Goal: Task Accomplishment & Management: Manage account settings

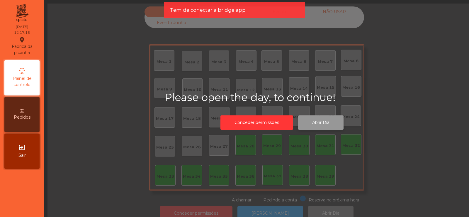
click at [320, 124] on button "Abrir Dia" at bounding box center [320, 122] width 45 height 14
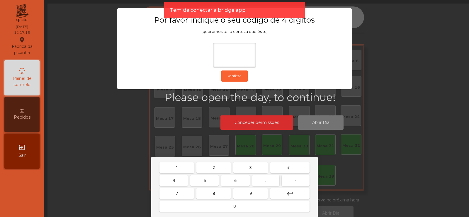
click at [214, 167] on span "2" at bounding box center [214, 167] width 2 height 5
click at [235, 180] on span "6" at bounding box center [235, 180] width 2 height 5
click at [187, 196] on button "7" at bounding box center [176, 193] width 35 height 11
click at [204, 179] on span "5" at bounding box center [204, 180] width 2 height 5
type input "****"
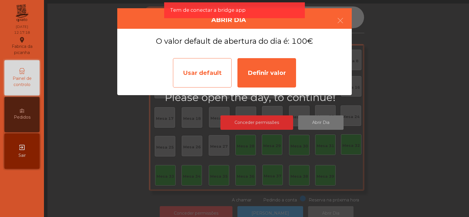
click at [198, 75] on div "Usar default" at bounding box center [202, 72] width 59 height 29
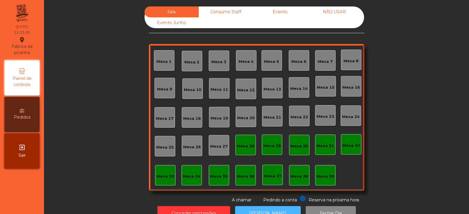
click at [286, 199] on button "[PERSON_NAME]" at bounding box center [268, 213] width 66 height 14
click at [300, 176] on div "Mesa 39" at bounding box center [326, 176] width 18 height 6
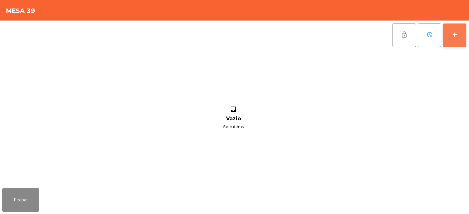
click at [300, 36] on div "add" at bounding box center [454, 34] width 7 height 7
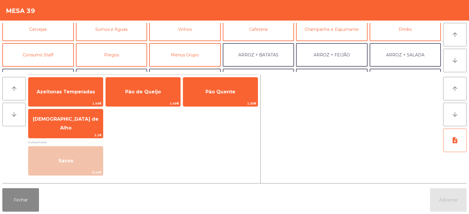
scroll to position [31, 0]
click at [54, 57] on button "Consumo Staff" at bounding box center [38, 54] width 72 height 23
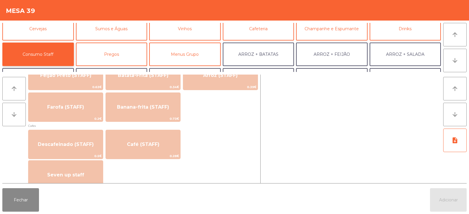
scroll to position [314, 0]
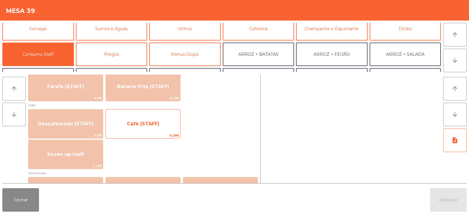
click at [152, 129] on span "Café (STAFF)" at bounding box center [143, 124] width 74 height 16
click at [156, 127] on span "Café (STAFF)" at bounding box center [143, 124] width 74 height 16
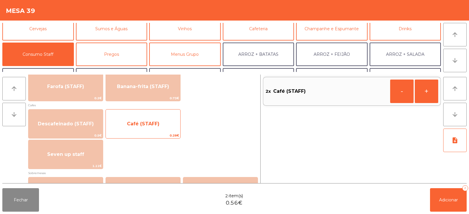
click at [159, 125] on span "Café (STAFF)" at bounding box center [143, 124] width 74 height 16
click at [156, 124] on span "Café (STAFF)" at bounding box center [143, 124] width 33 height 6
click at [157, 126] on span "Café (STAFF)" at bounding box center [143, 124] width 33 height 6
click at [158, 127] on span "Café (STAFF)" at bounding box center [143, 124] width 74 height 16
click at [160, 125] on span "Café (STAFF)" at bounding box center [143, 124] width 74 height 16
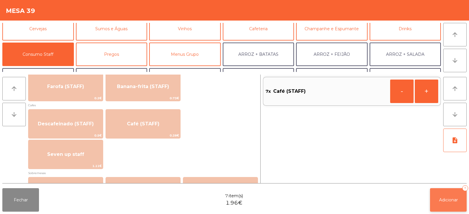
click at [300, 199] on span "Adicionar" at bounding box center [448, 199] width 19 height 5
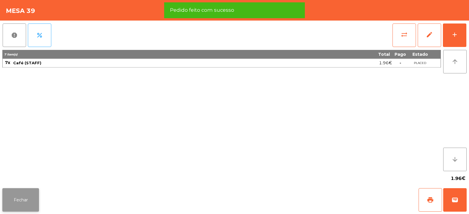
click at [33, 190] on button "Fechar" at bounding box center [20, 199] width 37 height 23
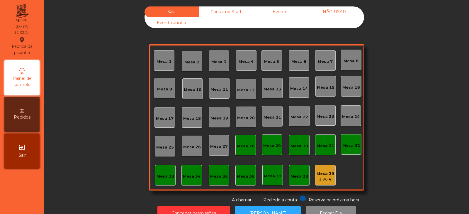
click at [298, 62] on div "Mesa 6" at bounding box center [298, 62] width 15 height 6
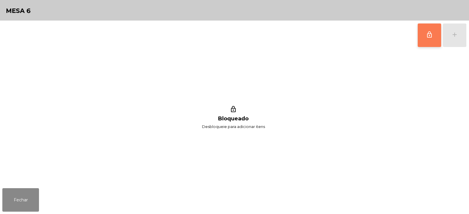
click at [300, 38] on button "lock_outline" at bounding box center [429, 34] width 23 height 23
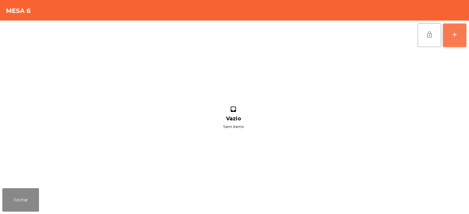
click at [300, 29] on button "add" at bounding box center [454, 34] width 23 height 23
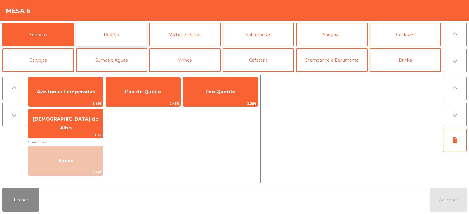
click at [125, 33] on button "Rodizio" at bounding box center [112, 34] width 72 height 23
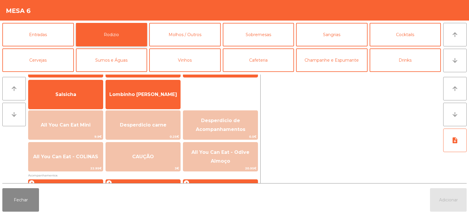
scroll to position [64, 0]
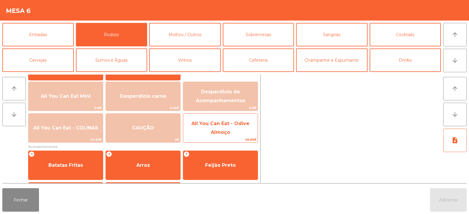
click at [227, 125] on span "All You Can Eat - Odive Almoço" at bounding box center [220, 127] width 58 height 14
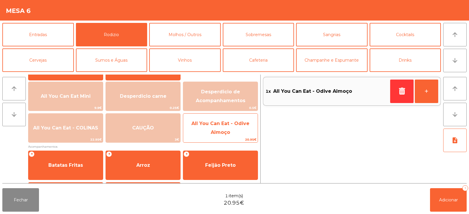
click at [226, 124] on span "All You Can Eat - Odive Almoço" at bounding box center [220, 127] width 58 height 14
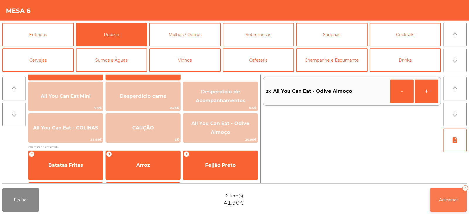
click at [300, 190] on button "Adicionar 2" at bounding box center [448, 199] width 37 height 23
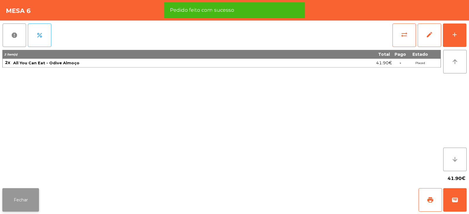
click at [24, 198] on button "Fechar" at bounding box center [20, 199] width 37 height 23
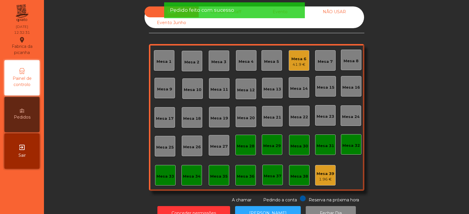
click at [102, 112] on div "Sala Consumo Staff Evento NÃO USAR Evento Junho Mesa 1 Mesa 2 Mesa 3 Mesa 4 Mes…" at bounding box center [256, 104] width 409 height 196
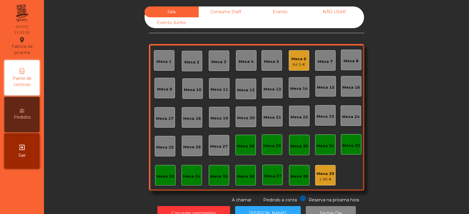
click at [245, 94] on div "Mesa 12" at bounding box center [246, 89] width 21 height 21
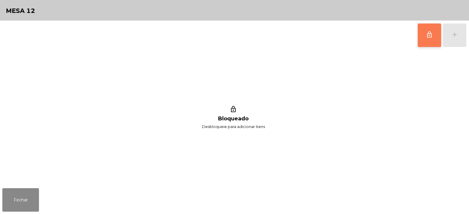
click at [300, 35] on button "lock_outline" at bounding box center [429, 34] width 23 height 23
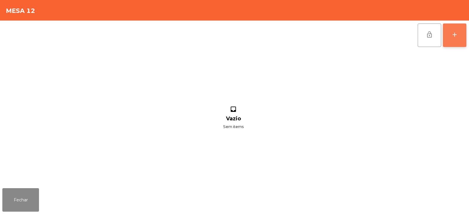
click at [300, 35] on button "add" at bounding box center [454, 34] width 23 height 23
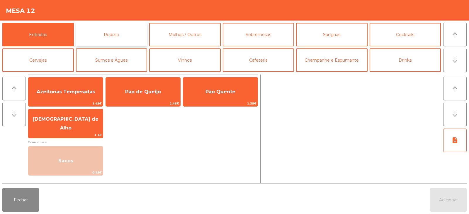
click at [101, 31] on button "Rodizio" at bounding box center [112, 34] width 72 height 23
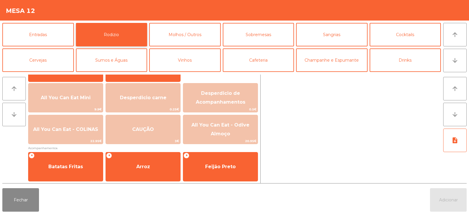
scroll to position [63, 0]
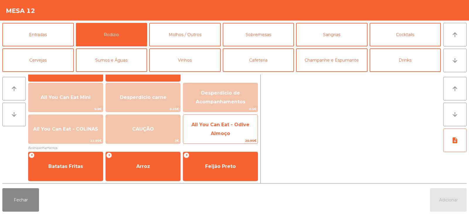
click at [222, 130] on span "All You Can Eat - Odive Almoço" at bounding box center [220, 129] width 74 height 25
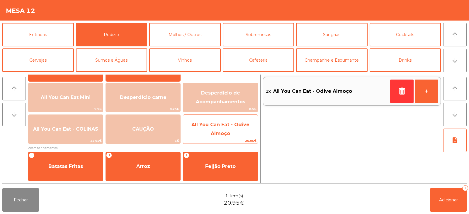
click at [225, 131] on span "All You Can Eat - Odive Almoço" at bounding box center [220, 129] width 58 height 14
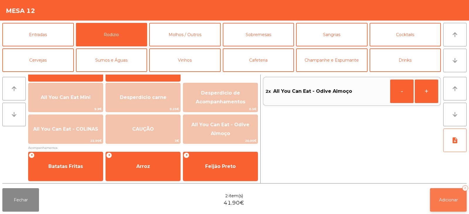
click at [300, 199] on span "Adicionar" at bounding box center [448, 199] width 19 height 5
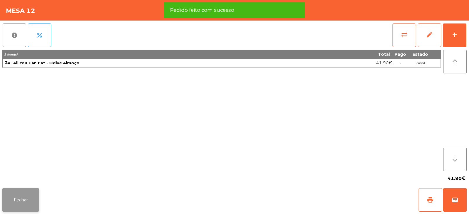
click at [14, 199] on button "Fechar" at bounding box center [20, 199] width 37 height 23
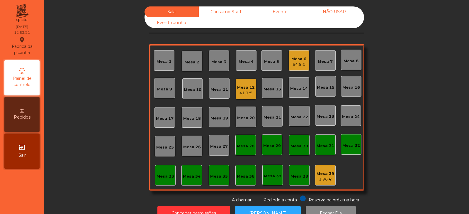
click at [300, 90] on div "Sala Consumo Staff Evento NÃO USAR Evento Junho Mesa 1 Mesa 2 Mesa 3 Mesa 4 Mes…" at bounding box center [256, 104] width 409 height 196
click at [293, 89] on div "Mesa 14" at bounding box center [299, 89] width 18 height 6
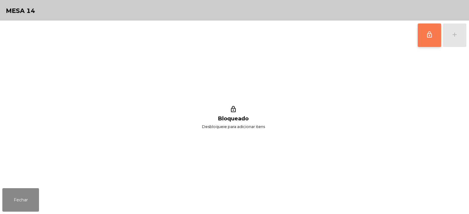
click at [300, 43] on button "lock_outline" at bounding box center [429, 34] width 23 height 23
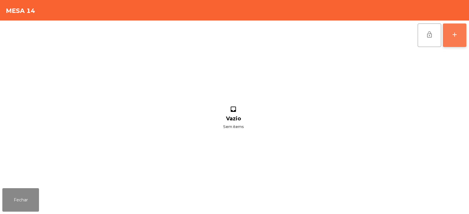
click at [300, 34] on div "add" at bounding box center [454, 34] width 7 height 7
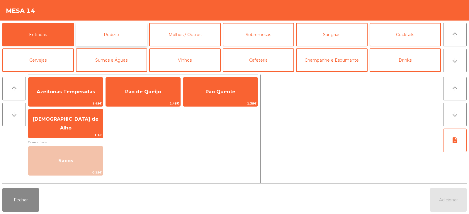
click at [110, 35] on button "Rodizio" at bounding box center [112, 34] width 72 height 23
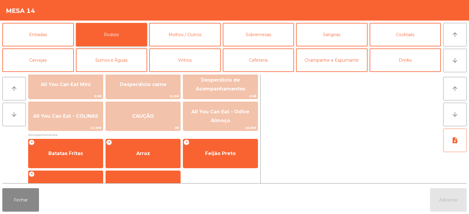
scroll to position [77, 0]
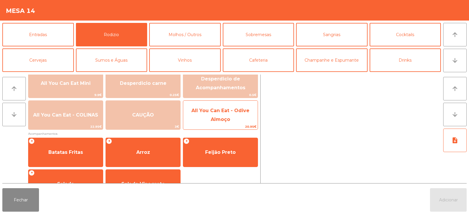
click at [239, 113] on span "All You Can Eat - Odive Almoço" at bounding box center [220, 115] width 74 height 25
click at [230, 117] on span "All You Can Eat - Odive Almoço" at bounding box center [220, 115] width 74 height 25
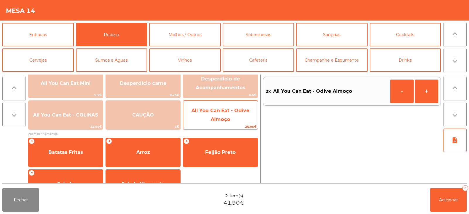
click at [229, 119] on span "All You Can Eat - Odive Almoço" at bounding box center [220, 115] width 58 height 14
click at [225, 120] on span "All You Can Eat - Odive Almoço" at bounding box center [220, 115] width 58 height 14
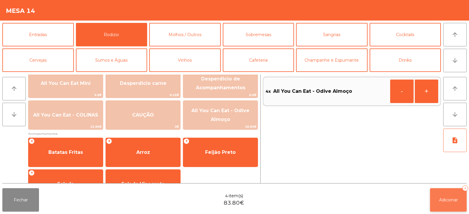
click at [300, 199] on button "Adicionar 4" at bounding box center [448, 199] width 37 height 23
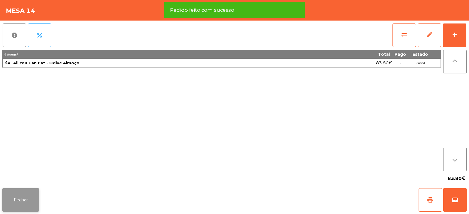
click at [19, 198] on button "Fechar" at bounding box center [20, 199] width 37 height 23
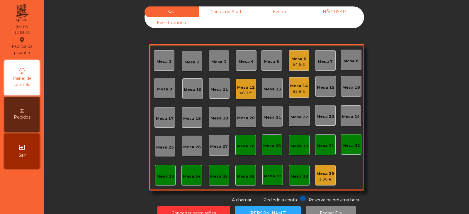
click at [165, 180] on div "Mesa 33" at bounding box center [165, 175] width 21 height 21
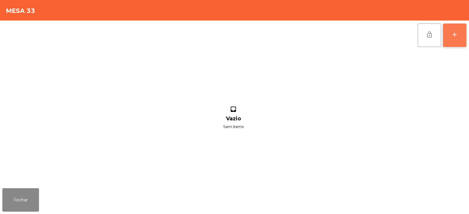
click at [300, 36] on button "add" at bounding box center [454, 34] width 23 height 23
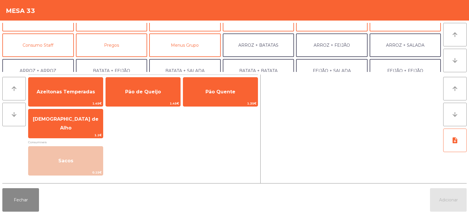
scroll to position [46, 0]
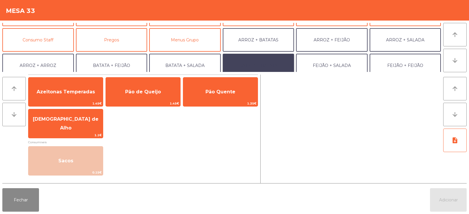
click at [262, 62] on button "BATATA + BATATA" at bounding box center [259, 65] width 72 height 23
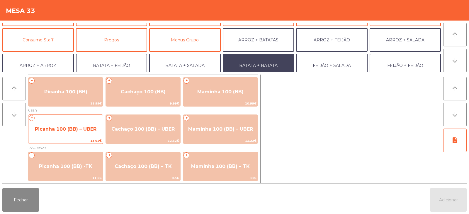
click at [53, 131] on span "Picanha 100 (BB) – UBER" at bounding box center [66, 129] width 62 height 6
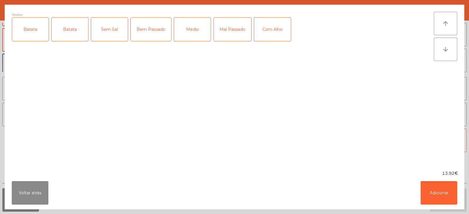
click at [30, 28] on div "Batata" at bounding box center [30, 29] width 37 height 23
click at [189, 30] on div "Medio" at bounding box center [192, 29] width 37 height 23
click at [277, 33] on div "Com Alho" at bounding box center [272, 29] width 37 height 23
click at [300, 192] on button "Adicionar" at bounding box center [439, 192] width 37 height 23
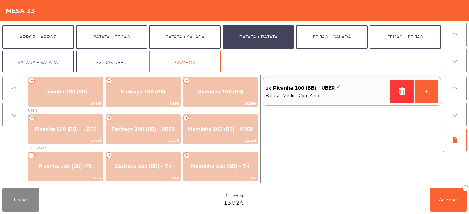
scroll to position [76, 0]
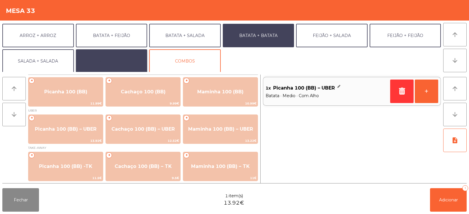
click at [120, 55] on button "EXTRAS UBER" at bounding box center [112, 60] width 72 height 23
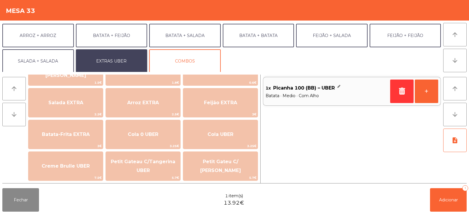
scroll to position [57, 0]
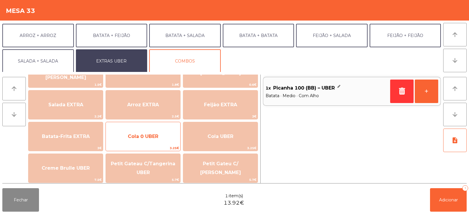
click at [154, 134] on span "Cola 0 UBER" at bounding box center [143, 136] width 30 height 6
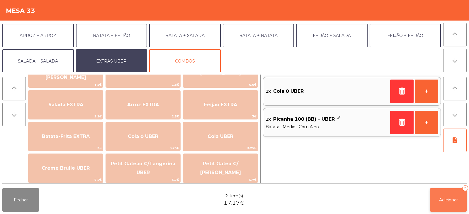
click at [300, 198] on span "Adicionar" at bounding box center [448, 199] width 19 height 5
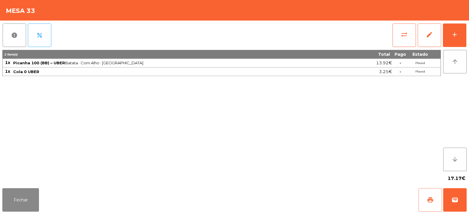
click at [300, 199] on button "print" at bounding box center [430, 199] width 23 height 23
click at [26, 199] on button "Fechar" at bounding box center [20, 199] width 37 height 23
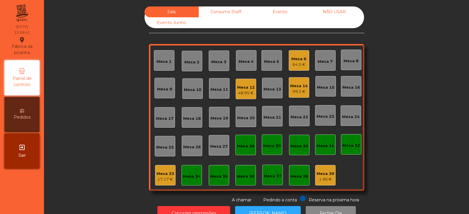
click at [250, 62] on div "Mesa 4" at bounding box center [246, 62] width 15 height 6
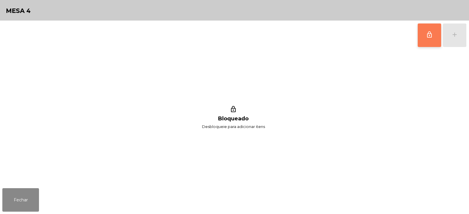
click at [300, 39] on button "lock_outline" at bounding box center [429, 34] width 23 height 23
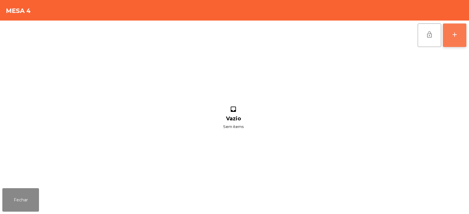
click at [300, 37] on button "add" at bounding box center [454, 34] width 23 height 23
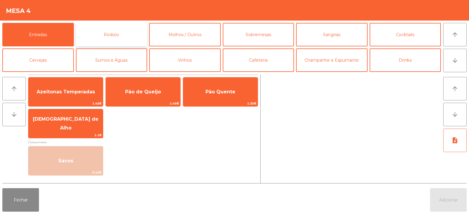
click at [127, 35] on button "Rodizio" at bounding box center [112, 34] width 72 height 23
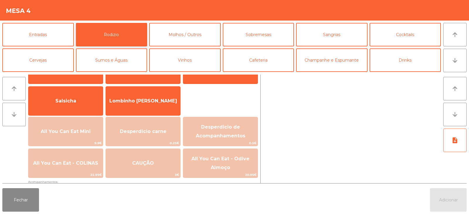
scroll to position [66, 0]
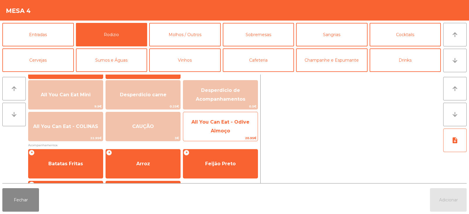
click at [221, 135] on span "All You Can Eat - Odive Almoço" at bounding box center [220, 126] width 74 height 25
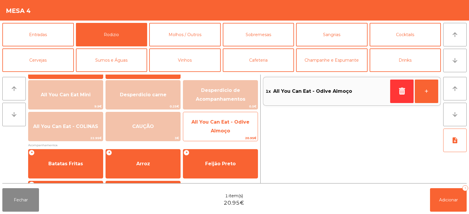
click at [225, 131] on span "All You Can Eat - Odive Almoço" at bounding box center [220, 126] width 58 height 14
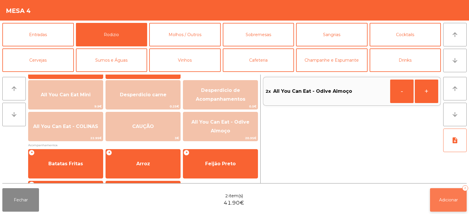
click at [300, 199] on button "Adicionar 2" at bounding box center [448, 199] width 37 height 23
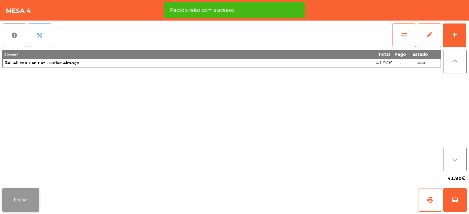
click at [15, 199] on button "Fechar" at bounding box center [20, 199] width 37 height 23
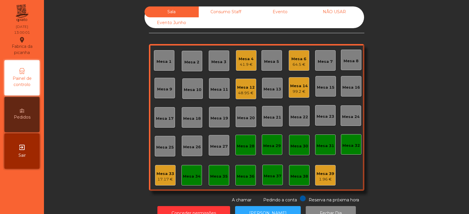
click at [161, 173] on div "Mesa 33" at bounding box center [166, 174] width 18 height 6
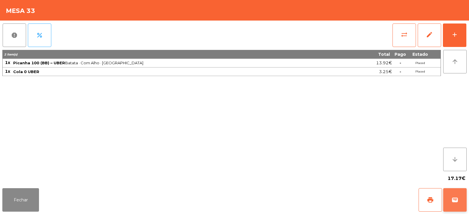
click at [300, 194] on button "wallet" at bounding box center [454, 199] width 23 height 23
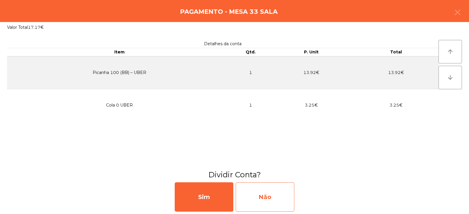
click at [263, 197] on div "Não" at bounding box center [265, 196] width 59 height 29
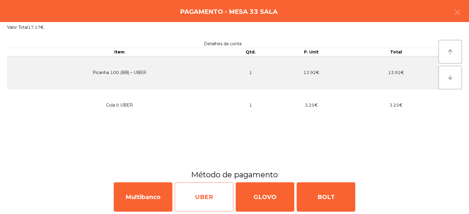
click at [191, 198] on div "UBER" at bounding box center [204, 196] width 59 height 29
select select "**"
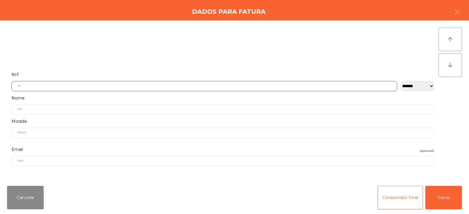
click at [170, 85] on input "text" at bounding box center [204, 86] width 386 height 10
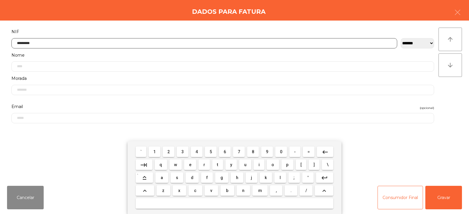
type input "*********"
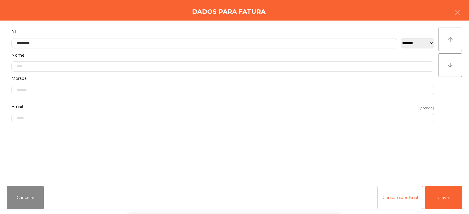
click at [300, 199] on div "` 1 2 3 4 5 6 7 8 9 0 - = keyboard_backspace keyboard_tab q w e r t y u i o p […" at bounding box center [234, 177] width 469 height 73
click at [300, 197] on button "Gravar" at bounding box center [443, 197] width 37 height 23
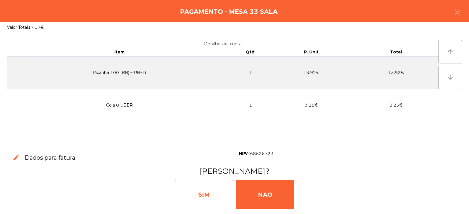
click at [207, 199] on div "SIM" at bounding box center [204, 194] width 59 height 29
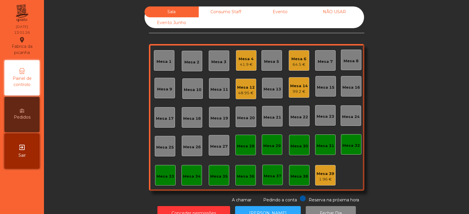
click at [111, 83] on div "Sala Consumo Staff Evento NÃO USAR Evento Junho Mesa 1 Mesa 2 Mesa 3 Mesa 4 41.…" at bounding box center [256, 104] width 409 height 196
click at [159, 120] on div "Mesa 17" at bounding box center [165, 118] width 18 height 6
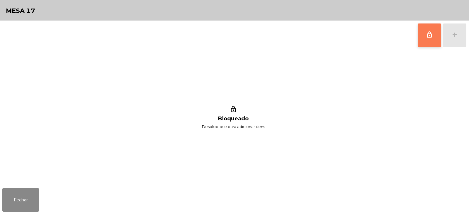
click at [300, 38] on button "lock_outline" at bounding box center [429, 34] width 23 height 23
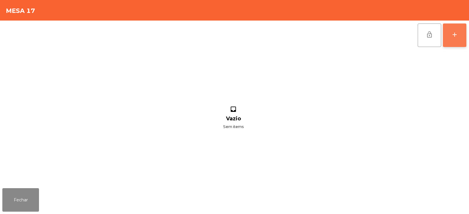
click at [300, 38] on div "add" at bounding box center [454, 34] width 7 height 7
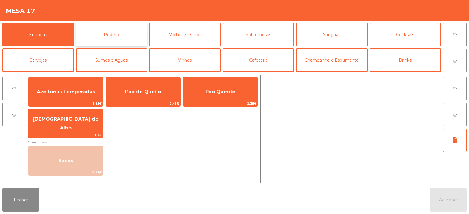
click at [119, 27] on button "Rodizio" at bounding box center [112, 34] width 72 height 23
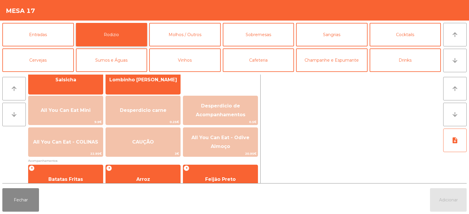
scroll to position [53, 0]
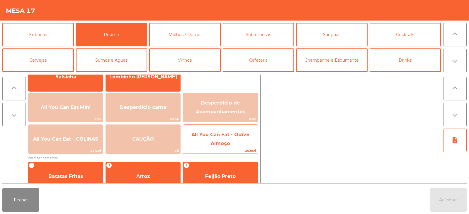
click at [212, 137] on span "All You Can Eat - Odive Almoço" at bounding box center [220, 139] width 58 height 14
click at [212, 139] on span "All You Can Eat - Odive Almoço" at bounding box center [220, 139] width 74 height 25
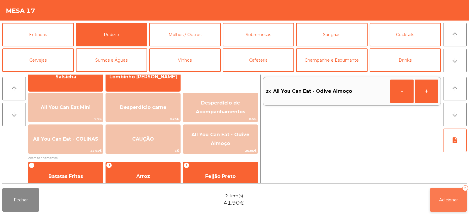
click at [300, 199] on button "Adicionar 2" at bounding box center [448, 199] width 37 height 23
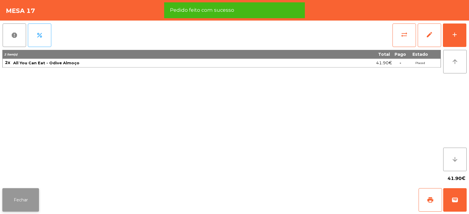
click at [26, 199] on button "Fechar" at bounding box center [20, 199] width 37 height 23
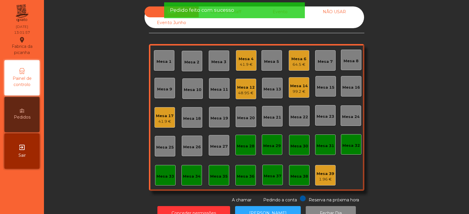
click at [95, 114] on div "Sala Consumo Staff Evento NÃO USAR Evento Junho Mesa 1 Mesa 2 Mesa 3 Mesa 4 41.…" at bounding box center [256, 104] width 409 height 196
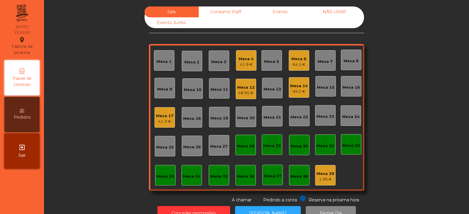
click at [189, 175] on div "Mesa 34" at bounding box center [192, 176] width 18 height 6
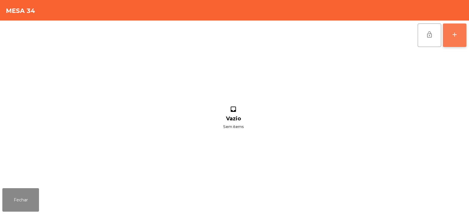
click at [300, 26] on button "add" at bounding box center [454, 34] width 23 height 23
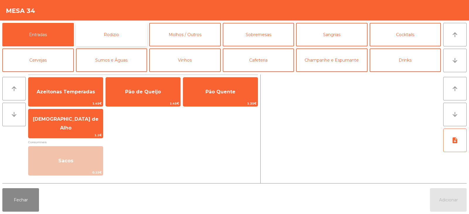
click at [124, 35] on button "Rodizio" at bounding box center [112, 34] width 72 height 23
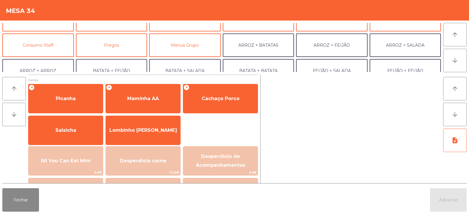
scroll to position [44, 0]
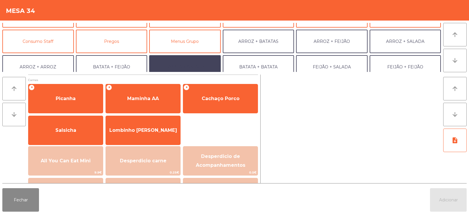
click at [202, 67] on button "BATATA + SALADA" at bounding box center [185, 66] width 72 height 23
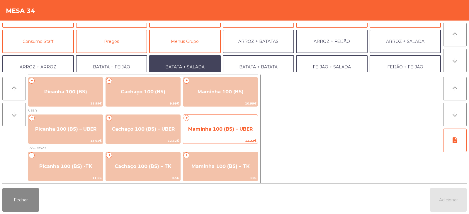
click at [217, 126] on span "Maminha 100 (BS) – UBER" at bounding box center [220, 129] width 64 height 6
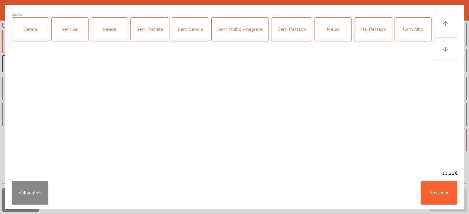
click at [23, 24] on div "Batata" at bounding box center [30, 29] width 37 height 23
click at [113, 26] on div "Salada" at bounding box center [109, 29] width 37 height 23
click at [278, 30] on div "Bem Passado" at bounding box center [291, 29] width 40 height 23
click at [300, 41] on div "Com Alho" at bounding box center [413, 29] width 37 height 23
click at [300, 190] on button "Adicionar" at bounding box center [439, 192] width 37 height 23
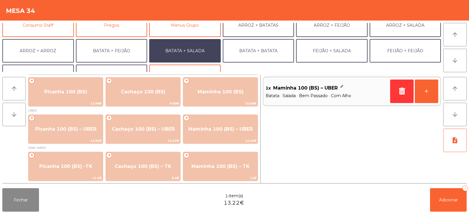
scroll to position [69, 0]
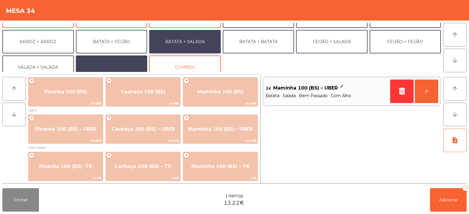
click at [124, 65] on button "EXTRAS UBER" at bounding box center [112, 66] width 72 height 23
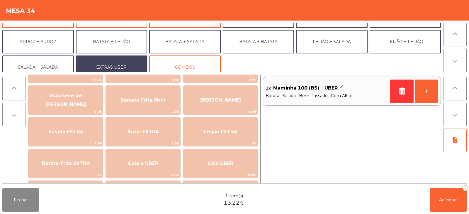
scroll to position [26, 0]
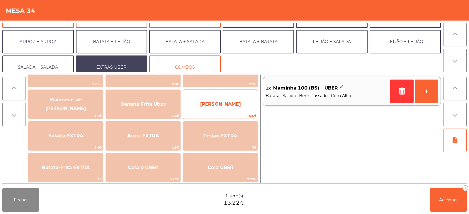
click at [232, 98] on span "[PERSON_NAME]" at bounding box center [220, 104] width 74 height 16
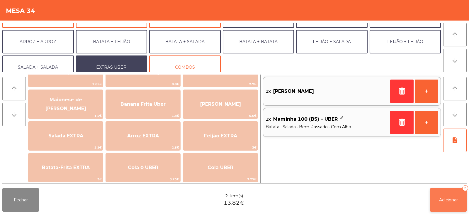
click at [300, 196] on button "Adicionar 2" at bounding box center [448, 199] width 37 height 23
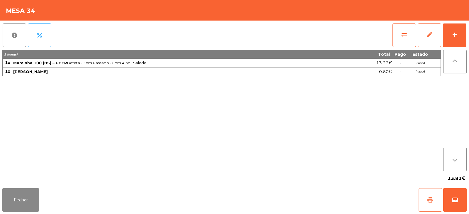
click at [300, 198] on span "print" at bounding box center [430, 199] width 7 height 7
click at [300, 198] on span "wallet" at bounding box center [454, 199] width 7 height 7
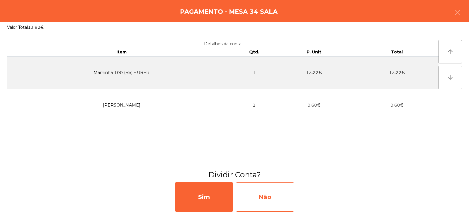
click at [256, 199] on div "Não" at bounding box center [265, 196] width 59 height 29
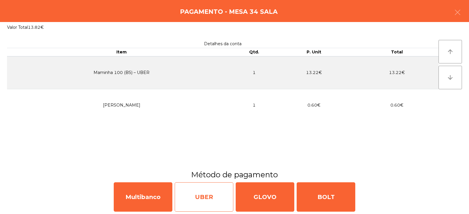
click at [199, 199] on div "UBER" at bounding box center [204, 196] width 59 height 29
select select "**"
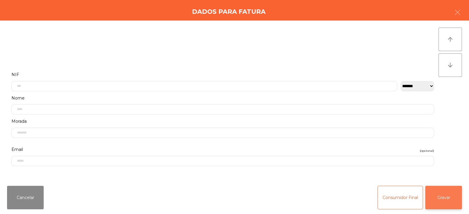
click at [300, 191] on button "Gravar" at bounding box center [443, 197] width 37 height 23
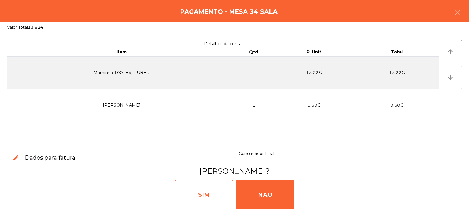
click at [206, 194] on div "SIM" at bounding box center [204, 194] width 59 height 29
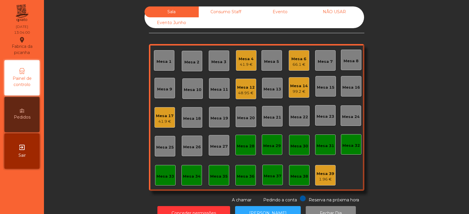
click at [219, 177] on div "Mesa 35" at bounding box center [219, 176] width 18 height 6
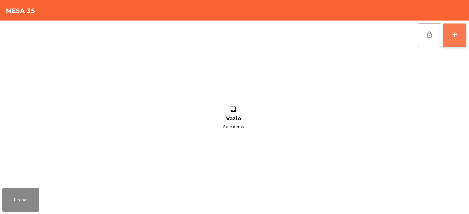
click at [300, 33] on button "add" at bounding box center [454, 34] width 23 height 23
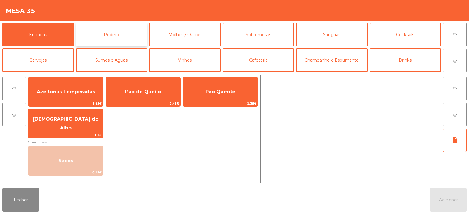
click at [132, 33] on button "Rodizio" at bounding box center [112, 34] width 72 height 23
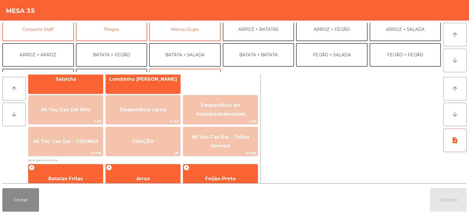
scroll to position [55, 0]
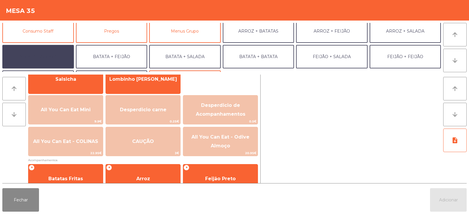
click at [51, 54] on button "ARROZ + ARROZ" at bounding box center [38, 56] width 72 height 23
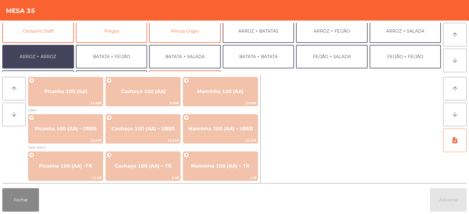
scroll to position [0, 0]
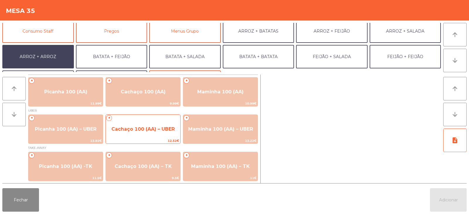
click at [161, 125] on span "Cachaço 100 (AA) – UBER" at bounding box center [143, 129] width 74 height 16
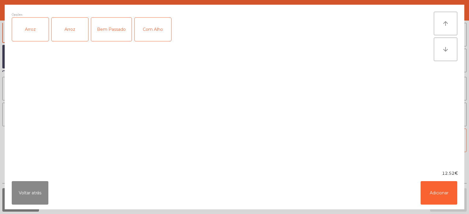
click at [33, 31] on div "Arroz" at bounding box center [30, 29] width 37 height 23
click at [106, 32] on div "Bem Passado" at bounding box center [111, 29] width 40 height 23
click at [154, 34] on div "Com Alho" at bounding box center [153, 29] width 37 height 23
click at [300, 195] on button "Adicionar" at bounding box center [439, 192] width 37 height 23
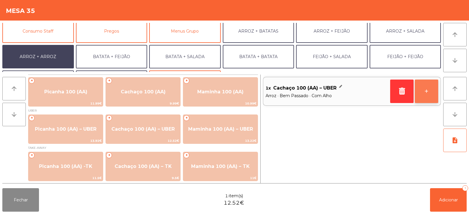
click at [300, 87] on button "+" at bounding box center [426, 90] width 23 height 23
click at [300, 91] on button "+" at bounding box center [426, 90] width 23 height 23
click at [49, 57] on button "ARROZ + ARROZ" at bounding box center [38, 56] width 72 height 23
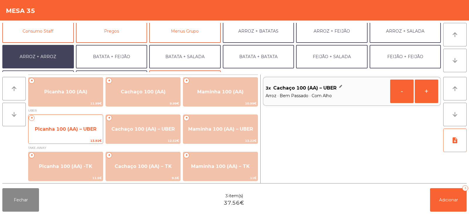
click at [69, 134] on span "Picanha 100 (AA) – UBER" at bounding box center [65, 129] width 74 height 16
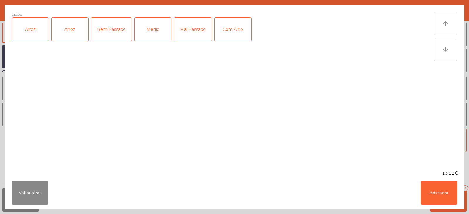
click at [34, 35] on div "Arroz" at bounding box center [30, 29] width 37 height 23
click at [113, 31] on div "Bem Passado" at bounding box center [111, 29] width 40 height 23
click at [228, 29] on div "Com Alho" at bounding box center [233, 29] width 37 height 23
click at [300, 195] on button "Adicionar" at bounding box center [439, 192] width 37 height 23
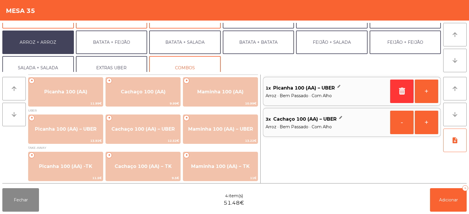
scroll to position [77, 0]
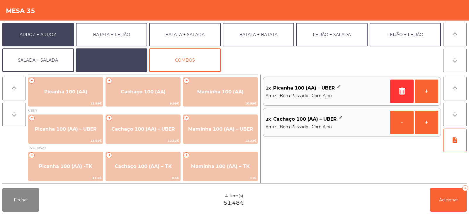
click at [119, 58] on button "EXTRAS UBER" at bounding box center [112, 59] width 72 height 23
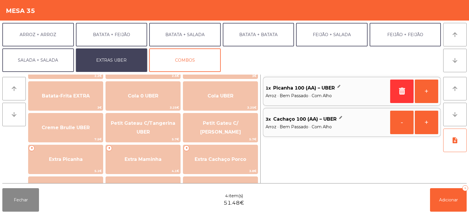
scroll to position [97, 0]
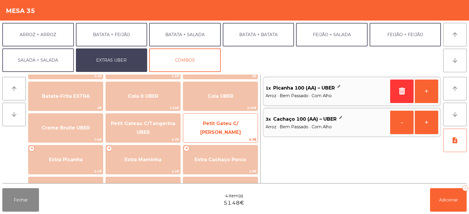
click at [209, 126] on span "Petit Gateu C/ [PERSON_NAME]" at bounding box center [220, 127] width 41 height 14
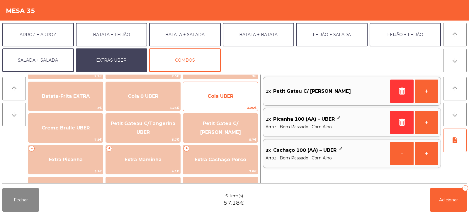
click at [220, 94] on span "Cola UBER" at bounding box center [221, 96] width 26 height 6
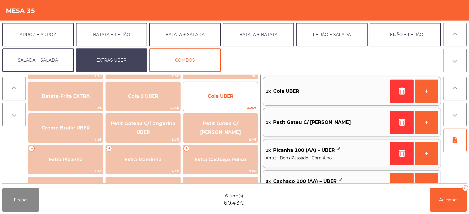
click at [221, 97] on span "Cola UBER" at bounding box center [221, 96] width 26 height 6
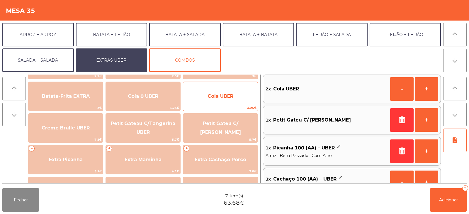
click at [219, 95] on span "Cola UBER" at bounding box center [221, 96] width 26 height 6
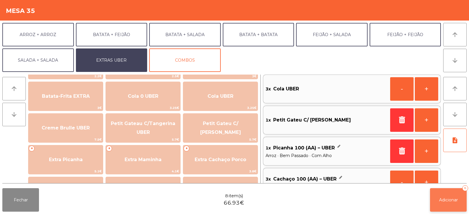
click at [300, 199] on button "Adicionar 8" at bounding box center [448, 199] width 37 height 23
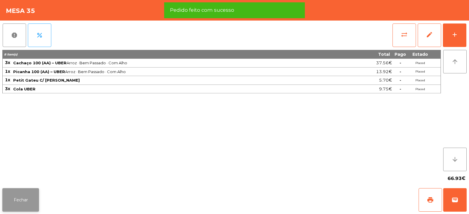
click at [28, 199] on button "Fechar" at bounding box center [20, 199] width 37 height 23
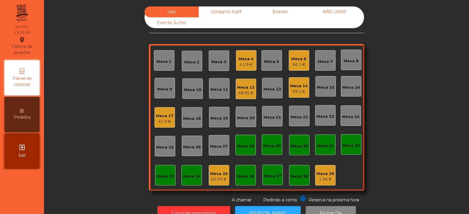
scroll to position [17, 0]
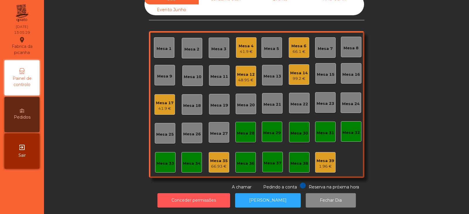
click at [198, 195] on button "Conceder permissões" at bounding box center [193, 200] width 73 height 14
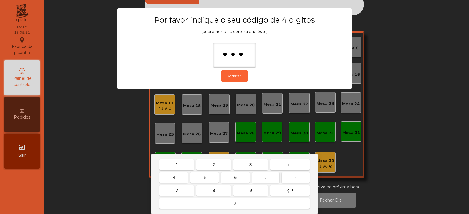
type input "****"
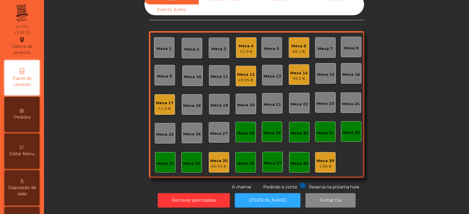
click at [218, 163] on div "66.93 €" at bounding box center [219, 166] width 18 height 6
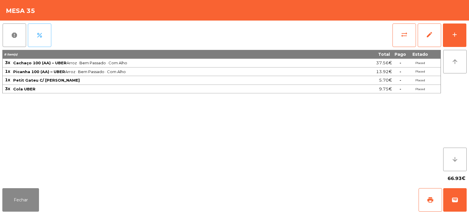
click at [45, 35] on button "percent" at bounding box center [39, 34] width 23 height 23
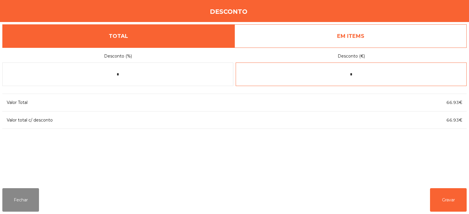
click at [300, 74] on input "*" at bounding box center [351, 73] width 231 height 23
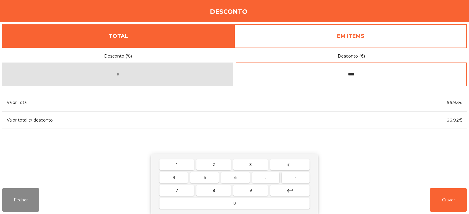
type input "****"
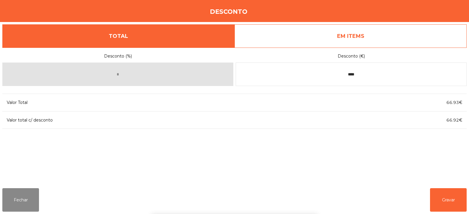
click at [300, 199] on div "1 2 3 keyboard_backspace 4 5 6 . - 7 8 9 keyboard_return 0" at bounding box center [234, 184] width 469 height 60
click at [300, 199] on button "Gravar" at bounding box center [448, 199] width 37 height 23
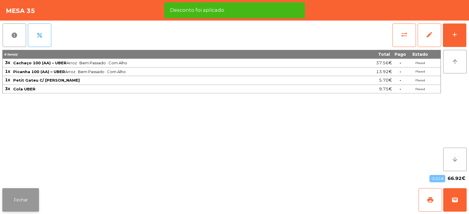
click at [25, 197] on button "Fechar" at bounding box center [20, 199] width 37 height 23
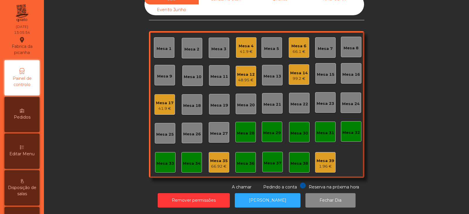
click at [300, 94] on div "Sala Consumo Staff Evento NÃO USAR Evento Junho Mesa 1 Mesa 2 Mesa 3 Mesa 4 41.…" at bounding box center [256, 92] width 409 height 196
click at [188, 74] on div "Mesa 10" at bounding box center [193, 77] width 18 height 6
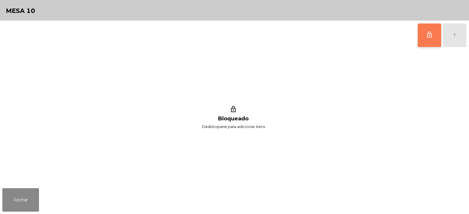
click at [300, 36] on button "lock_outline" at bounding box center [429, 34] width 23 height 23
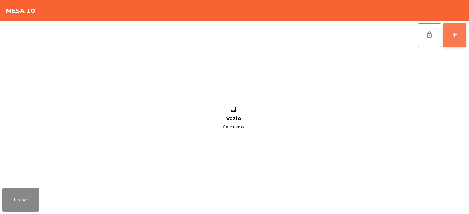
click at [300, 33] on button "add" at bounding box center [454, 34] width 23 height 23
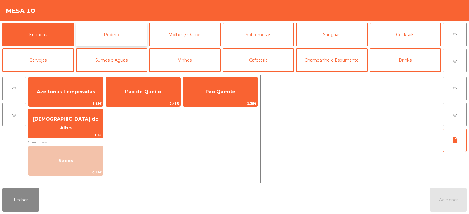
click at [118, 35] on button "Rodizio" at bounding box center [112, 34] width 72 height 23
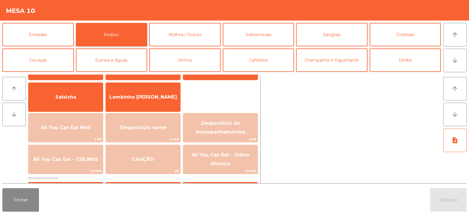
scroll to position [58, 0]
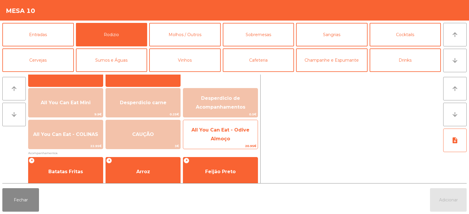
click at [239, 131] on span "All You Can Eat - Odive Almoço" at bounding box center [220, 134] width 58 height 14
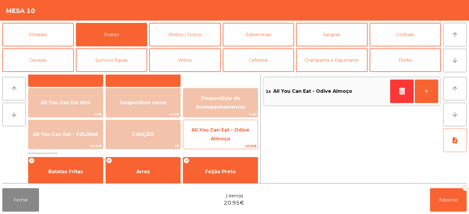
click at [236, 137] on span "All You Can Eat - Odive Almoço" at bounding box center [220, 134] width 74 height 25
click at [231, 139] on span "All You Can Eat - Odive Almoço" at bounding box center [220, 134] width 74 height 25
click at [237, 139] on span "All You Can Eat - Odive Almoço" at bounding box center [220, 134] width 74 height 25
click at [234, 137] on span "All You Can Eat - Odive Almoço" at bounding box center [220, 134] width 74 height 25
click at [237, 137] on span "All You Can Eat - Odive Almoço" at bounding box center [220, 134] width 74 height 25
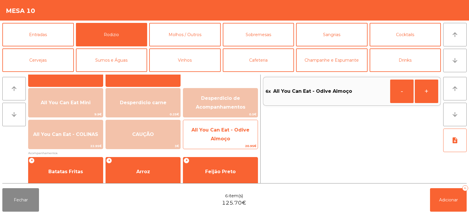
click at [239, 141] on span "All You Can Eat - Odive Almoço" at bounding box center [220, 134] width 74 height 25
click at [242, 138] on span "All You Can Eat - Odive Almoço" at bounding box center [220, 134] width 74 height 25
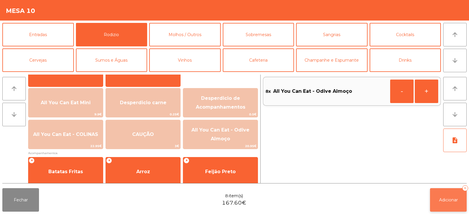
click at [300, 199] on button "Adicionar 8" at bounding box center [448, 199] width 37 height 23
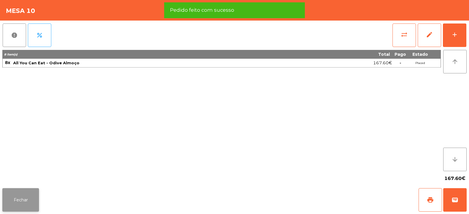
click at [11, 199] on button "Fechar" at bounding box center [20, 199] width 37 height 23
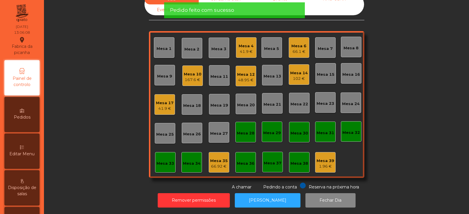
click at [93, 106] on div "Sala Consumo Staff Evento NÃO USAR Evento Junho Mesa 1 Mesa 2 Mesa 3 Mesa 4 41.…" at bounding box center [256, 92] width 409 height 196
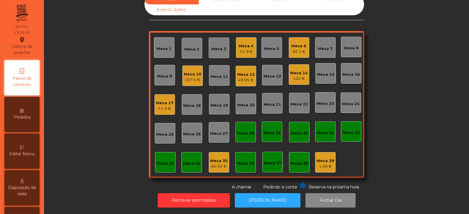
click at [221, 46] on div "Mesa 3" at bounding box center [218, 49] width 15 height 6
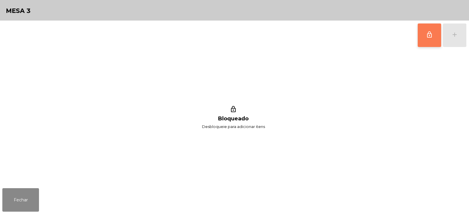
click at [300, 35] on button "lock_outline" at bounding box center [429, 34] width 23 height 23
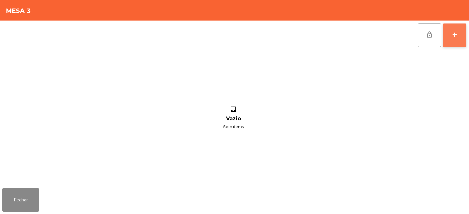
click at [300, 32] on button "add" at bounding box center [454, 34] width 23 height 23
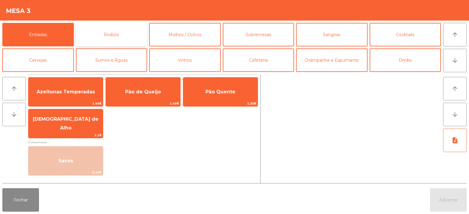
click at [128, 33] on button "Rodizio" at bounding box center [112, 34] width 72 height 23
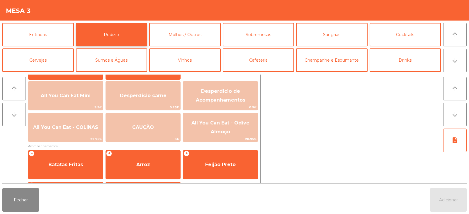
scroll to position [65, 0]
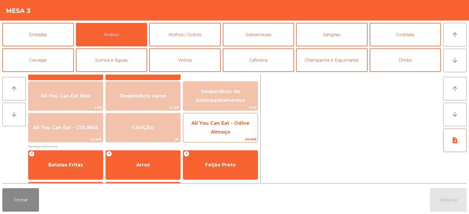
click at [227, 134] on span "All You Can Eat - Odive Almoço" at bounding box center [220, 127] width 58 height 14
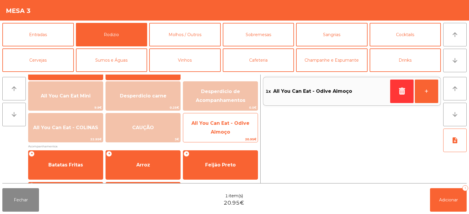
click at [230, 132] on span "All You Can Eat - Odive Almoço" at bounding box center [220, 127] width 58 height 14
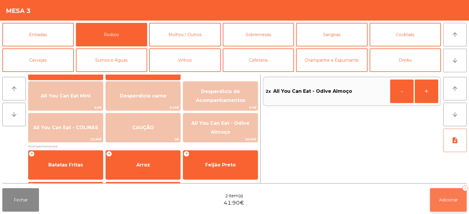
click at [300, 199] on button "Adicionar 2" at bounding box center [448, 199] width 37 height 23
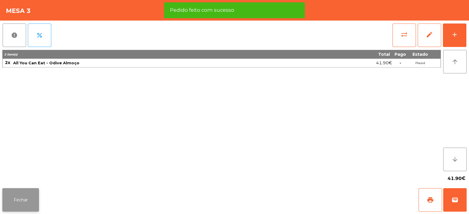
click at [31, 199] on button "Fechar" at bounding box center [20, 199] width 37 height 23
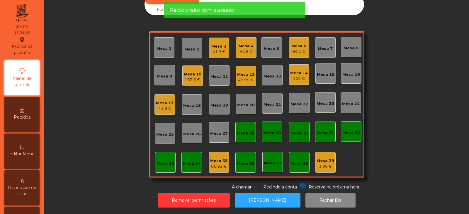
scroll to position [0, 0]
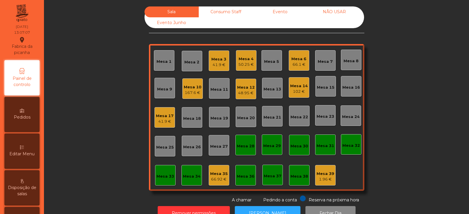
click at [217, 177] on div "66.92 €" at bounding box center [219, 179] width 18 height 6
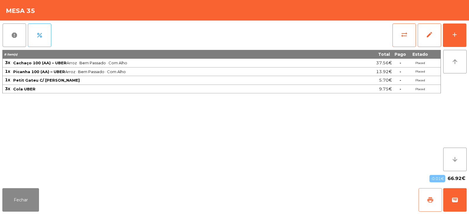
click at [300, 199] on button "print" at bounding box center [430, 199] width 23 height 23
click at [300, 199] on button "wallet" at bounding box center [454, 199] width 23 height 23
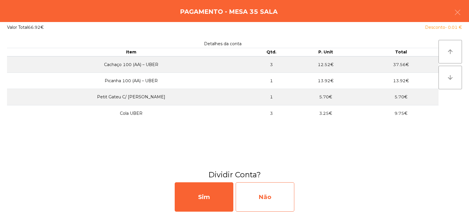
click at [255, 194] on div "Não" at bounding box center [265, 196] width 59 height 29
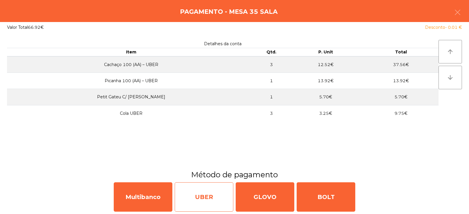
click at [204, 199] on div "UBER" at bounding box center [204, 196] width 59 height 29
select select "**"
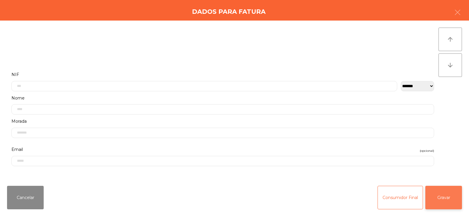
click at [300, 195] on button "Gravar" at bounding box center [443, 197] width 37 height 23
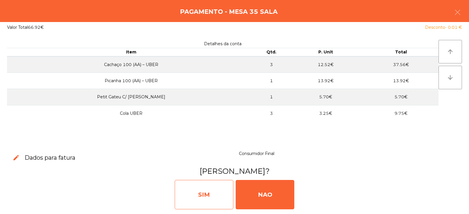
click at [204, 193] on div "SIM" at bounding box center [204, 194] width 59 height 29
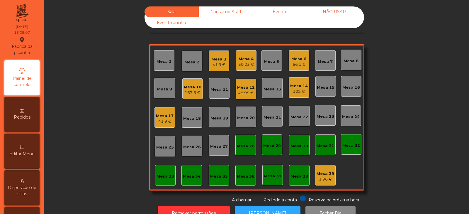
click at [290, 88] on div "Mesa 14" at bounding box center [299, 86] width 18 height 6
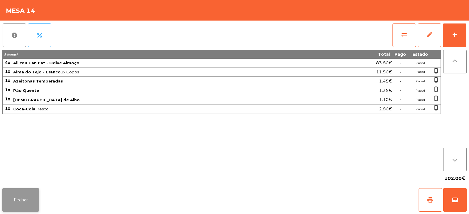
click at [26, 198] on button "Fechar" at bounding box center [20, 199] width 37 height 23
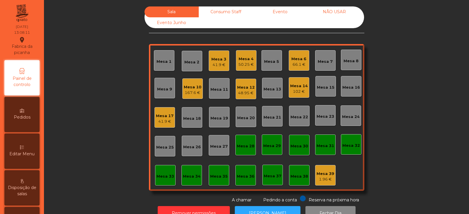
click at [125, 172] on div "Sala Consumo Staff Evento NÃO USAR Evento Junho Mesa 1 Mesa 2 Mesa 3 41.9 € Mes…" at bounding box center [256, 104] width 409 height 196
click at [133, 159] on div "Sala Consumo Staff Evento NÃO USAR Evento Junho Mesa 1 Mesa 2 Mesa 3 41.9 € Mes…" at bounding box center [256, 104] width 409 height 196
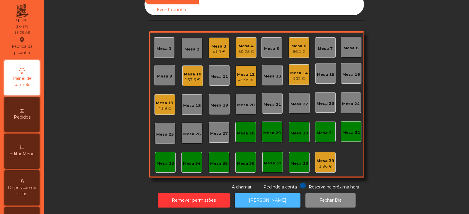
click at [261, 193] on button "[PERSON_NAME]" at bounding box center [268, 200] width 66 height 14
click at [294, 76] on div "102 €" at bounding box center [299, 79] width 18 height 6
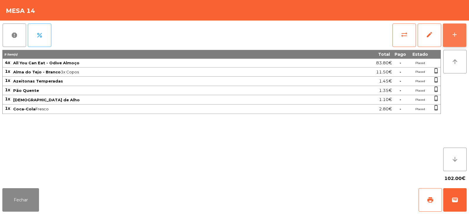
click at [300, 30] on button "add" at bounding box center [454, 34] width 23 height 23
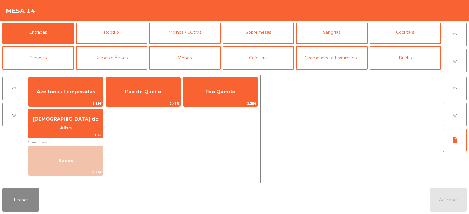
scroll to position [4, 0]
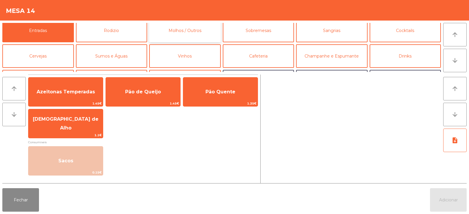
click at [198, 30] on button "Molhos / Outros" at bounding box center [185, 30] width 72 height 23
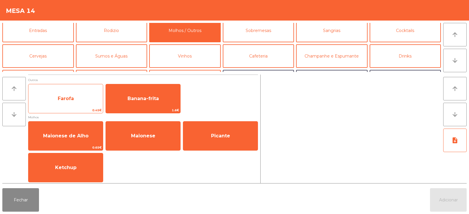
click at [72, 98] on span "Farofa" at bounding box center [66, 99] width 16 height 6
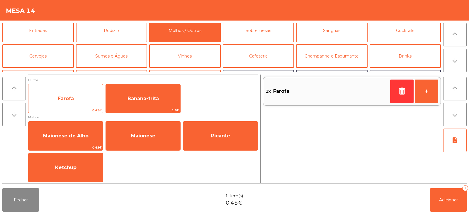
click at [72, 101] on span "Farofa" at bounding box center [66, 99] width 16 height 6
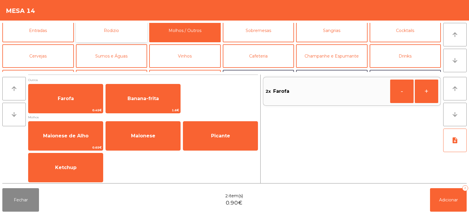
click at [113, 29] on button "Rodizio" at bounding box center [112, 30] width 72 height 23
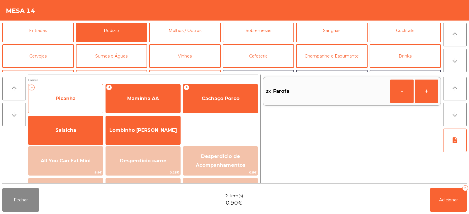
click at [65, 108] on div "+ Picanha" at bounding box center [65, 98] width 75 height 29
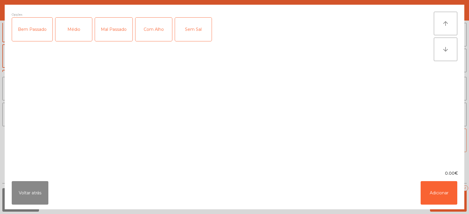
click at [29, 29] on div "Bem Passado" at bounding box center [32, 29] width 40 height 23
click at [160, 32] on div "Com Alho" at bounding box center [153, 29] width 37 height 23
click at [300, 186] on button "Adicionar" at bounding box center [439, 192] width 37 height 23
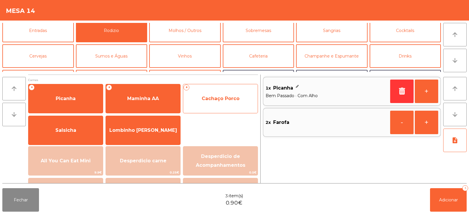
click at [228, 101] on span "Cachaço Porco" at bounding box center [220, 99] width 74 height 16
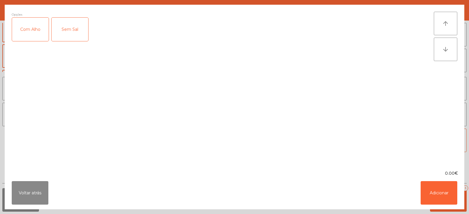
click at [30, 32] on div "Com Alho" at bounding box center [30, 29] width 37 height 23
click at [300, 191] on button "Adicionar" at bounding box center [439, 192] width 37 height 23
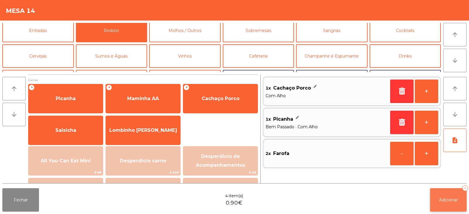
click at [300, 198] on span "Adicionar" at bounding box center [448, 199] width 19 height 5
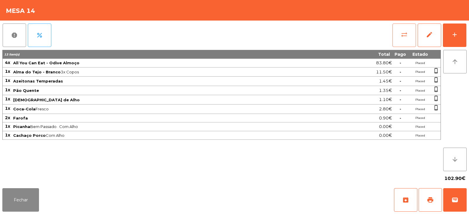
click at [300, 30] on button "sync_alt" at bounding box center [403, 34] width 23 height 23
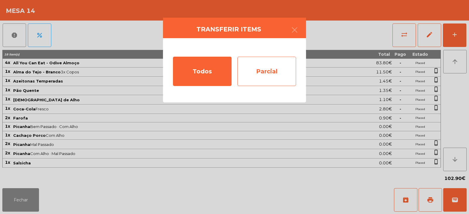
click at [267, 69] on div "Parcial" at bounding box center [266, 71] width 59 height 29
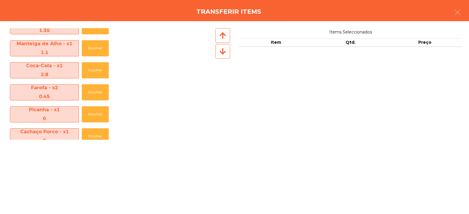
scroll to position [83, 0]
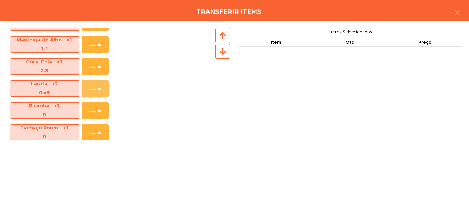
click at [95, 89] on button "Escolher" at bounding box center [95, 88] width 27 height 16
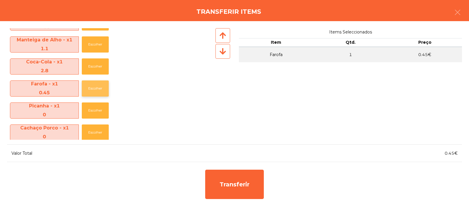
click at [93, 89] on button "Escolher" at bounding box center [95, 88] width 27 height 16
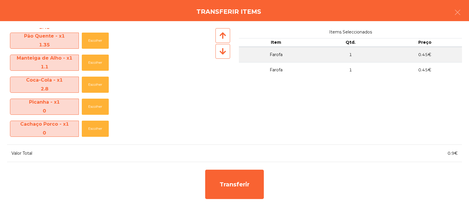
scroll to position [64, 0]
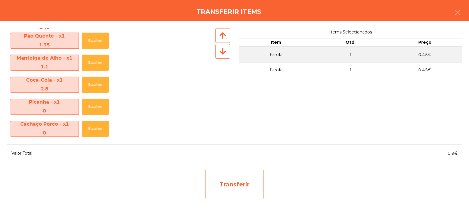
click at [235, 179] on div "Transferir" at bounding box center [234, 183] width 59 height 29
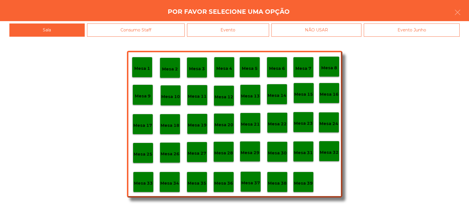
click at [254, 91] on div "Mesa 13" at bounding box center [250, 94] width 19 height 9
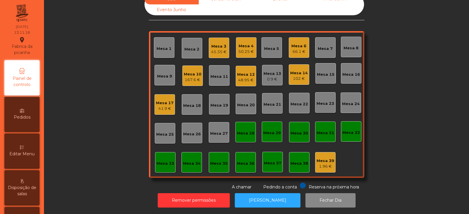
click at [267, 71] on div "Mesa 13" at bounding box center [273, 74] width 18 height 6
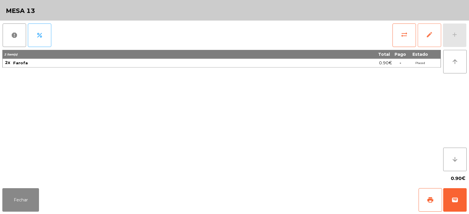
click at [300, 38] on button "edit" at bounding box center [429, 34] width 23 height 23
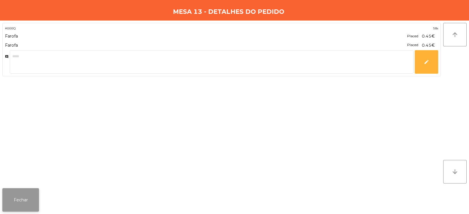
click at [18, 197] on button "Fechar" at bounding box center [20, 199] width 37 height 23
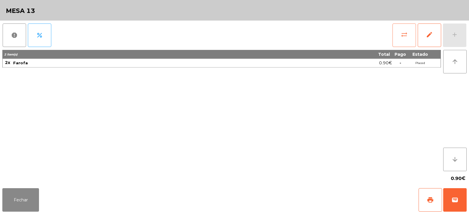
click at [300, 37] on span "sync_alt" at bounding box center [404, 34] width 7 height 7
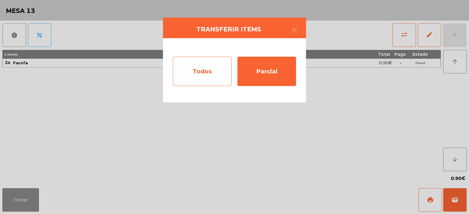
click at [218, 74] on div "Todos" at bounding box center [202, 71] width 59 height 29
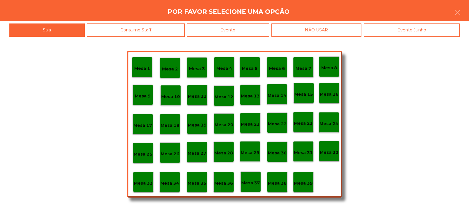
click at [228, 95] on p "Mesa 12" at bounding box center [224, 97] width 19 height 7
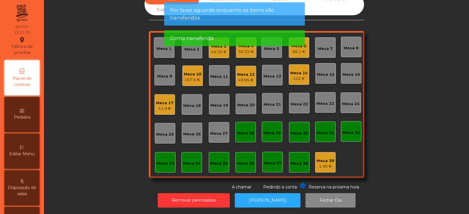
click at [275, 73] on div "Mesa 13" at bounding box center [273, 76] width 18 height 6
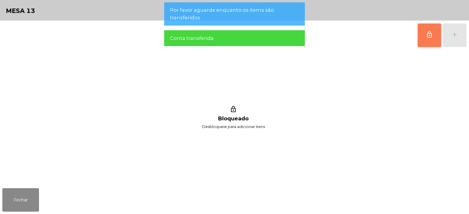
click at [300, 33] on span "lock_outline" at bounding box center [429, 34] width 7 height 7
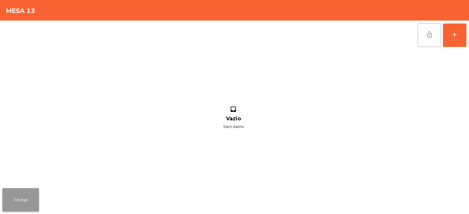
click at [23, 188] on button "Fechar" at bounding box center [20, 199] width 37 height 23
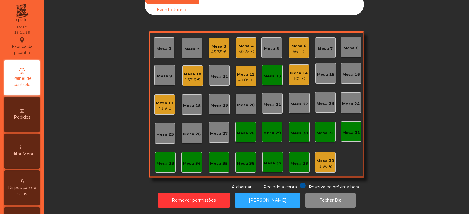
click at [244, 72] on div "Mesa 12" at bounding box center [246, 75] width 18 height 6
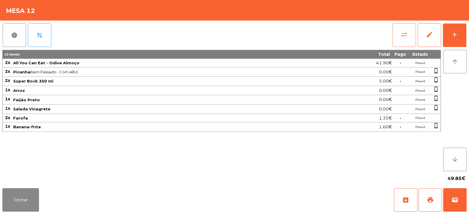
click at [300, 32] on button "sync_alt" at bounding box center [403, 34] width 23 height 23
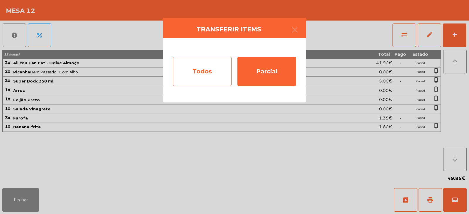
click at [214, 75] on div "Todos" at bounding box center [202, 71] width 59 height 29
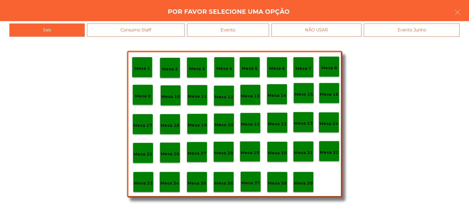
click at [251, 92] on div "Mesa 13" at bounding box center [250, 94] width 19 height 9
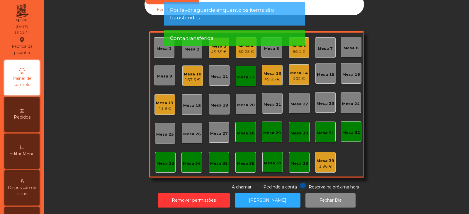
click at [236, 80] on div "Mesa 12" at bounding box center [246, 76] width 21 height 21
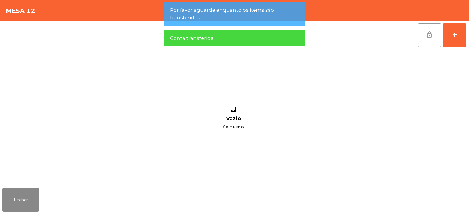
click at [300, 35] on span "lock_open" at bounding box center [429, 34] width 7 height 7
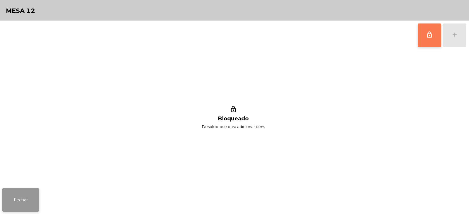
click at [25, 194] on button "Fechar" at bounding box center [20, 199] width 37 height 23
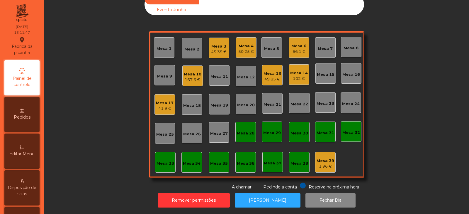
click at [300, 103] on div "Sala Consumo Staff Evento NÃO USAR Evento Junho Mesa 1 Mesa 2 Mesa 3 45.35 € [G…" at bounding box center [256, 92] width 409 height 196
click at [271, 76] on div "49.85 €" at bounding box center [273, 79] width 18 height 6
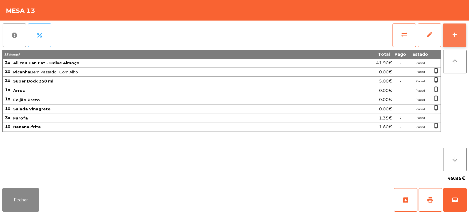
click at [300, 37] on div "add" at bounding box center [454, 34] width 7 height 7
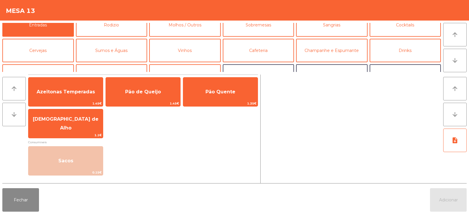
scroll to position [0, 0]
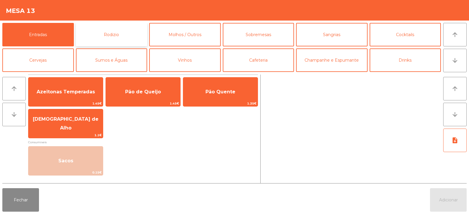
click at [125, 31] on button "Rodizio" at bounding box center [112, 34] width 72 height 23
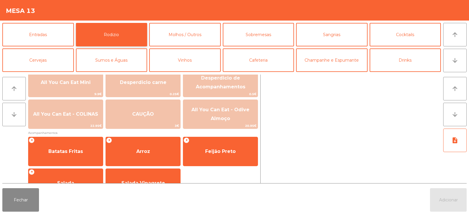
scroll to position [95, 0]
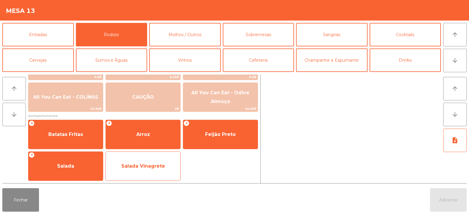
click at [132, 174] on span "Salada Vinagrete" at bounding box center [143, 166] width 74 height 16
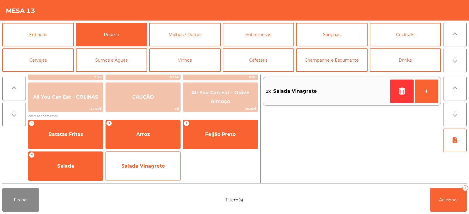
click at [132, 167] on span "Salada Vinagrete" at bounding box center [143, 166] width 44 height 6
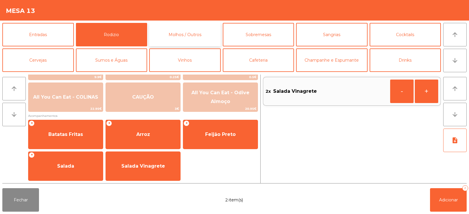
click at [210, 32] on button "Molhos / Outros" at bounding box center [185, 34] width 72 height 23
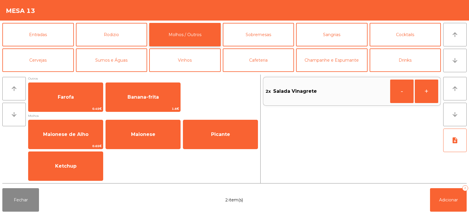
scroll to position [1, 0]
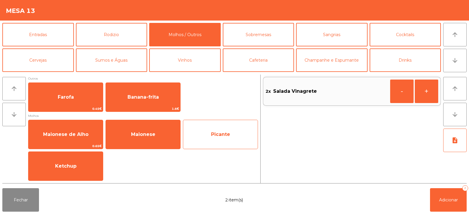
click at [205, 132] on span "Picante" at bounding box center [220, 134] width 74 height 16
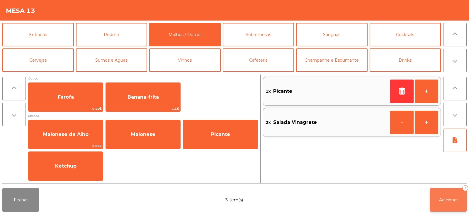
click at [300, 194] on button "Adicionar 3" at bounding box center [448, 199] width 37 height 23
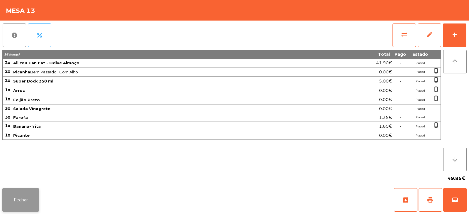
click at [17, 190] on button "Fechar" at bounding box center [20, 199] width 37 height 23
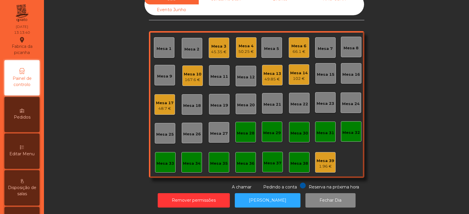
click at [300, 94] on div "Sala Consumo Staff Evento NÃO USAR Evento Junho Mesa 1 Mesa 2 Mesa 3 45.35 € Me…" at bounding box center [256, 92] width 409 height 196
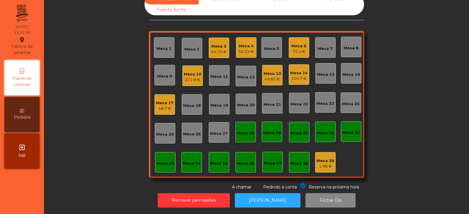
click at [300, 72] on div "Mesa 15" at bounding box center [326, 75] width 18 height 6
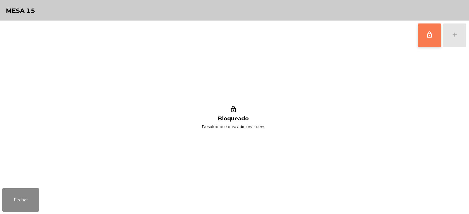
click at [300, 41] on button "lock_outline" at bounding box center [429, 34] width 23 height 23
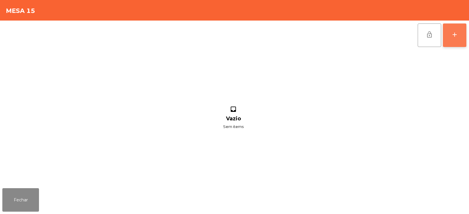
click at [300, 33] on button "add" at bounding box center [454, 34] width 23 height 23
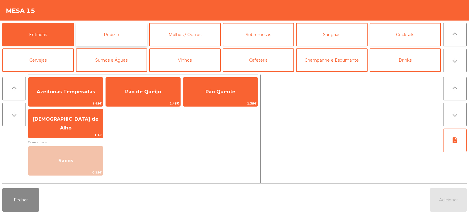
click at [108, 33] on button "Rodizio" at bounding box center [112, 34] width 72 height 23
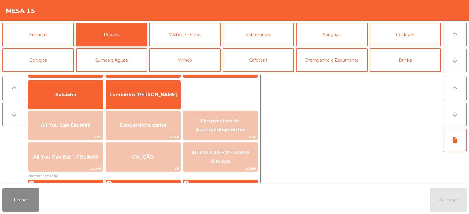
scroll to position [31, 0]
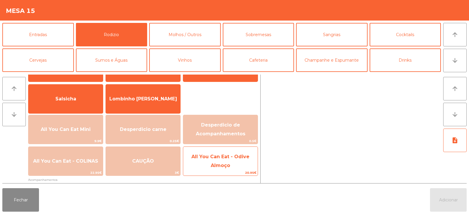
click at [225, 165] on span "All You Can Eat - Odive Almoço" at bounding box center [220, 161] width 58 height 14
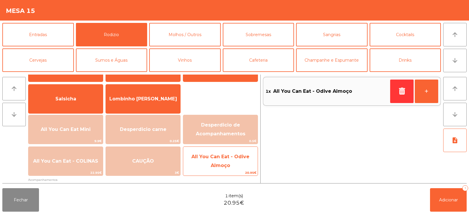
click at [219, 165] on span "All You Can Eat - Odive Almoço" at bounding box center [220, 161] width 58 height 14
click at [223, 166] on span "All You Can Eat - Odive Almoço" at bounding box center [220, 161] width 58 height 14
click at [230, 165] on span "All You Can Eat - Odive Almoço" at bounding box center [220, 161] width 74 height 25
click at [224, 161] on span "All You Can Eat - Odive Almoço" at bounding box center [220, 161] width 74 height 25
click at [240, 171] on span "20.95€" at bounding box center [220, 173] width 74 height 6
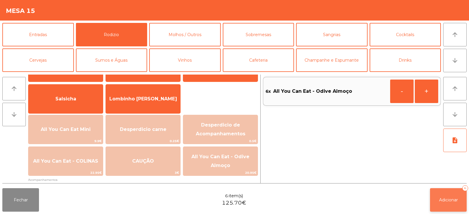
click at [300, 198] on button "Adicionar 6" at bounding box center [448, 199] width 37 height 23
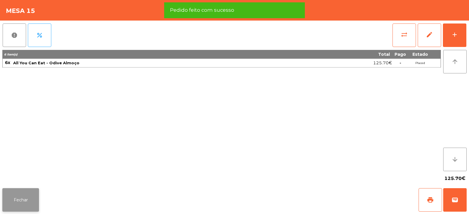
click at [17, 189] on button "Fechar" at bounding box center [20, 199] width 37 height 23
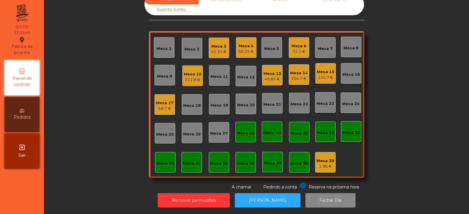
click at [269, 71] on div "Mesa 13" at bounding box center [273, 74] width 18 height 6
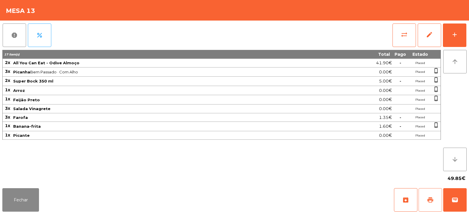
click at [300, 199] on span "print" at bounding box center [430, 199] width 7 height 7
click at [17, 197] on button "Fechar" at bounding box center [20, 199] width 37 height 23
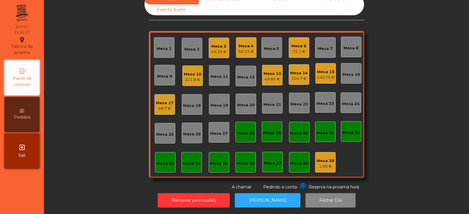
click at [295, 70] on div "Mesa 14" at bounding box center [299, 73] width 18 height 6
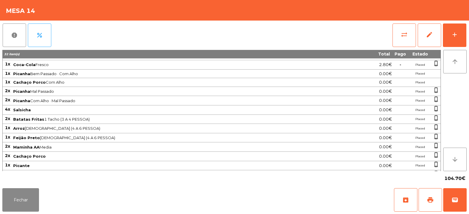
scroll to position [0, 0]
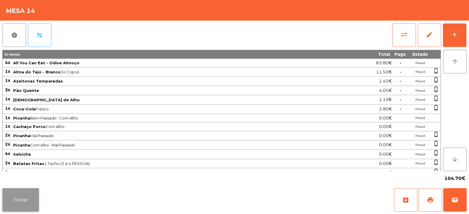
click at [28, 198] on button "Fechar" at bounding box center [20, 199] width 37 height 23
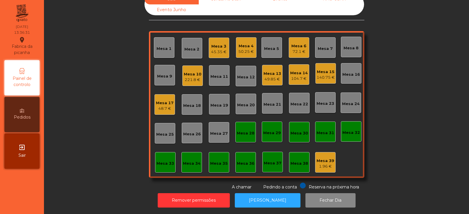
click at [75, 33] on div "Sala Consumo Staff Evento NÃO USAR Evento Junho Mesa 1 Mesa 2 Mesa 3 45.35 € [G…" at bounding box center [256, 92] width 409 height 196
click at [300, 48] on div "Mesa 8" at bounding box center [351, 47] width 21 height 21
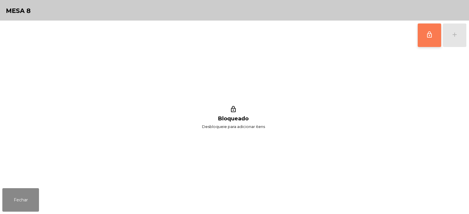
click at [300, 37] on span "lock_outline" at bounding box center [429, 34] width 7 height 7
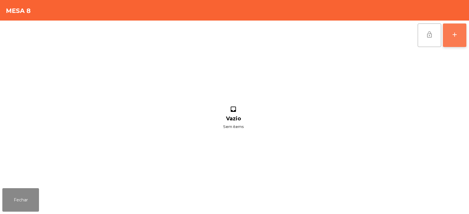
click at [300, 34] on div "add" at bounding box center [454, 34] width 7 height 7
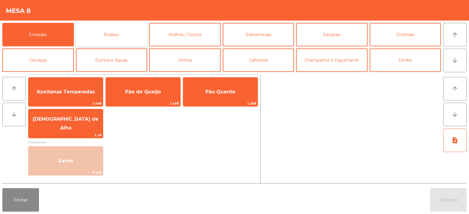
click at [127, 36] on button "Rodizio" at bounding box center [112, 34] width 72 height 23
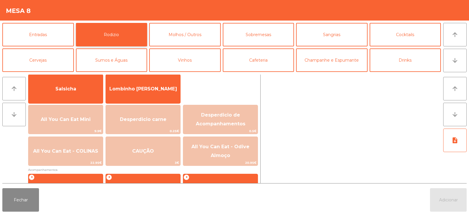
scroll to position [63, 0]
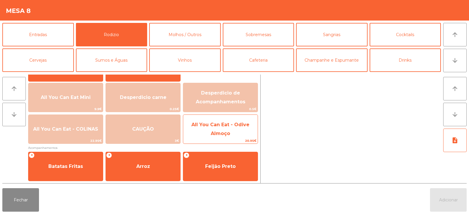
click at [211, 135] on span "All You Can Eat - Odive Almoço" at bounding box center [220, 129] width 58 height 14
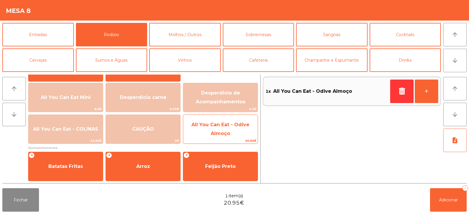
click at [225, 128] on span "All You Can Eat - Odive Almoço" at bounding box center [220, 129] width 74 height 25
click at [228, 134] on span "All You Can Eat - Odive Almoço" at bounding box center [220, 129] width 58 height 14
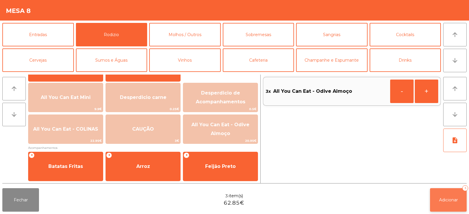
click at [300, 197] on span "Adicionar" at bounding box center [448, 199] width 19 height 5
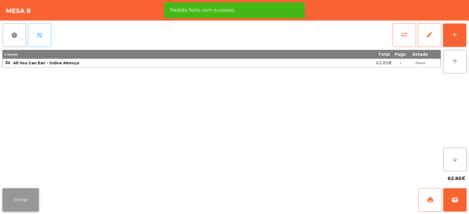
click at [23, 199] on button "Fechar" at bounding box center [20, 199] width 37 height 23
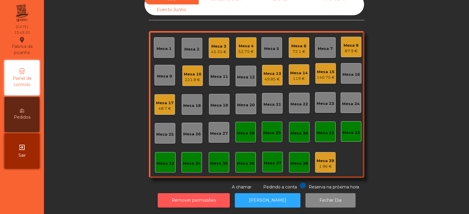
click at [203, 198] on button "Remover permissões" at bounding box center [194, 200] width 72 height 14
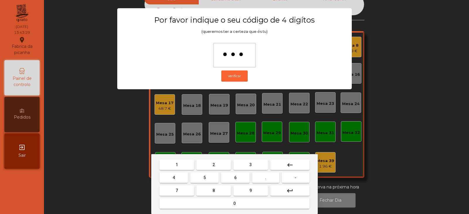
type input "****"
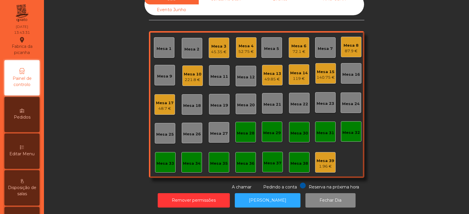
click at [21, 148] on div "Editar Menu" at bounding box center [21, 150] width 35 height 35
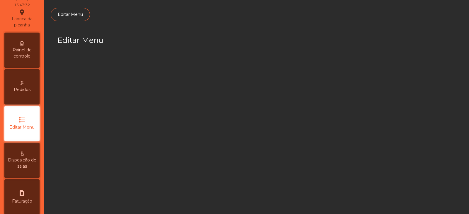
select select "*"
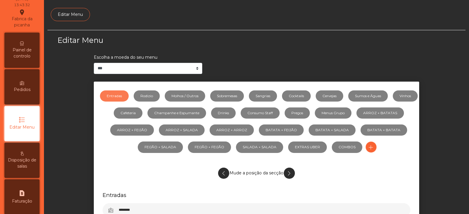
scroll to position [44, 0]
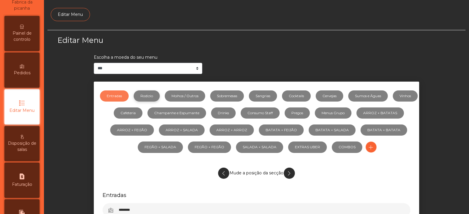
click at [159, 98] on link "Rodizio" at bounding box center [147, 95] width 26 height 11
click at [195, 95] on link "Molhos / Outros" at bounding box center [185, 95] width 40 height 11
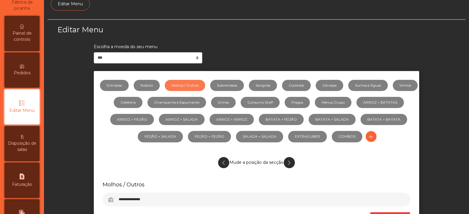
scroll to position [21, 0]
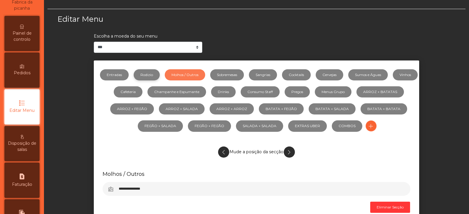
click at [160, 73] on link "Rodizio" at bounding box center [147, 74] width 26 height 11
click at [300, 69] on link "Sumos e Águas" at bounding box center [368, 74] width 40 height 11
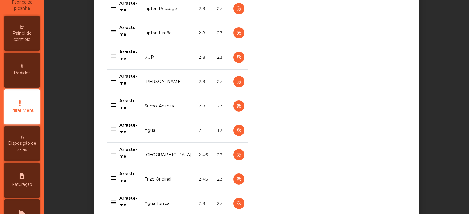
scroll to position [609, 0]
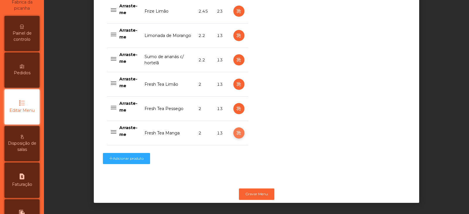
click at [236, 130] on icon "button" at bounding box center [238, 132] width 7 height 7
select select "***"
select select "**"
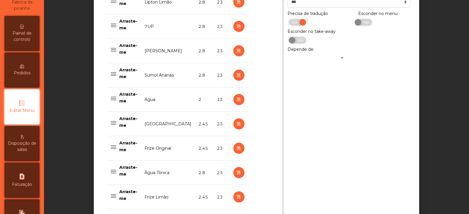
scroll to position [394, 0]
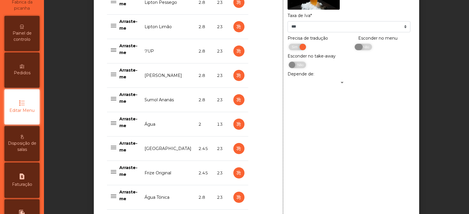
click at [300, 50] on span "Não" at bounding box center [365, 47] width 15 height 6
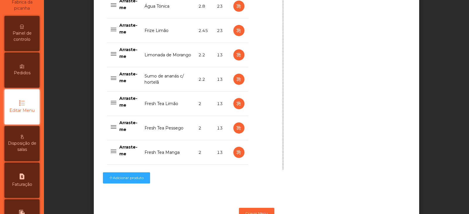
scroll to position [592, 0]
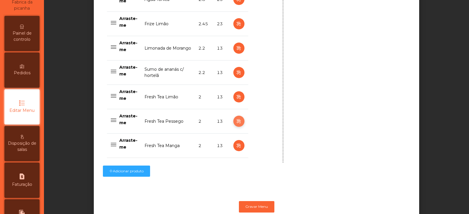
click at [237, 118] on button "button" at bounding box center [238, 120] width 11 height 11
type input "**********"
select select "***"
select select "**"
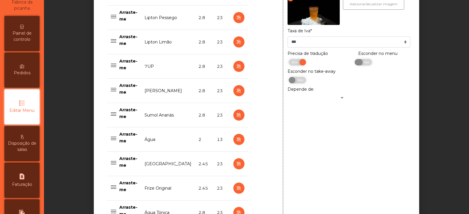
click at [300, 63] on span "Não" at bounding box center [365, 62] width 15 height 6
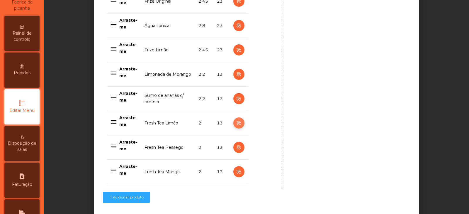
click at [237, 122] on icon "button" at bounding box center [238, 122] width 7 height 7
type input "**********"
select select "***"
select select "**"
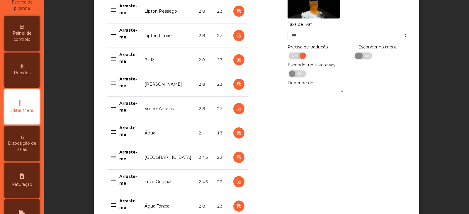
click at [300, 57] on span "Não" at bounding box center [365, 55] width 15 height 6
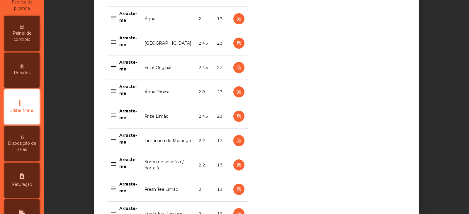
scroll to position [609, 0]
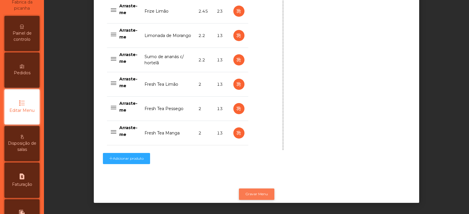
click at [265, 188] on button "Gravar Menu" at bounding box center [256, 193] width 35 height 11
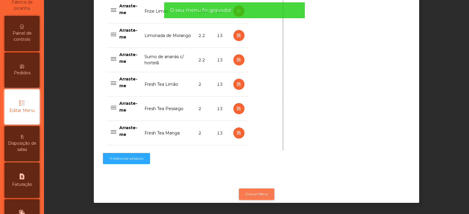
scroll to position [0, 0]
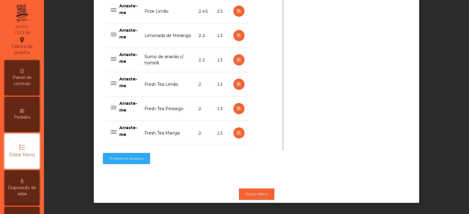
click at [35, 81] on span "Painel de controlo" at bounding box center [22, 80] width 32 height 12
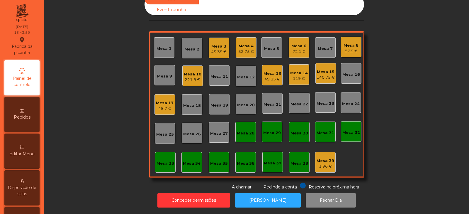
click at [300, 43] on div "Mesa 6" at bounding box center [298, 46] width 15 height 6
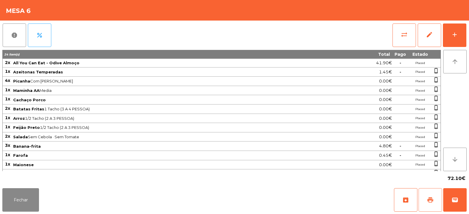
click at [300, 196] on button "print" at bounding box center [430, 199] width 23 height 23
click at [11, 199] on button "Fechar" at bounding box center [20, 199] width 37 height 23
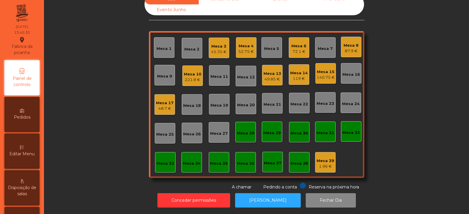
click at [165, 106] on div "48.7 €" at bounding box center [165, 109] width 18 height 6
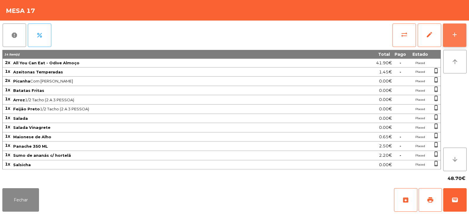
click at [300, 37] on div "add" at bounding box center [454, 34] width 7 height 7
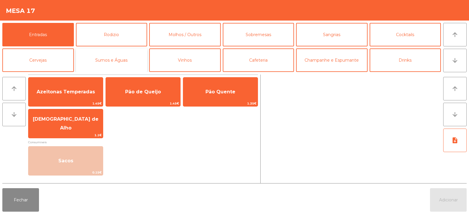
click at [122, 63] on button "Sumos e Águas" at bounding box center [112, 59] width 72 height 23
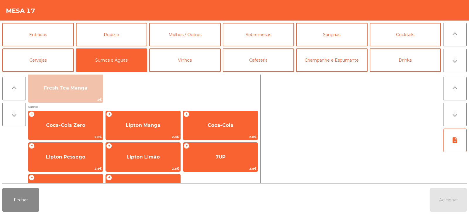
scroll to position [68, 0]
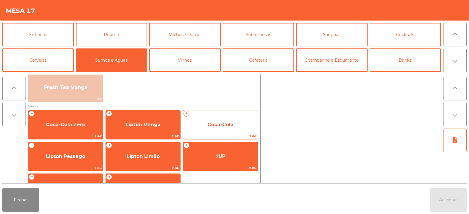
click at [224, 128] on span "Coca-Cola" at bounding box center [220, 125] width 74 height 16
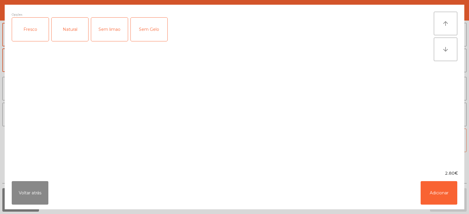
click at [32, 31] on div "Fresco" at bounding box center [30, 29] width 37 height 23
click at [300, 193] on button "Adicionar" at bounding box center [439, 192] width 37 height 23
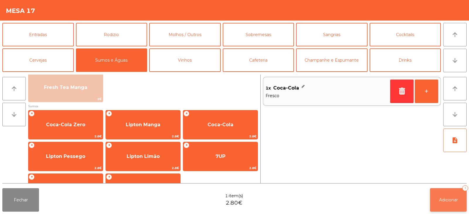
click at [300, 199] on button "Adicionar 1" at bounding box center [448, 199] width 37 height 23
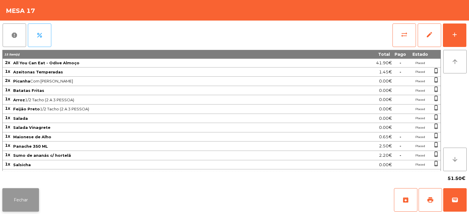
click at [6, 191] on button "Fechar" at bounding box center [20, 199] width 37 height 23
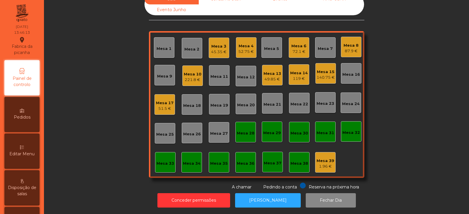
click at [293, 49] on div "72.1 €" at bounding box center [298, 52] width 15 height 6
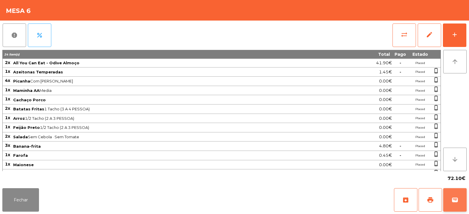
click at [300, 199] on button "wallet" at bounding box center [454, 199] width 23 height 23
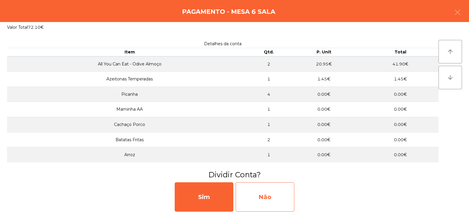
click at [266, 199] on div "Não" at bounding box center [265, 196] width 59 height 29
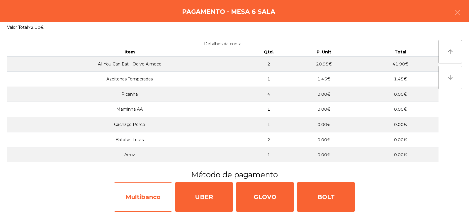
click at [142, 195] on div "Multibanco" at bounding box center [143, 196] width 59 height 29
select select "**"
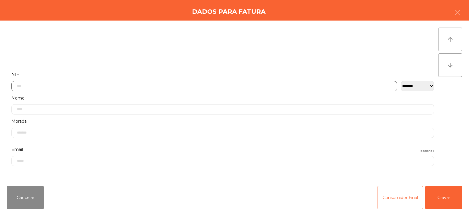
click at [135, 85] on input "text" at bounding box center [204, 86] width 386 height 10
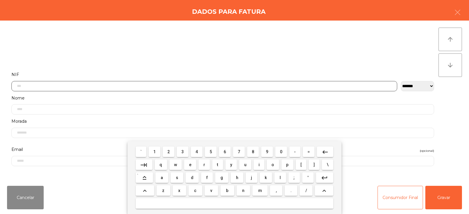
scroll to position [43, 0]
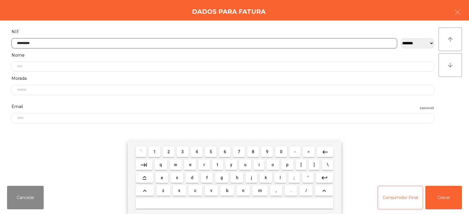
type input "*********"
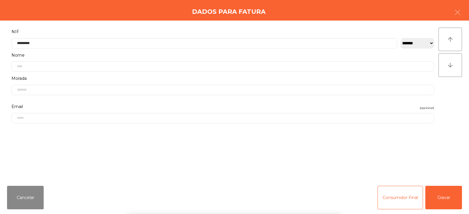
click at [300, 199] on div "` 1 2 3 4 5 6 7 8 9 0 - = keyboard_backspace keyboard_tab q w e r t y u i o p […" at bounding box center [234, 177] width 469 height 73
click at [300, 198] on button "Gravar" at bounding box center [443, 197] width 37 height 23
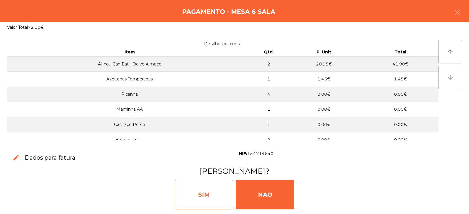
click at [202, 193] on div "SIM" at bounding box center [204, 194] width 59 height 29
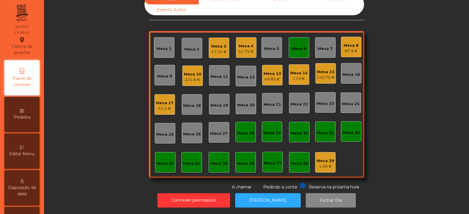
click at [271, 71] on div "Mesa 13" at bounding box center [273, 74] width 18 height 6
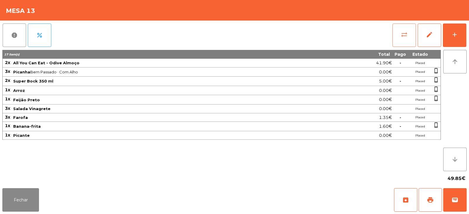
click at [300, 33] on span "sync_alt" at bounding box center [404, 34] width 7 height 7
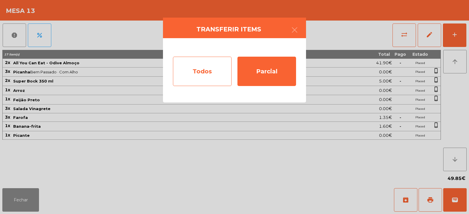
click at [202, 77] on div "Todos" at bounding box center [202, 71] width 59 height 29
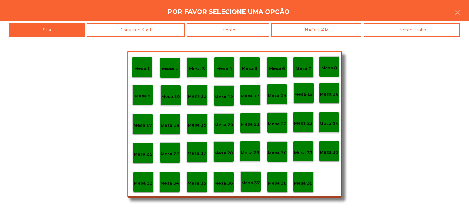
click at [255, 32] on div "Evento" at bounding box center [228, 29] width 82 height 13
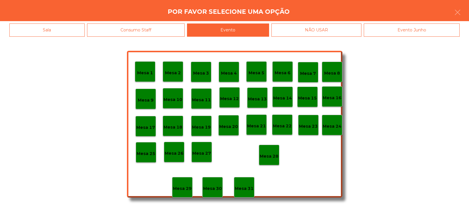
click at [274, 160] on div "Mesa 28" at bounding box center [269, 155] width 21 height 21
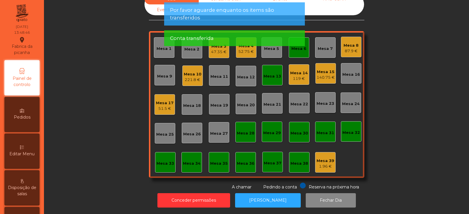
click at [271, 66] on div "Mesa 13" at bounding box center [272, 75] width 21 height 21
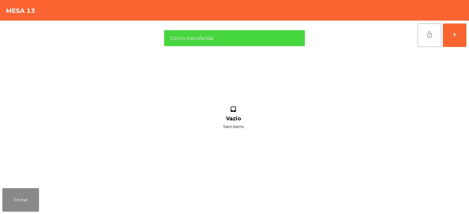
click at [300, 35] on span "lock_open" at bounding box center [429, 34] width 7 height 7
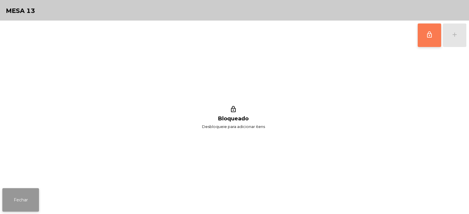
click at [30, 199] on button "Fechar" at bounding box center [20, 199] width 37 height 23
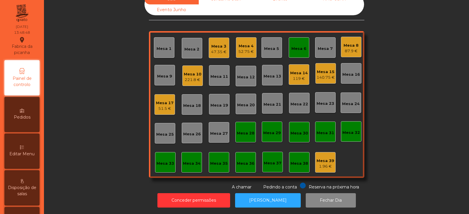
click at [293, 46] on div "Mesa 6" at bounding box center [298, 49] width 15 height 6
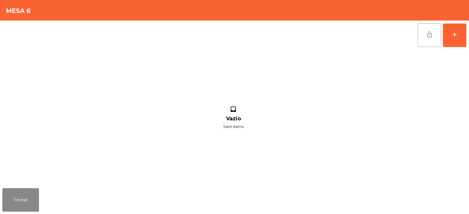
click at [300, 41] on button "lock_open" at bounding box center [429, 34] width 23 height 23
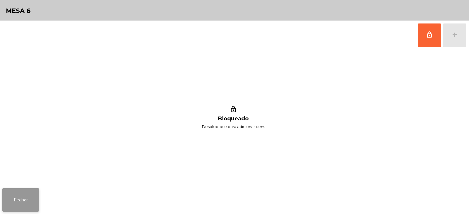
click at [15, 199] on button "Fechar" at bounding box center [20, 199] width 37 height 23
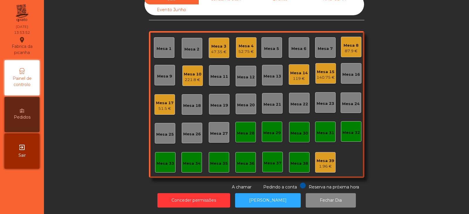
click at [195, 44] on div "Mesa 2" at bounding box center [191, 48] width 15 height 8
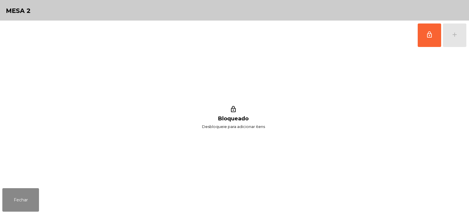
click at [300, 37] on button "lock_outline" at bounding box center [429, 34] width 23 height 23
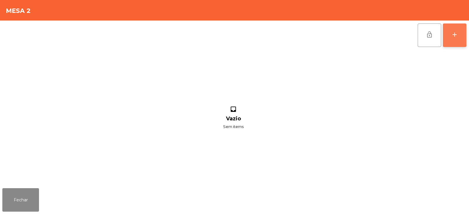
click at [300, 32] on button "add" at bounding box center [454, 34] width 23 height 23
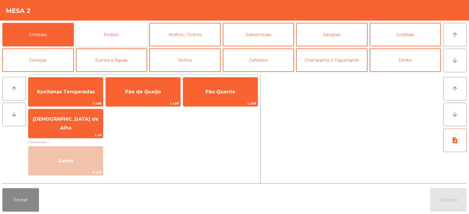
click at [97, 38] on button "Rodizio" at bounding box center [112, 34] width 72 height 23
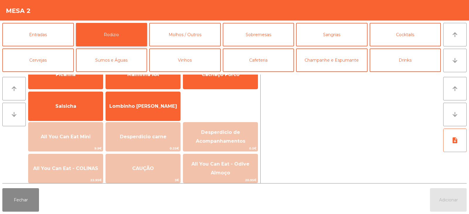
scroll to position [38, 0]
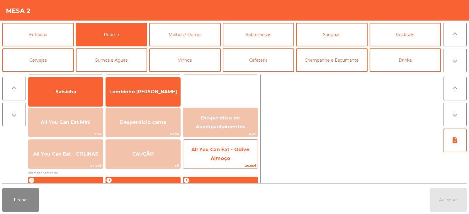
click at [235, 160] on span "All You Can Eat - Odive Almoço" at bounding box center [220, 154] width 74 height 25
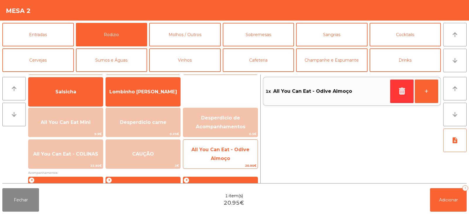
click at [238, 152] on span "All You Can Eat - Odive Almoço" at bounding box center [220, 154] width 74 height 25
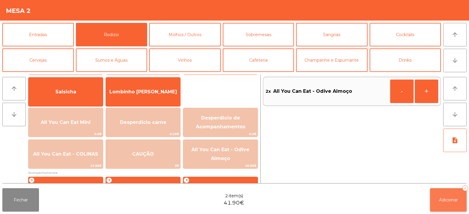
click at [300, 199] on span "Adicionar" at bounding box center [448, 199] width 19 height 5
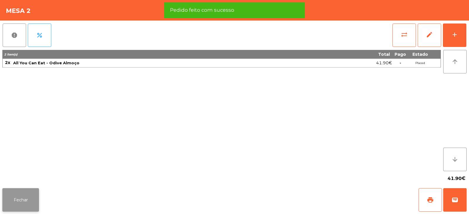
click at [25, 199] on button "Fechar" at bounding box center [20, 199] width 37 height 23
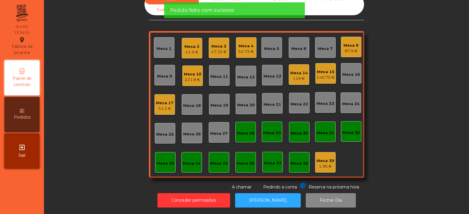
click at [63, 98] on div "Sala Consumo Staff Evento NÃO USAR Evento Junho Mesa 1 Mesa 2 41.9 € Mesa 3 47.…" at bounding box center [256, 92] width 409 height 196
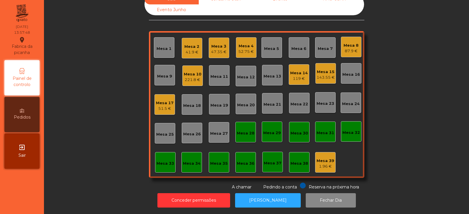
click at [98, 67] on div "Sala Consumo Staff Evento NÃO USAR Evento Junho Mesa 1 Mesa 2 41.9 € Mesa 3 47.…" at bounding box center [256, 92] width 409 height 196
click at [267, 73] on div "Mesa 13" at bounding box center [273, 76] width 18 height 6
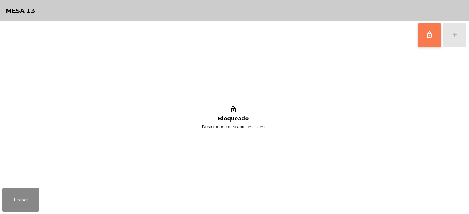
click at [300, 36] on button "lock_outline" at bounding box center [429, 34] width 23 height 23
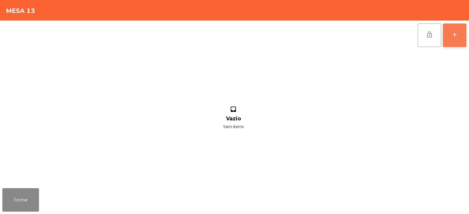
click at [300, 40] on button "add" at bounding box center [454, 34] width 23 height 23
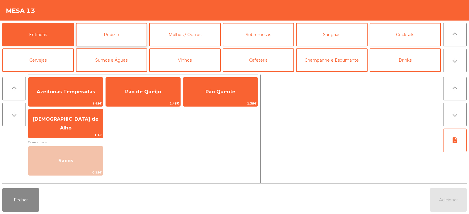
click at [109, 33] on button "Rodizio" at bounding box center [112, 34] width 72 height 23
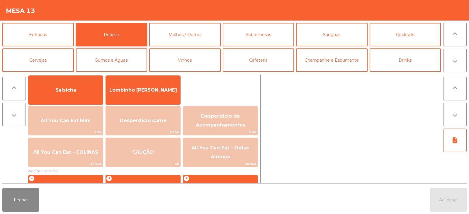
scroll to position [64, 0]
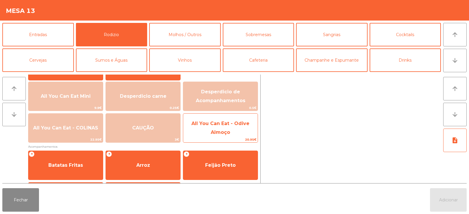
click at [220, 137] on span "20.95€" at bounding box center [220, 140] width 74 height 6
click at [226, 133] on span "All You Can Eat - Odive Almoço" at bounding box center [220, 127] width 58 height 14
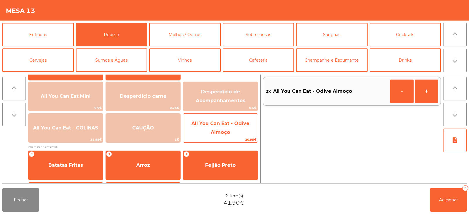
click at [233, 128] on span "All You Can Eat - Odive Almoço" at bounding box center [220, 127] width 74 height 25
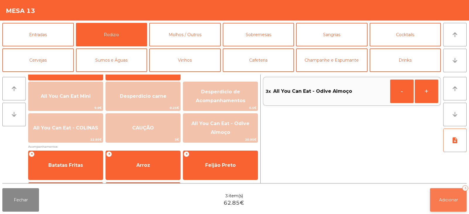
click at [300, 199] on span "Adicionar" at bounding box center [448, 199] width 19 height 5
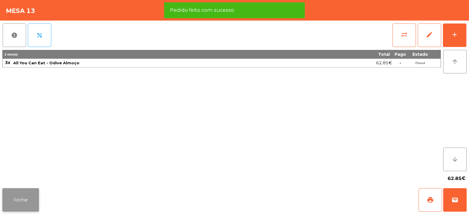
click at [23, 198] on button "Fechar" at bounding box center [20, 199] width 37 height 23
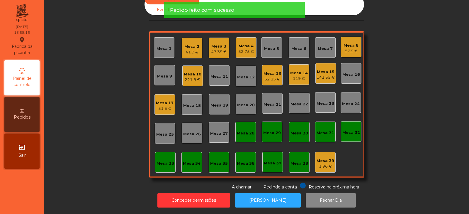
click at [108, 96] on div "Sala Consumo Staff Evento NÃO USAR Evento Junho Mesa 1 Mesa 2 41.9 € Mesa 3 47.…" at bounding box center [256, 92] width 409 height 196
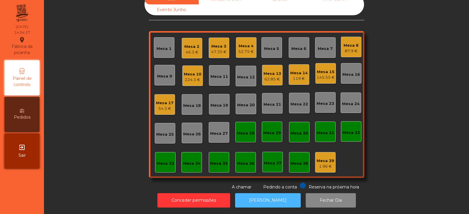
click at [260, 193] on button "[PERSON_NAME]" at bounding box center [268, 200] width 66 height 14
click at [192, 161] on div "Mesa 34" at bounding box center [192, 163] width 18 height 6
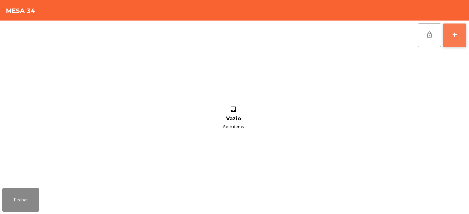
click at [300, 40] on button "add" at bounding box center [454, 34] width 23 height 23
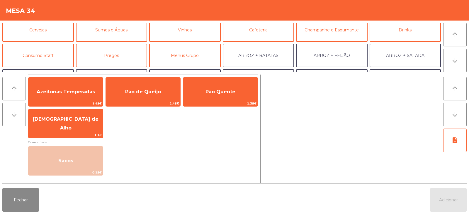
scroll to position [29, 0]
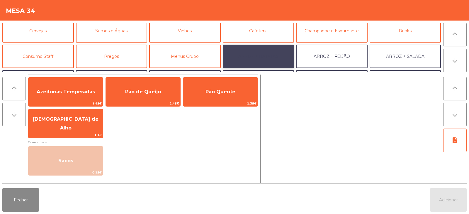
click at [271, 54] on button "ARROZ + BATATAS" at bounding box center [259, 56] width 72 height 23
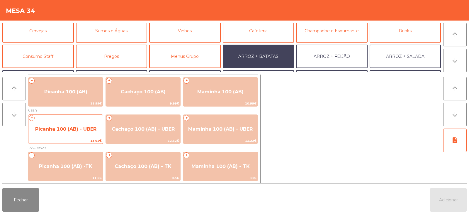
click at [76, 137] on div "+ Picanha 100 (AB) - UBER 13.92€" at bounding box center [65, 128] width 75 height 29
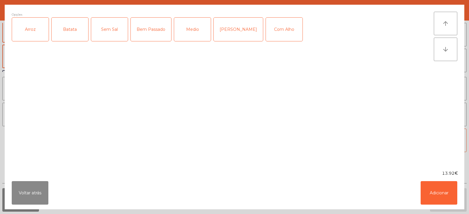
click at [32, 31] on div "Arroz" at bounding box center [30, 29] width 37 height 23
click at [72, 31] on div "Batata" at bounding box center [70, 29] width 37 height 23
click at [192, 30] on div "Medio" at bounding box center [192, 29] width 37 height 23
click at [300, 188] on button "Adicionar" at bounding box center [439, 192] width 37 height 23
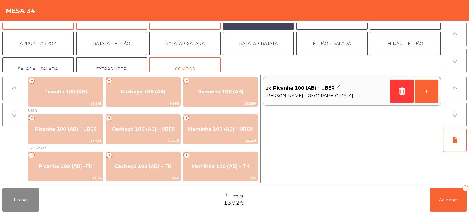
scroll to position [77, 0]
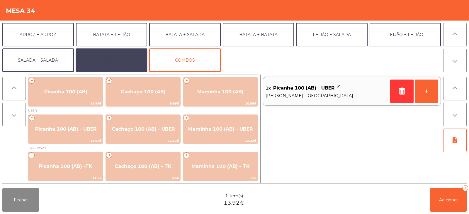
click at [114, 62] on button "EXTRAS UBER" at bounding box center [112, 59] width 72 height 23
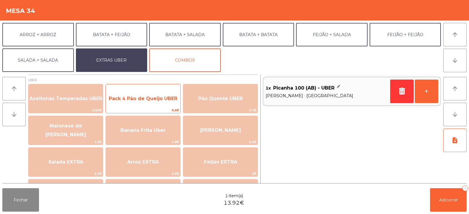
click at [146, 96] on span "Pack 4 Pão de Queijo UBER" at bounding box center [143, 99] width 69 height 6
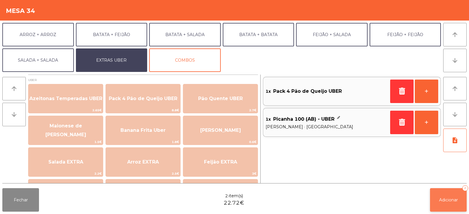
click at [300, 199] on button "Adicionar 2" at bounding box center [448, 199] width 37 height 23
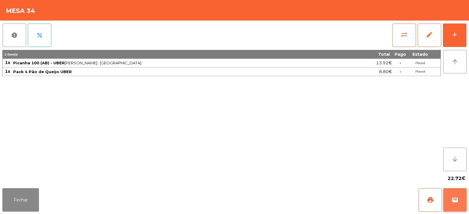
click at [300, 199] on button "wallet" at bounding box center [454, 199] width 23 height 23
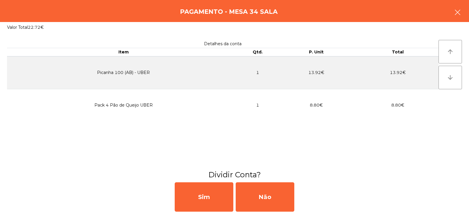
click at [300, 11] on icon "button" at bounding box center [457, 12] width 7 height 7
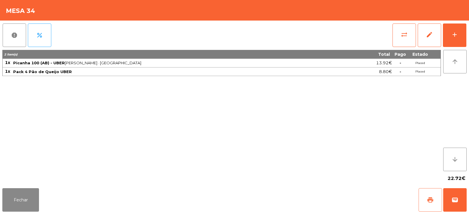
click at [300, 198] on span "print" at bounding box center [430, 199] width 7 height 7
click at [300, 195] on button "wallet" at bounding box center [454, 199] width 23 height 23
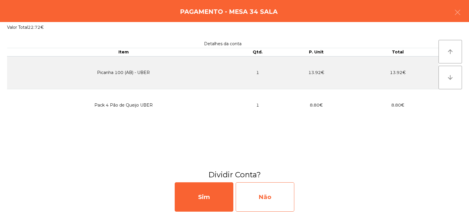
click at [272, 197] on div "Não" at bounding box center [265, 196] width 59 height 29
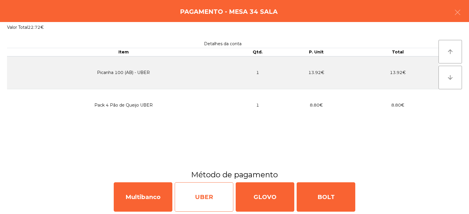
click at [209, 193] on div "UBER" at bounding box center [204, 196] width 59 height 29
select select "**"
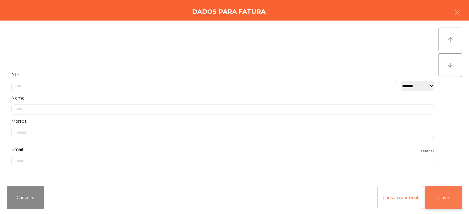
click at [300, 194] on button "Gravar" at bounding box center [443, 197] width 37 height 23
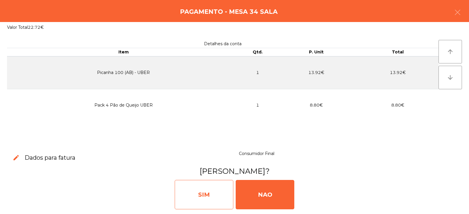
click at [202, 188] on div "SIM" at bounding box center [204, 194] width 59 height 29
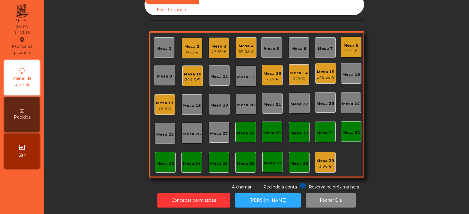
click at [274, 76] on div "75.7 €" at bounding box center [273, 79] width 18 height 6
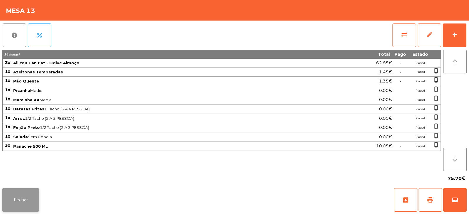
click at [26, 199] on button "Fechar" at bounding box center [20, 199] width 37 height 23
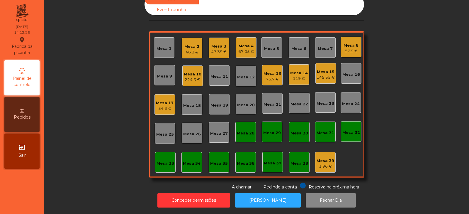
click at [270, 76] on div "75.7 €" at bounding box center [273, 79] width 18 height 6
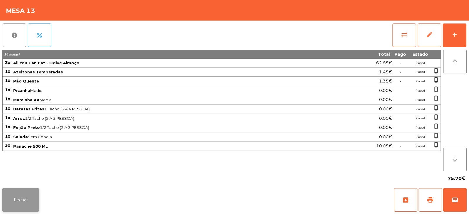
click at [37, 199] on button "Fechar" at bounding box center [20, 199] width 37 height 23
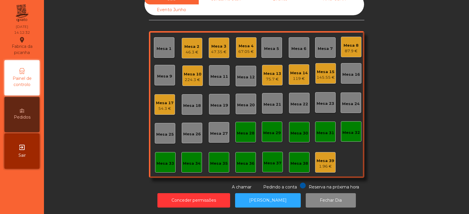
click at [219, 43] on div "Mesa 3" at bounding box center [219, 46] width 16 height 6
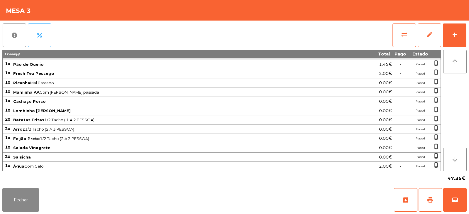
scroll to position [8, 0]
click at [11, 195] on button "Fechar" at bounding box center [20, 199] width 37 height 23
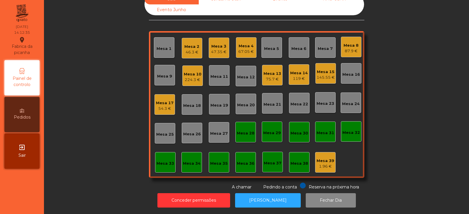
click at [223, 43] on div "Mesa 3" at bounding box center [219, 46] width 16 height 6
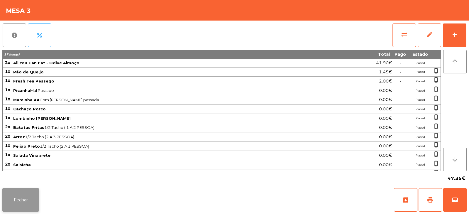
click at [11, 198] on button "Fechar" at bounding box center [20, 199] width 37 height 23
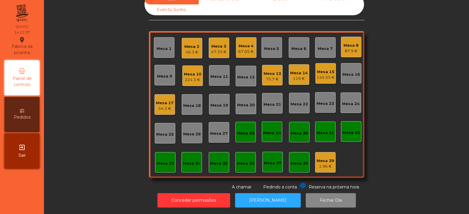
click at [242, 43] on div "Mesa 4" at bounding box center [246, 46] width 16 height 6
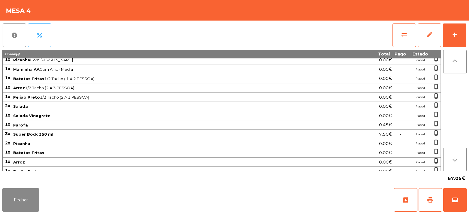
scroll to position [0, 0]
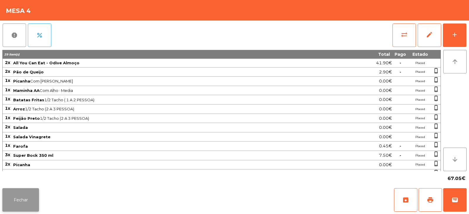
click at [25, 199] on button "Fechar" at bounding box center [20, 199] width 37 height 23
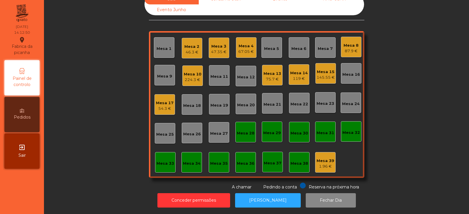
click at [101, 79] on div "Sala Consumo Staff Evento NÃO USAR Evento Junho Mesa 1 Mesa 2 46.3 € Mesa 3 47.…" at bounding box center [256, 92] width 409 height 196
click at [155, 156] on div "Mesa 33" at bounding box center [165, 162] width 21 height 21
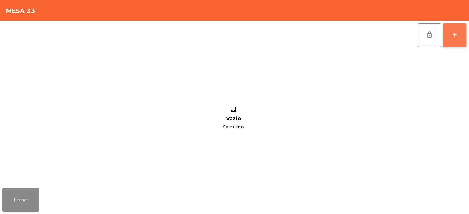
click at [300, 35] on div "add" at bounding box center [454, 34] width 7 height 7
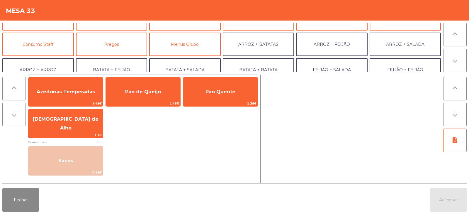
scroll to position [47, 0]
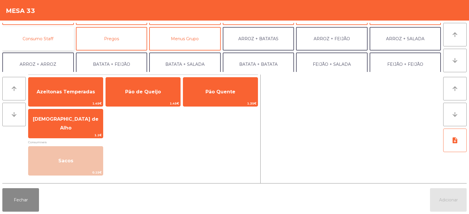
click at [49, 37] on button "Consumo Staff" at bounding box center [38, 38] width 72 height 23
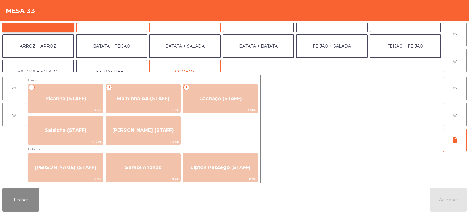
scroll to position [72, 0]
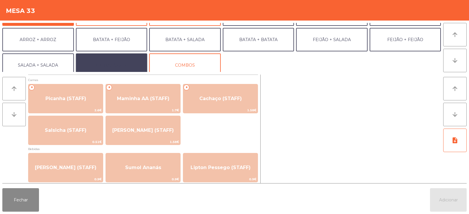
click at [108, 65] on button "EXTRAS UBER" at bounding box center [112, 64] width 72 height 23
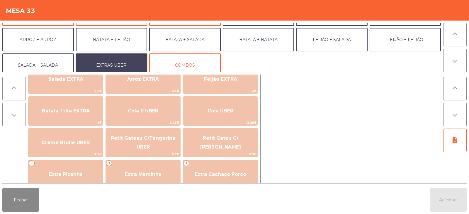
scroll to position [84, 0]
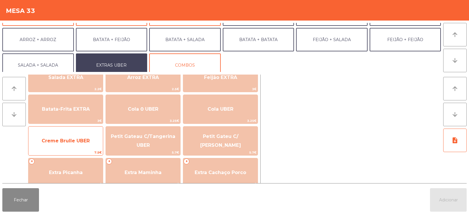
click at [82, 140] on span "Creme Brulle UBER" at bounding box center [66, 141] width 48 height 6
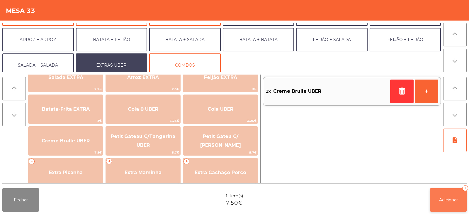
click at [300, 195] on button "Adicionar 1" at bounding box center [448, 199] width 37 height 23
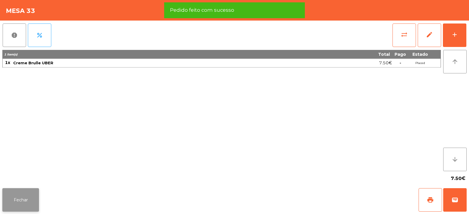
click at [33, 197] on button "Fechar" at bounding box center [20, 199] width 37 height 23
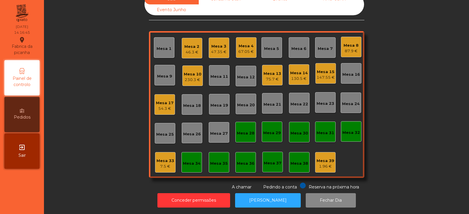
click at [269, 43] on div "Mesa 5" at bounding box center [271, 47] width 15 height 8
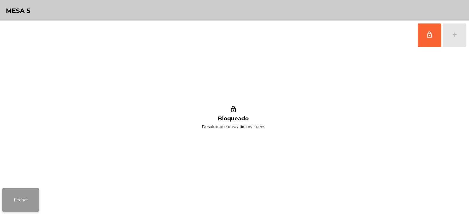
click at [13, 199] on button "Fechar" at bounding box center [20, 199] width 37 height 23
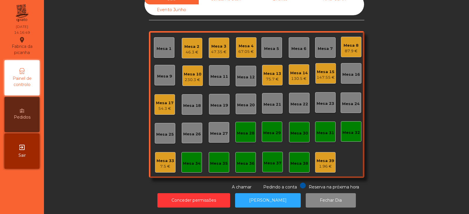
click at [273, 46] on div "Mesa 5" at bounding box center [271, 49] width 15 height 6
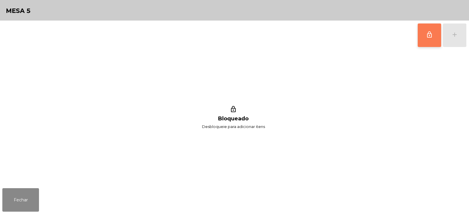
click at [300, 33] on span "lock_outline" at bounding box center [429, 34] width 7 height 7
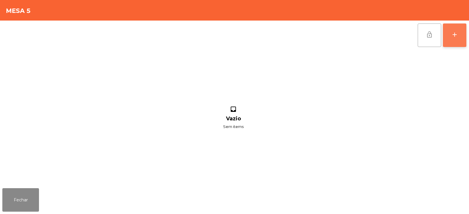
click at [300, 34] on button "add" at bounding box center [454, 34] width 23 height 23
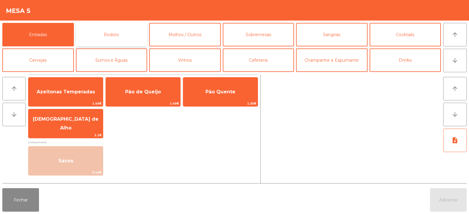
click at [125, 31] on button "Rodizio" at bounding box center [112, 34] width 72 height 23
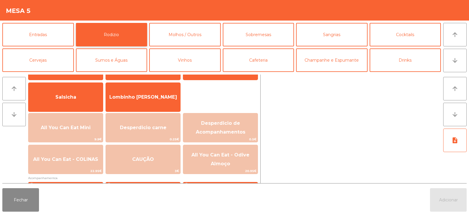
scroll to position [36, 0]
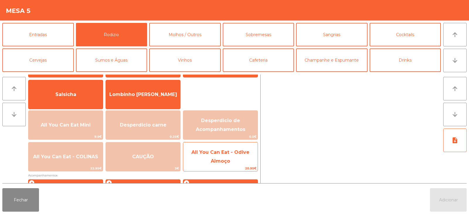
click at [216, 162] on span "All You Can Eat - Odive Almoço" at bounding box center [220, 156] width 58 height 14
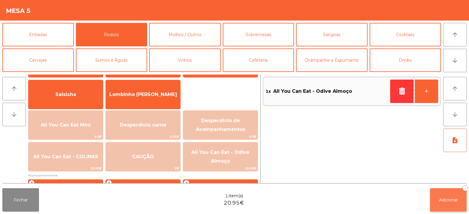
click at [300, 199] on span "Adicionar" at bounding box center [448, 199] width 19 height 5
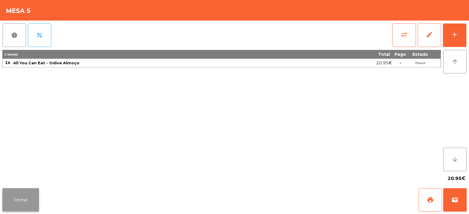
click at [17, 193] on button "Fechar" at bounding box center [20, 199] width 37 height 23
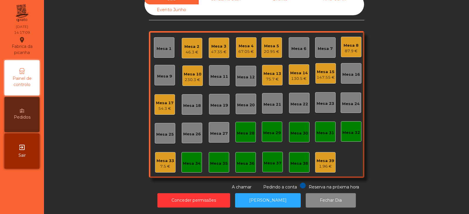
click at [167, 163] on div "7.5 €" at bounding box center [166, 166] width 18 height 6
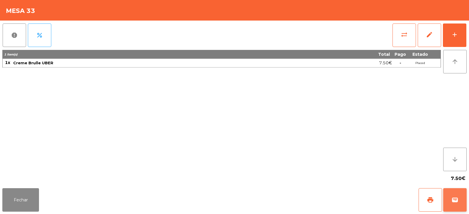
click at [300, 199] on span "wallet" at bounding box center [454, 199] width 7 height 7
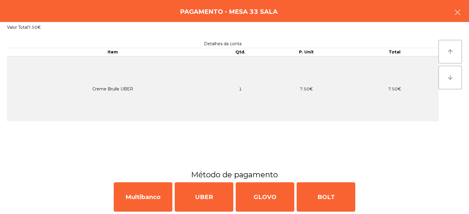
click at [300, 15] on button "button" at bounding box center [457, 13] width 16 height 18
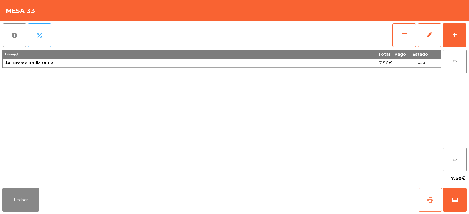
click at [300, 193] on button "print" at bounding box center [430, 199] width 23 height 23
click at [300, 199] on button "wallet" at bounding box center [454, 199] width 23 height 23
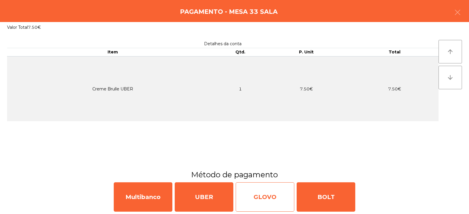
click at [261, 191] on div "GLOVO" at bounding box center [265, 196] width 59 height 29
select select "**"
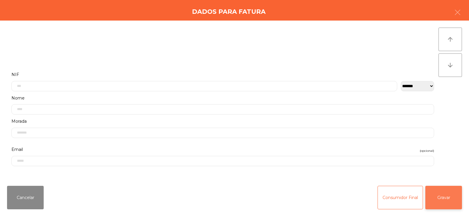
click at [300, 193] on button "Gravar" at bounding box center [443, 197] width 37 height 23
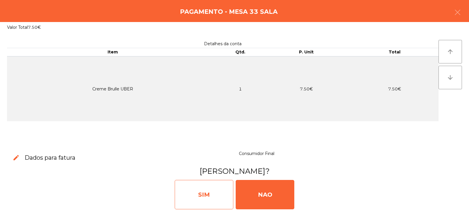
click at [208, 191] on div "SIM" at bounding box center [204, 194] width 59 height 29
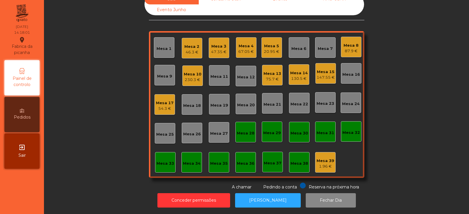
click at [242, 43] on div "Mesa 4" at bounding box center [246, 46] width 16 height 6
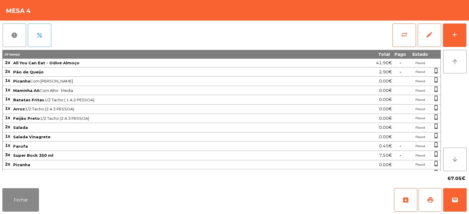
click at [300, 199] on button "print" at bounding box center [430, 199] width 23 height 23
click at [300, 199] on span "wallet" at bounding box center [454, 199] width 7 height 7
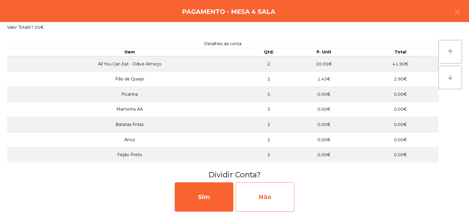
click at [268, 188] on div "Não" at bounding box center [265, 196] width 59 height 29
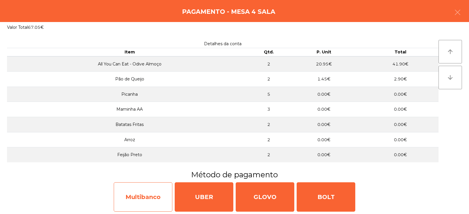
click at [152, 199] on div "Multibanco" at bounding box center [143, 196] width 59 height 29
select select "**"
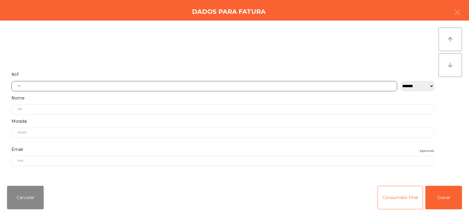
click at [143, 85] on input "text" at bounding box center [204, 86] width 386 height 10
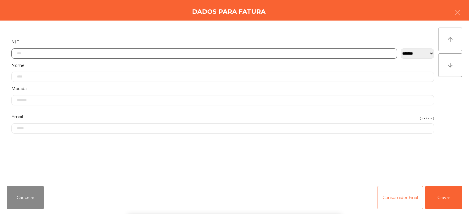
scroll to position [43, 0]
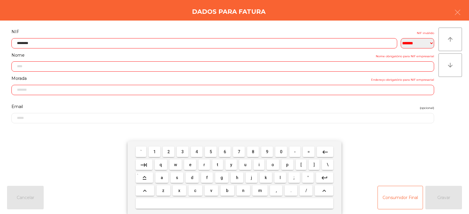
type input "*********"
type input "**********"
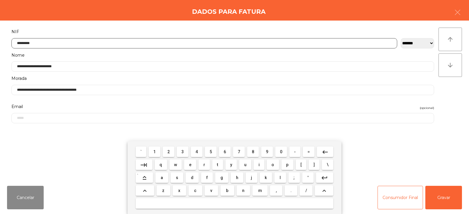
type input "*********"
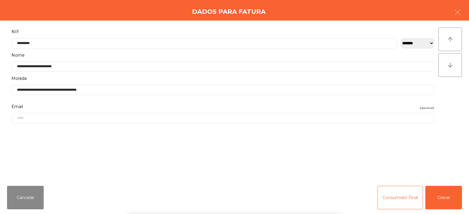
click at [300, 199] on div "` 1 2 3 4 5 6 7 8 9 0 - = keyboard_backspace keyboard_tab q w e r t y u i o p […" at bounding box center [234, 177] width 469 height 73
click at [300, 196] on button "Gravar" at bounding box center [443, 197] width 37 height 23
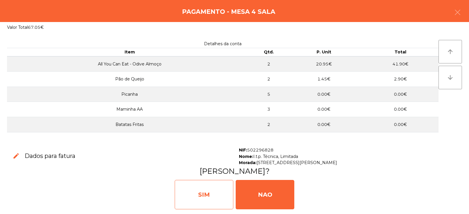
click at [203, 193] on div "SIM" at bounding box center [204, 194] width 59 height 29
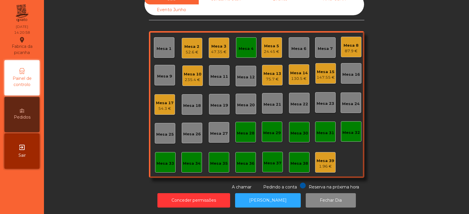
click at [247, 43] on div "Mesa 4" at bounding box center [246, 47] width 15 height 8
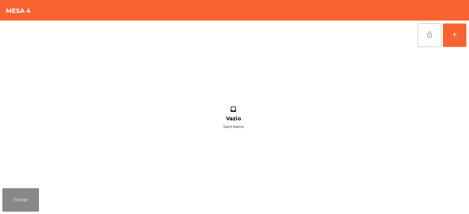
click at [300, 37] on span "lock_open" at bounding box center [429, 34] width 7 height 7
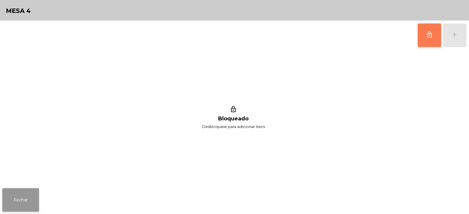
click at [23, 199] on button "Fechar" at bounding box center [20, 199] width 37 height 23
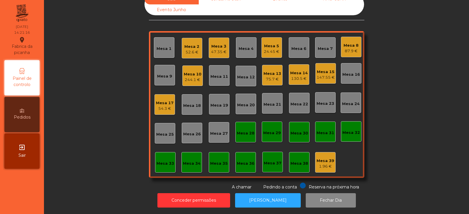
click at [300, 100] on div "Sala Consumo Staff Evento NÃO USAR Evento Junho Mesa 1 Mesa 2 52.6 € Mesa 3 47.…" at bounding box center [256, 92] width 409 height 196
click at [294, 43] on div "Mesa 6" at bounding box center [298, 47] width 15 height 8
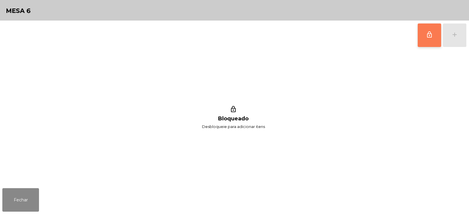
click at [300, 37] on span "lock_outline" at bounding box center [429, 34] width 7 height 7
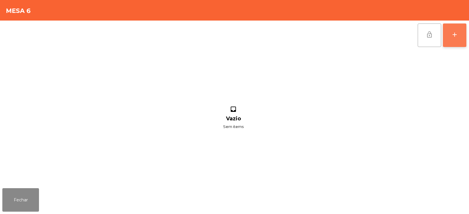
click at [300, 32] on div "add" at bounding box center [454, 34] width 7 height 7
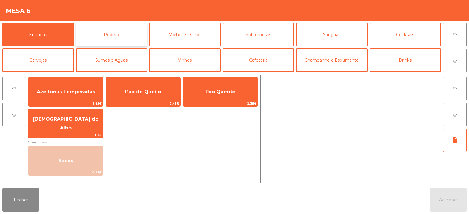
click at [122, 30] on button "Rodizio" at bounding box center [112, 34] width 72 height 23
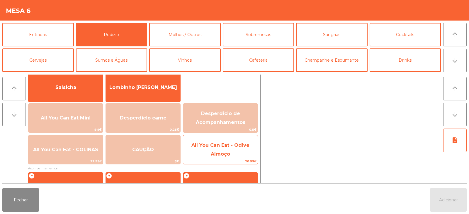
click at [217, 146] on span "All You Can Eat - Odive Almoço" at bounding box center [220, 149] width 58 height 14
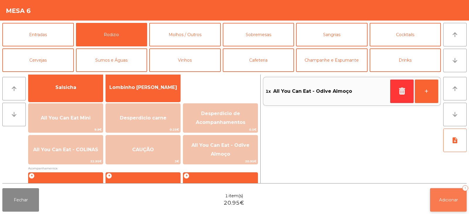
click at [300, 198] on span "Adicionar" at bounding box center [448, 199] width 19 height 5
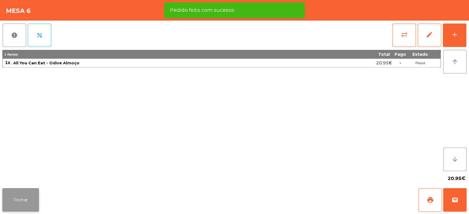
click at [28, 193] on button "Fechar" at bounding box center [20, 199] width 37 height 23
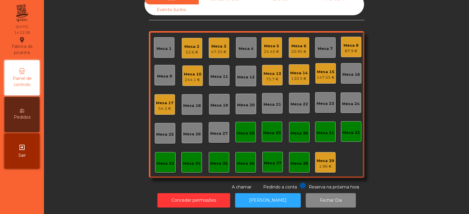
click at [87, 101] on div "Sala Consumo Staff Evento NÃO USAR Evento Junho Mesa 1 Mesa 2 52.6 € Mesa 3 47.…" at bounding box center [256, 92] width 409 height 196
click at [213, 49] on div "47.35 €" at bounding box center [219, 52] width 16 height 6
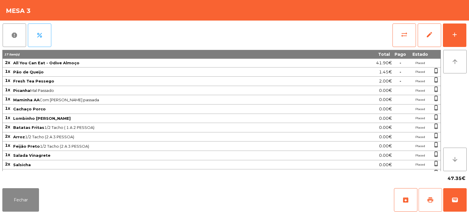
click at [300, 199] on button "print" at bounding box center [430, 199] width 23 height 23
click at [24, 196] on button "Fechar" at bounding box center [20, 199] width 37 height 23
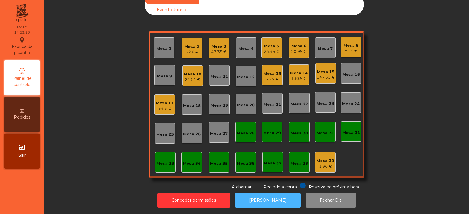
click at [249, 193] on button "[PERSON_NAME]" at bounding box center [268, 200] width 66 height 14
click at [222, 49] on div "47.35 €" at bounding box center [219, 52] width 16 height 6
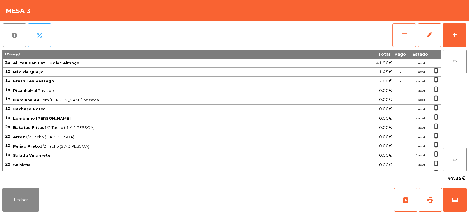
click at [300, 39] on button "sync_alt" at bounding box center [403, 34] width 23 height 23
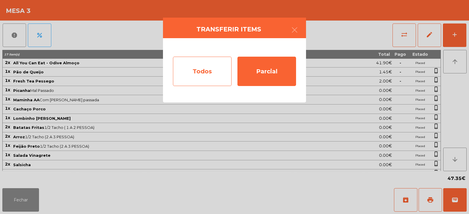
click at [208, 72] on div "Todos" at bounding box center [202, 71] width 59 height 29
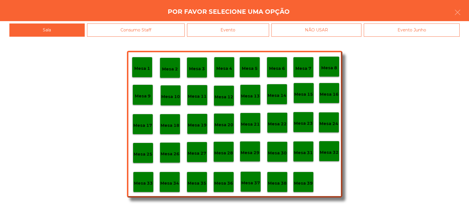
click at [229, 32] on div "Evento" at bounding box center [228, 29] width 82 height 13
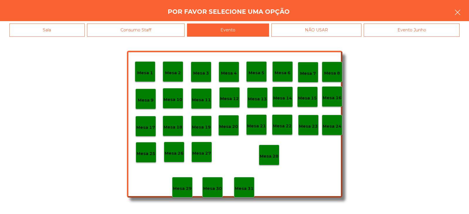
click at [300, 10] on icon "button" at bounding box center [457, 12] width 7 height 7
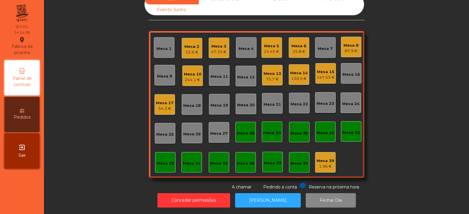
click at [222, 49] on div "47.35 €" at bounding box center [219, 52] width 16 height 6
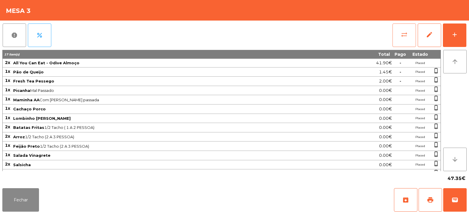
click at [300, 37] on button "sync_alt" at bounding box center [403, 34] width 23 height 23
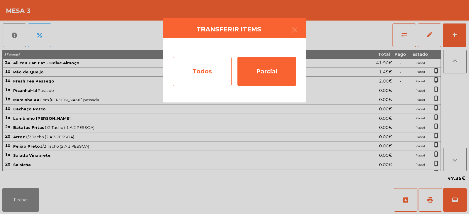
click at [205, 77] on div "Todos" at bounding box center [202, 71] width 59 height 29
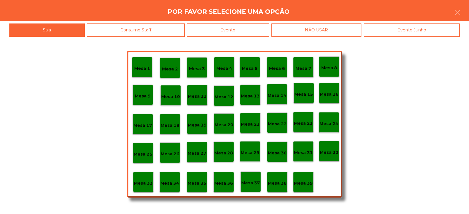
click at [243, 31] on div "Evento" at bounding box center [228, 29] width 82 height 13
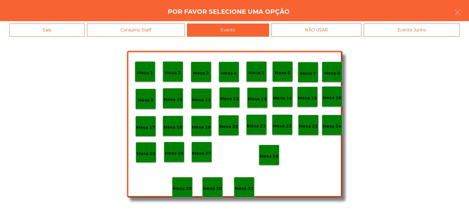
click at [266, 156] on p "Mesa 28" at bounding box center [269, 156] width 19 height 7
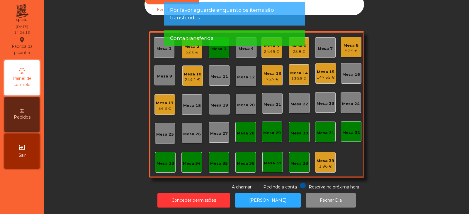
click at [300, 86] on div "Sala Consumo Staff Evento NÃO USAR Evento Junho Mesa 1 Mesa 2 52.6 € Mesa 3 Mes…" at bounding box center [256, 92] width 409 height 196
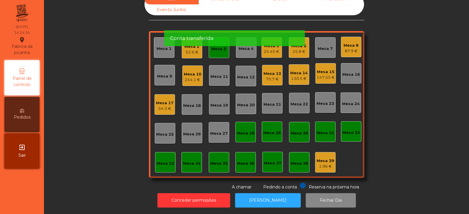
click at [219, 41] on div "Conta transferida" at bounding box center [234, 38] width 129 height 7
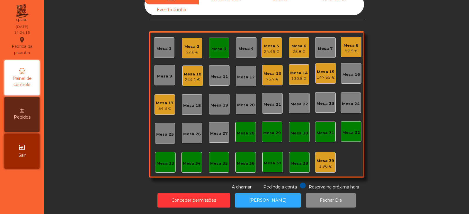
click at [224, 48] on div "Mesa 3" at bounding box center [219, 48] width 21 height 21
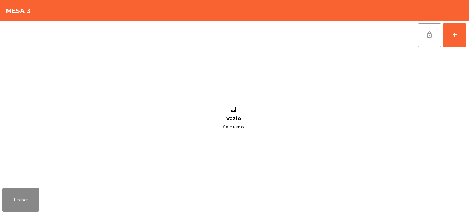
click at [300, 36] on button "lock_open" at bounding box center [429, 34] width 23 height 23
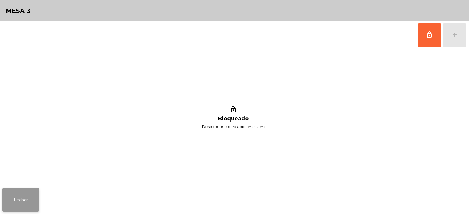
click at [25, 197] on button "Fechar" at bounding box center [20, 199] width 37 height 23
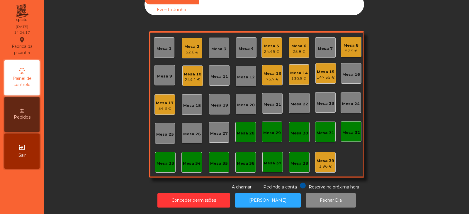
click at [300, 87] on div "Sala Consumo Staff Evento NÃO USAR Evento Junho Mesa 1 Mesa 2 52.6 € Mesa 3 Mes…" at bounding box center [256, 92] width 409 height 196
click at [267, 49] on div "24.45 €" at bounding box center [272, 52] width 16 height 6
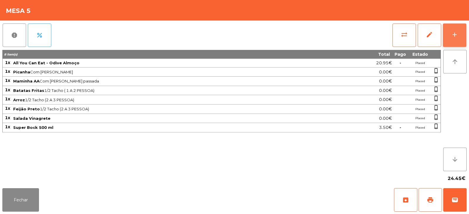
click at [300, 33] on button "add" at bounding box center [454, 34] width 23 height 23
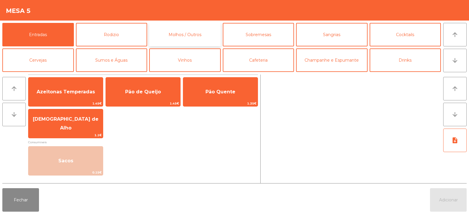
click at [192, 33] on button "Molhos / Outros" at bounding box center [185, 34] width 72 height 23
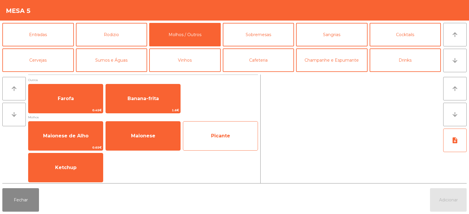
click at [220, 137] on span "Picante" at bounding box center [220, 136] width 19 height 6
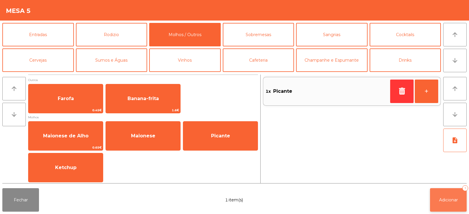
click at [300, 199] on button "Adicionar 1" at bounding box center [448, 199] width 37 height 23
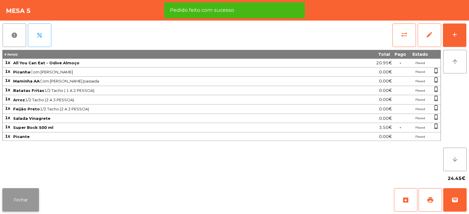
click at [30, 199] on button "Fechar" at bounding box center [20, 199] width 37 height 23
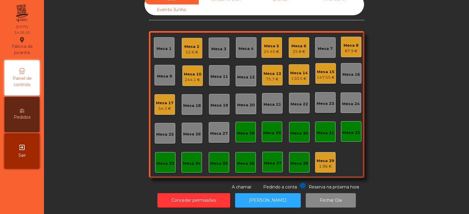
click at [112, 105] on div "Sala Consumo Staff Evento NÃO USAR Evento Junho Mesa 1 Mesa 2 52.6 € Mesa 3 Mes…" at bounding box center [256, 92] width 409 height 196
click at [300, 79] on div "Sala Consumo Staff Evento NÃO USAR Evento Junho Mesa 1 Mesa 2 52.6 € Mesa 3 Mes…" at bounding box center [256, 92] width 409 height 196
click at [300, 62] on div "Sala Consumo Staff Evento NÃO USAR Evento Junho Mesa 1 Mesa 2 52.6 € Mesa 3 Mes…" at bounding box center [256, 92] width 409 height 196
click at [159, 131] on div "Mesa 25" at bounding box center [165, 134] width 18 height 6
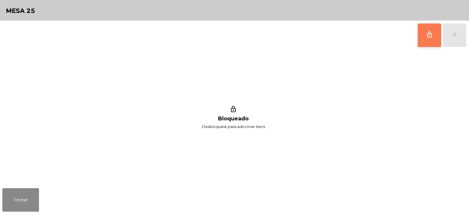
click at [300, 35] on button "lock_outline" at bounding box center [429, 34] width 23 height 23
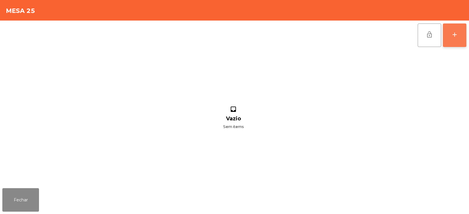
click at [300, 32] on div "add" at bounding box center [454, 34] width 7 height 7
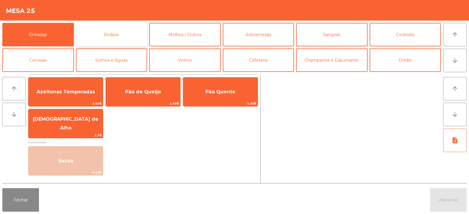
click at [118, 38] on button "Rodizio" at bounding box center [112, 34] width 72 height 23
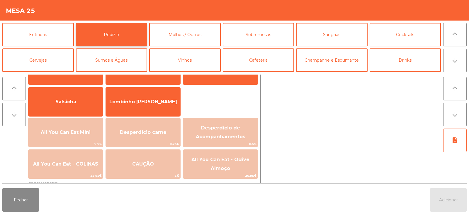
scroll to position [59, 0]
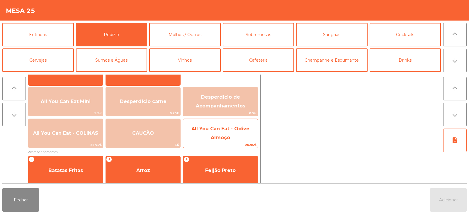
click at [241, 131] on span "All You Can Eat - Odive Almoço" at bounding box center [220, 133] width 58 height 14
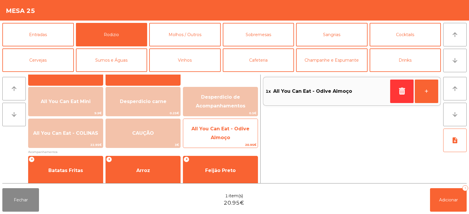
click at [238, 135] on span "All You Can Eat - Odive Almoço" at bounding box center [220, 133] width 74 height 25
click at [235, 138] on span "All You Can Eat - Odive Almoço" at bounding box center [220, 133] width 74 height 25
click at [238, 135] on span "All You Can Eat - Odive Almoço" at bounding box center [220, 133] width 74 height 25
click at [236, 138] on span "All You Can Eat - Odive Almoço" at bounding box center [220, 133] width 74 height 25
click at [238, 134] on span "All You Can Eat - Odive Almoço" at bounding box center [220, 133] width 74 height 25
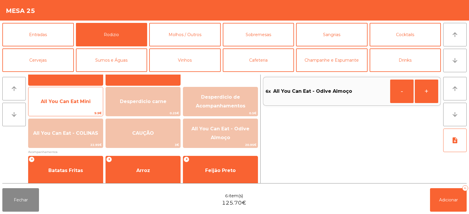
click at [72, 101] on span "All You Can Eat Mini" at bounding box center [66, 101] width 50 height 6
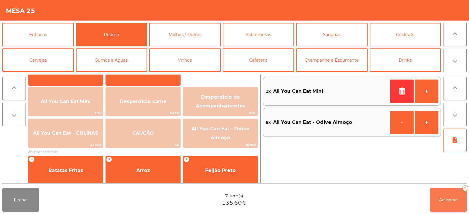
click at [300, 197] on span "Adicionar" at bounding box center [448, 199] width 19 height 5
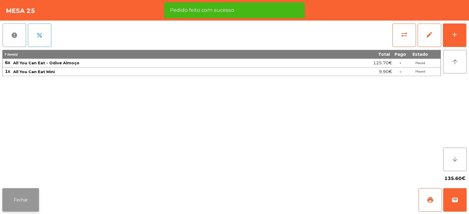
click at [22, 193] on button "Fechar" at bounding box center [20, 199] width 37 height 23
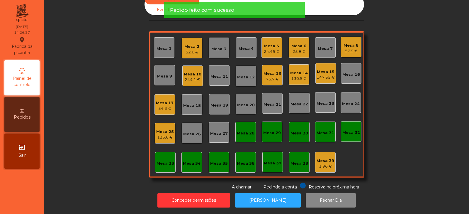
click at [105, 152] on div "Sala Consumo Staff Evento NÃO USAR Evento Junho Mesa 1 Mesa 2 52.6 € Mesa 3 Mes…" at bounding box center [256, 92] width 409 height 196
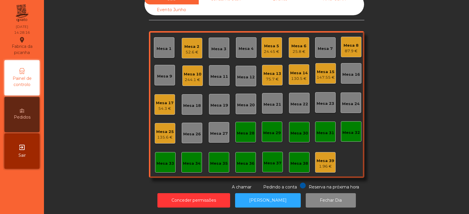
click at [300, 76] on div "130.5 €" at bounding box center [299, 79] width 18 height 6
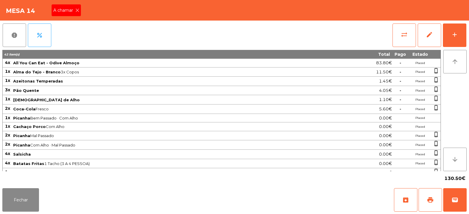
click at [71, 8] on span "A chamar" at bounding box center [64, 10] width 22 height 6
click at [18, 193] on button "Fechar" at bounding box center [20, 199] width 37 height 23
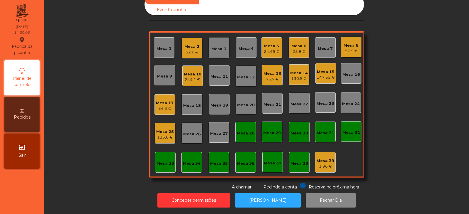
click at [188, 77] on div "244.1 €" at bounding box center [193, 80] width 18 height 6
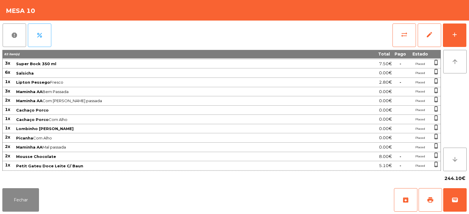
scroll to position [137, 0]
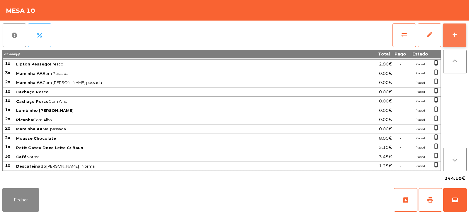
click at [456, 34] on div "add" at bounding box center [454, 34] width 7 height 7
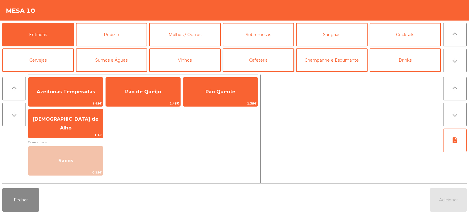
click at [255, 57] on button "Cafeteria" at bounding box center [259, 59] width 72 height 23
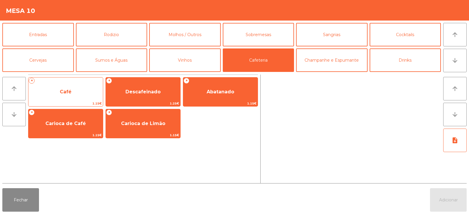
click at [65, 84] on span "Café" at bounding box center [65, 92] width 74 height 16
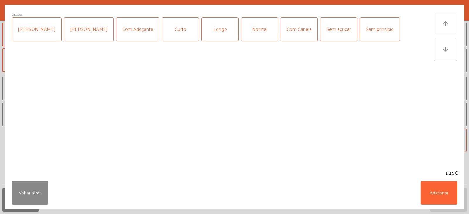
click at [257, 28] on div "Normal" at bounding box center [259, 29] width 37 height 23
click at [383, 93] on div "Opções (Normal) Chavena Fria Chavena Escaldada Com Adoçante Curto Longo Normal …" at bounding box center [223, 87] width 422 height 151
click at [443, 193] on button "Adicionar" at bounding box center [439, 192] width 37 height 23
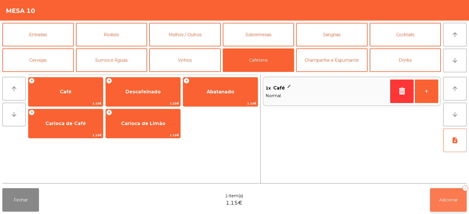
click at [455, 197] on span "Adicionar" at bounding box center [448, 199] width 19 height 5
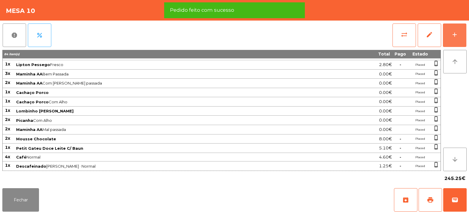
scroll to position [137, 0]
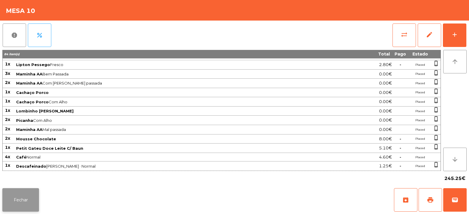
click at [20, 201] on button "Fechar" at bounding box center [20, 199] width 37 height 23
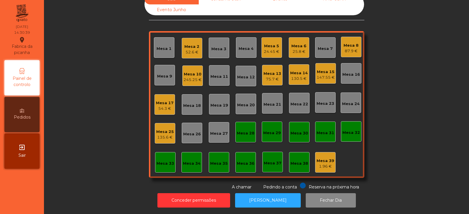
click at [322, 46] on div "Mesa 7" at bounding box center [325, 49] width 15 height 6
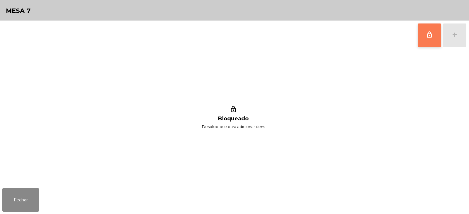
click at [432, 26] on button "lock_outline" at bounding box center [429, 34] width 23 height 23
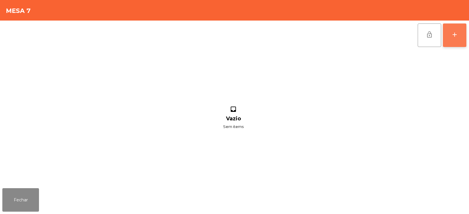
click at [453, 37] on div "add" at bounding box center [454, 34] width 7 height 7
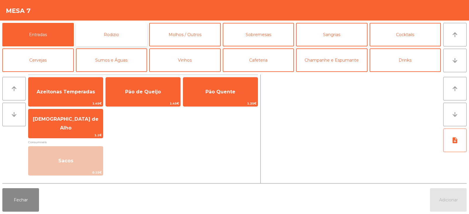
click at [104, 32] on button "Rodizio" at bounding box center [112, 34] width 72 height 23
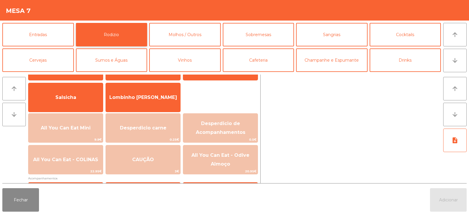
scroll to position [32, 0]
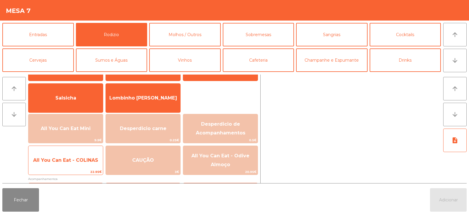
click at [75, 165] on span "All You Can Eat - COLINAS" at bounding box center [65, 160] width 74 height 16
click at [75, 169] on div "All You Can Eat - COLINAS 22.95€" at bounding box center [65, 159] width 75 height 29
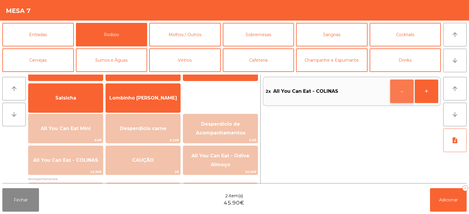
click at [393, 91] on button "-" at bounding box center [401, 90] width 23 height 23
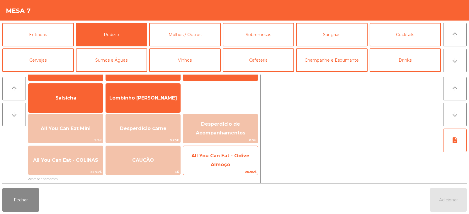
click at [218, 166] on span "All You Can Eat - Odive Almoço" at bounding box center [220, 160] width 58 height 14
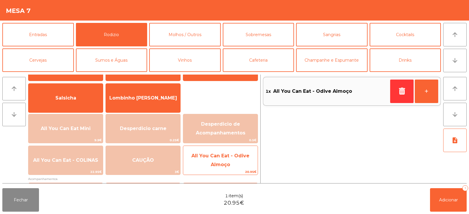
click at [220, 163] on span "All You Can Eat - Odive Almoço" at bounding box center [220, 160] width 58 height 14
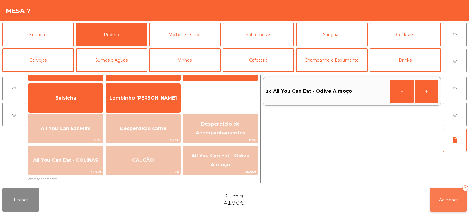
click at [445, 193] on button "Adicionar 2" at bounding box center [448, 199] width 37 height 23
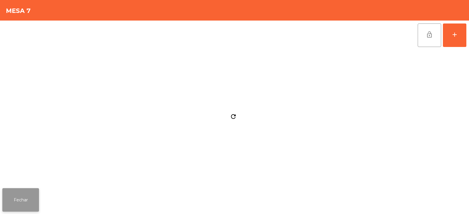
click at [24, 205] on button "Fechar" at bounding box center [20, 199] width 37 height 23
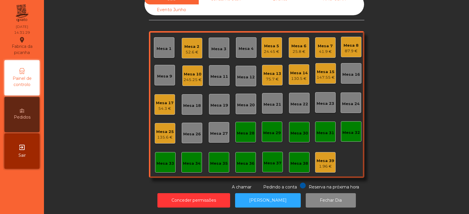
click at [188, 49] on div "52.6 €" at bounding box center [191, 52] width 15 height 6
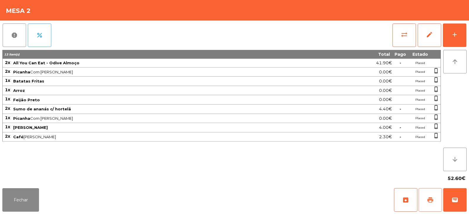
click at [430, 196] on span "print" at bounding box center [430, 199] width 7 height 7
click at [454, 32] on div "add" at bounding box center [454, 34] width 7 height 7
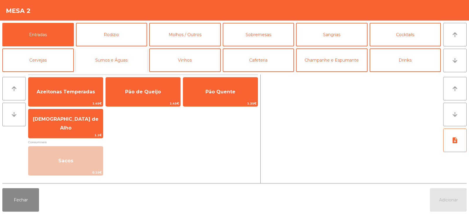
click at [125, 58] on button "Sumos e Águas" at bounding box center [112, 59] width 72 height 23
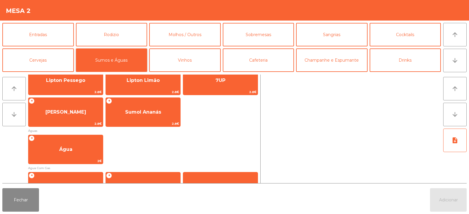
scroll to position [153, 0]
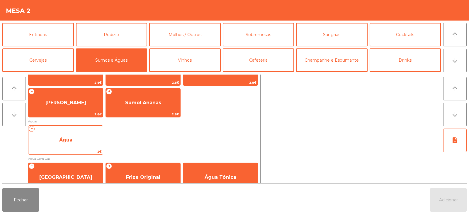
click at [72, 141] on span "Água" at bounding box center [65, 140] width 13 height 6
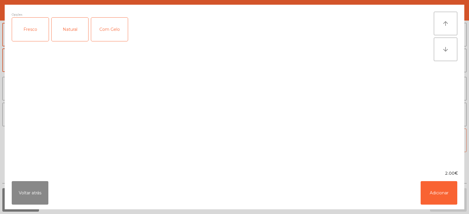
click at [70, 24] on div "Natural" at bounding box center [70, 29] width 37 height 23
click at [436, 196] on button "Adicionar" at bounding box center [439, 192] width 37 height 23
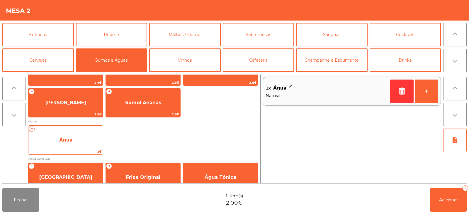
click at [71, 147] on span "Água" at bounding box center [65, 140] width 74 height 16
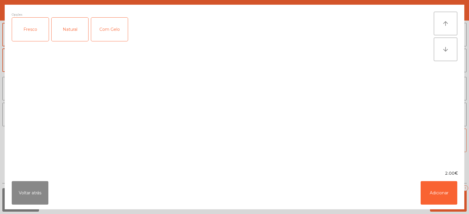
click at [27, 31] on div "Fresco" at bounding box center [30, 29] width 37 height 23
click at [444, 193] on button "Adicionar" at bounding box center [439, 192] width 37 height 23
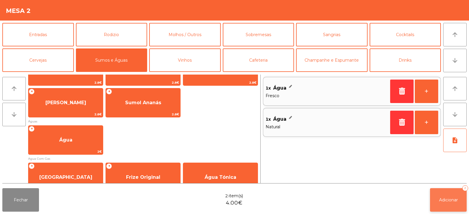
click at [448, 200] on span "Adicionar" at bounding box center [448, 199] width 19 height 5
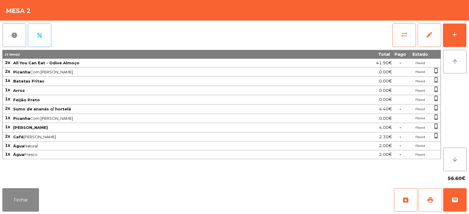
click at [427, 197] on span "print" at bounding box center [430, 199] width 7 height 7
click at [400, 38] on button "sync_alt" at bounding box center [403, 34] width 23 height 23
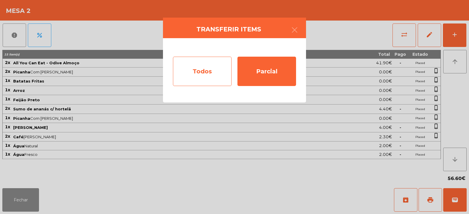
click at [210, 69] on div "Todos" at bounding box center [202, 71] width 59 height 29
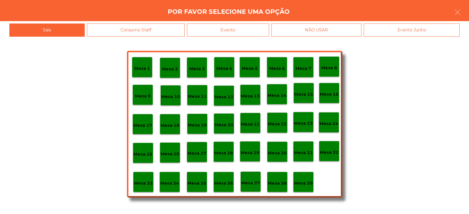
click at [241, 29] on div "Evento" at bounding box center [228, 29] width 82 height 13
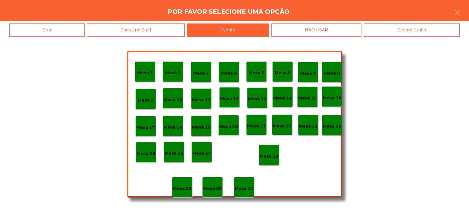
click at [266, 151] on div "Mesa 28" at bounding box center [269, 154] width 19 height 9
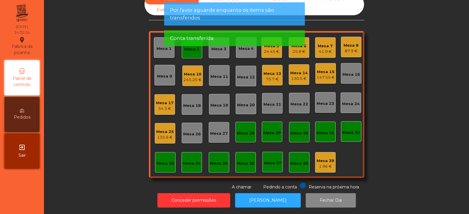
click at [188, 41] on span "Conta transferida" at bounding box center [192, 38] width 44 height 7
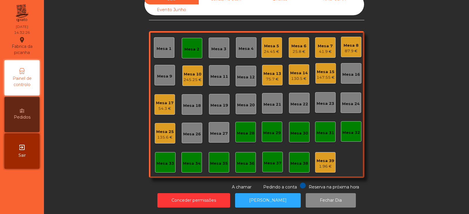
click at [183, 49] on div "Mesa 2" at bounding box center [192, 48] width 21 height 21
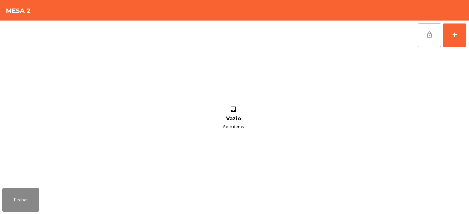
click at [426, 38] on span "lock_open" at bounding box center [429, 34] width 7 height 7
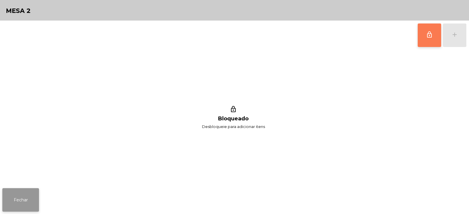
click at [23, 206] on button "Fechar" at bounding box center [20, 199] width 37 height 23
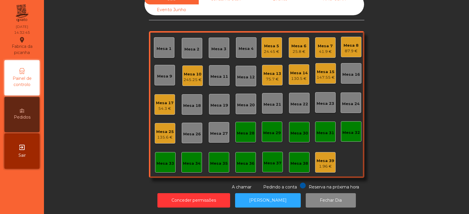
scroll to position [14, 0]
click at [266, 47] on div "Mesa 5" at bounding box center [272, 46] width 16 height 6
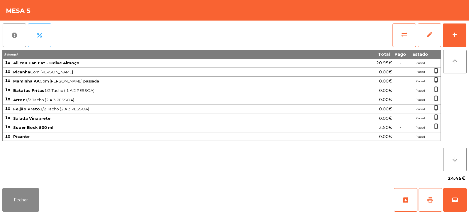
click at [432, 204] on button "print" at bounding box center [430, 199] width 23 height 23
click at [404, 45] on button "sync_alt" at bounding box center [403, 34] width 23 height 23
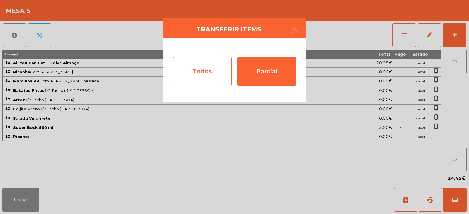
click at [207, 72] on div "Todos" at bounding box center [202, 71] width 59 height 29
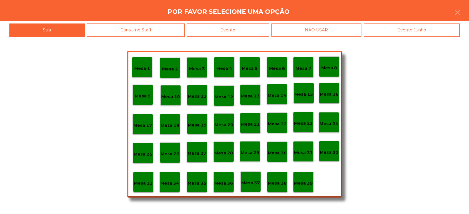
click at [241, 30] on div "Evento" at bounding box center [228, 29] width 82 height 13
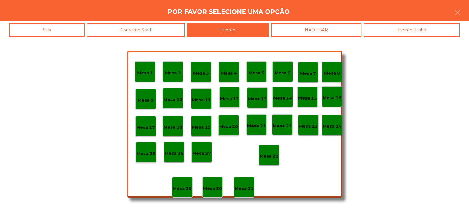
click at [267, 158] on p "Mesa 28" at bounding box center [269, 156] width 19 height 7
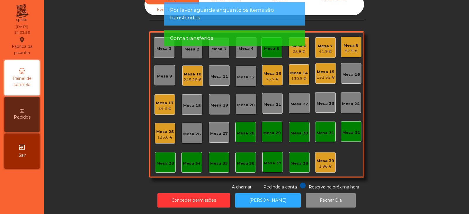
click at [263, 41] on div "Conta transferida" at bounding box center [234, 38] width 129 height 7
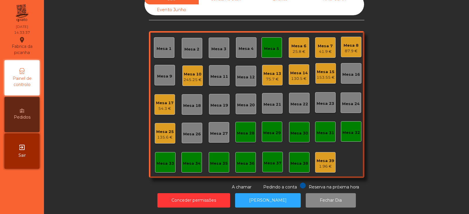
click at [264, 48] on div "Mesa 5" at bounding box center [271, 49] width 15 height 6
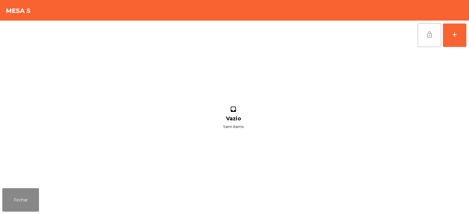
click at [425, 34] on button "lock_open" at bounding box center [429, 34] width 23 height 23
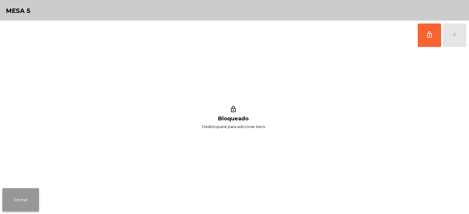
click at [33, 198] on button "Fechar" at bounding box center [20, 199] width 37 height 23
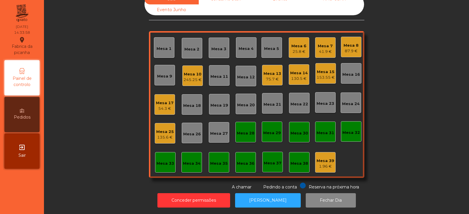
click at [344, 44] on div "Mesa 8" at bounding box center [351, 46] width 15 height 6
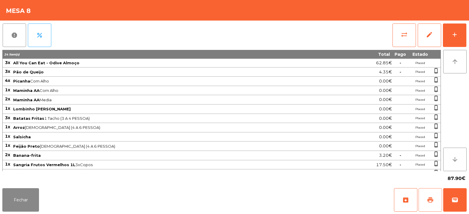
click at [429, 196] on span "print" at bounding box center [430, 199] width 7 height 7
click at [428, 194] on button "print" at bounding box center [430, 199] width 23 height 23
click at [394, 34] on button "sync_alt" at bounding box center [403, 34] width 23 height 23
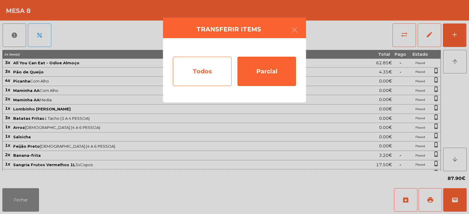
click at [205, 72] on div "Todos" at bounding box center [202, 71] width 59 height 29
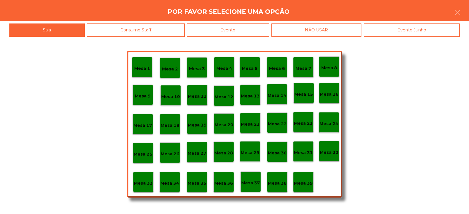
click at [236, 28] on div "Evento" at bounding box center [228, 29] width 82 height 13
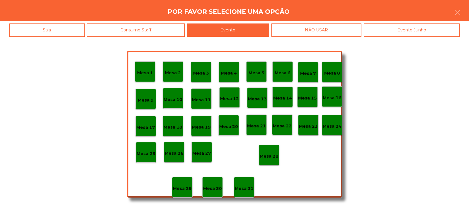
click at [265, 155] on p "Mesa 28" at bounding box center [269, 156] width 19 height 7
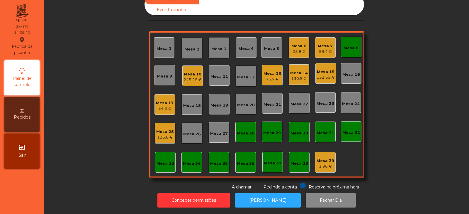
click at [344, 45] on div "Mesa 8" at bounding box center [351, 48] width 15 height 6
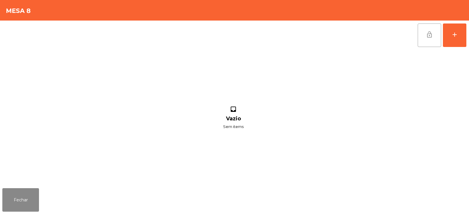
click at [433, 38] on span "lock_open" at bounding box center [429, 34] width 7 height 7
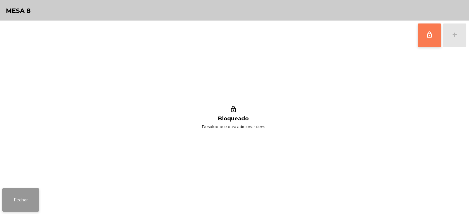
click at [29, 198] on button "Fechar" at bounding box center [20, 199] width 37 height 23
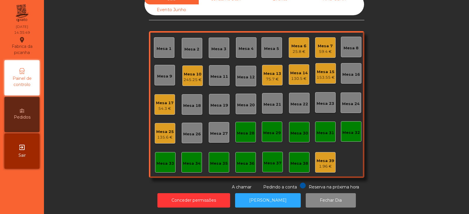
click at [78, 113] on div "Sala Consumo Staff Evento NÃO USAR Evento Junho Mesa 1 Mesa 2 Mesa 3 Mesa 4 Mes…" at bounding box center [256, 92] width 409 height 196
click at [167, 132] on div "Mesa 25" at bounding box center [165, 132] width 18 height 6
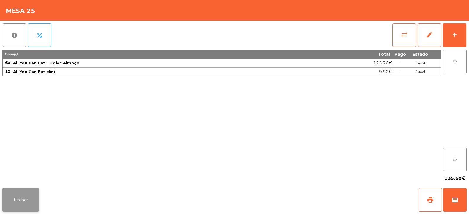
click at [33, 190] on button "Fechar" at bounding box center [20, 199] width 37 height 23
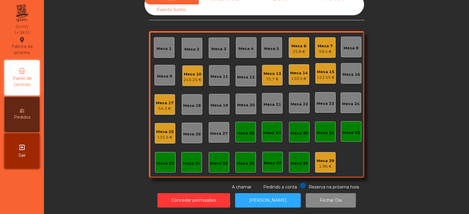
click at [161, 134] on div "135.6 €" at bounding box center [165, 137] width 18 height 6
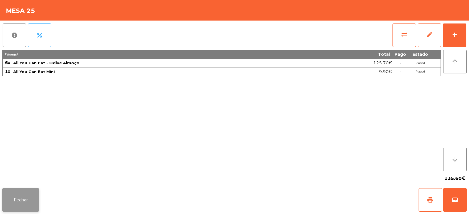
click at [29, 196] on button "Fechar" at bounding box center [20, 199] width 37 height 23
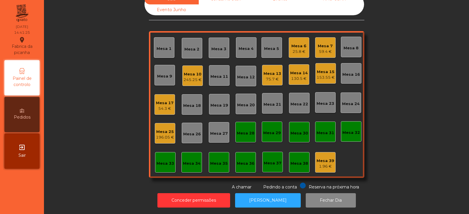
click at [323, 72] on div "Mesa 15" at bounding box center [326, 72] width 18 height 6
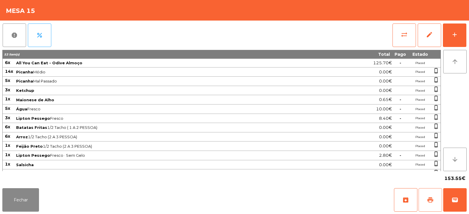
click at [429, 205] on button "print" at bounding box center [430, 199] width 23 height 23
click at [402, 39] on button "sync_alt" at bounding box center [403, 34] width 23 height 23
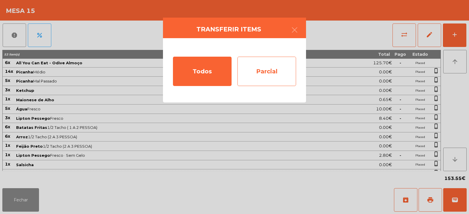
click at [282, 71] on div "Parcial" at bounding box center [266, 71] width 59 height 29
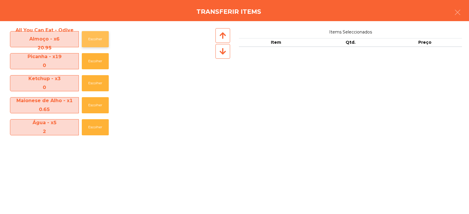
click at [94, 37] on button "Escolher" at bounding box center [95, 39] width 27 height 16
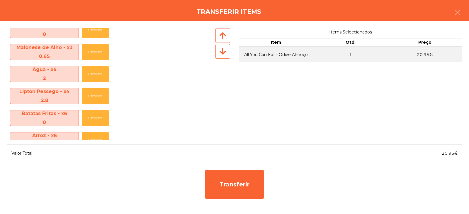
scroll to position [55, 0]
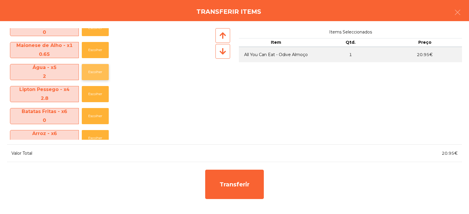
click at [93, 72] on button "Escolher" at bounding box center [95, 72] width 27 height 16
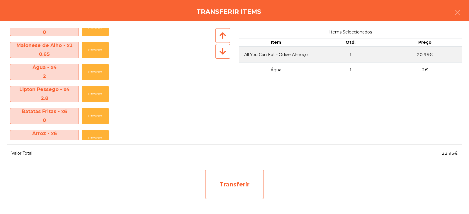
click at [223, 190] on div "Transferir" at bounding box center [234, 183] width 59 height 29
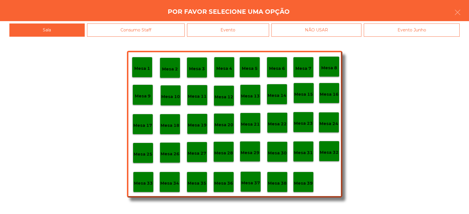
click at [141, 182] on p "Mesa 33" at bounding box center [143, 183] width 19 height 7
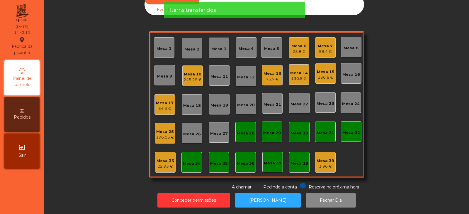
click at [157, 158] on div "Mesa 33" at bounding box center [166, 161] width 18 height 6
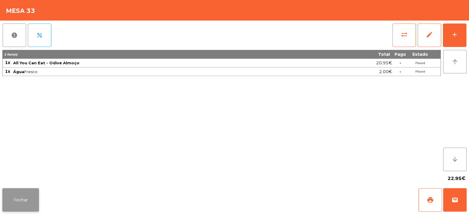
click at [23, 198] on button "Fechar" at bounding box center [20, 199] width 37 height 23
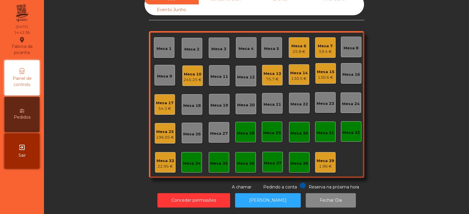
scroll to position [0, 0]
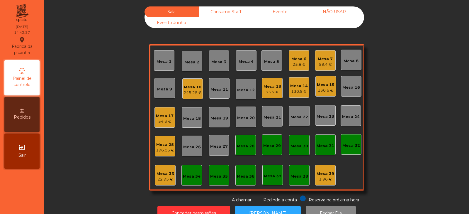
click at [159, 184] on div "Mesa 33 22.95 €" at bounding box center [165, 175] width 21 height 21
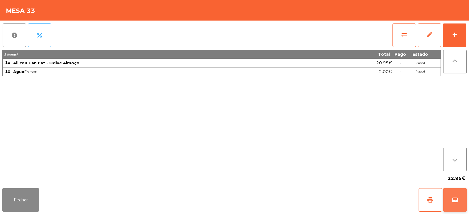
click at [455, 197] on span "wallet" at bounding box center [454, 199] width 7 height 7
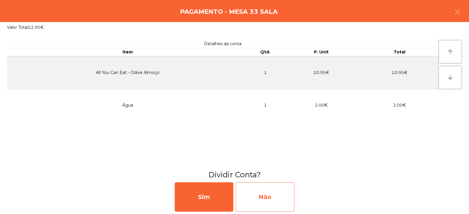
click at [259, 189] on div "Não" at bounding box center [265, 196] width 59 height 29
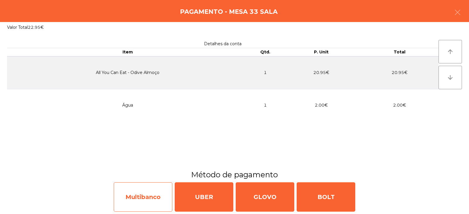
click at [137, 196] on div "Multibanco" at bounding box center [143, 196] width 59 height 29
select select "**"
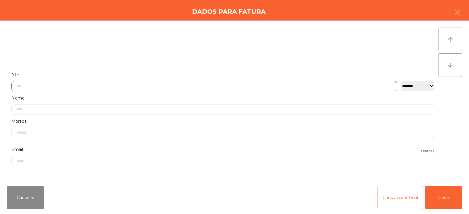
click at [129, 86] on input "text" at bounding box center [204, 86] width 386 height 10
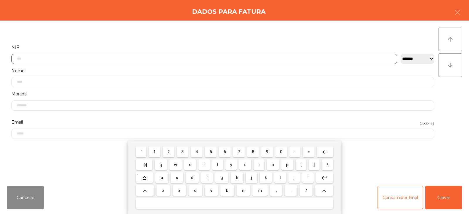
scroll to position [43, 0]
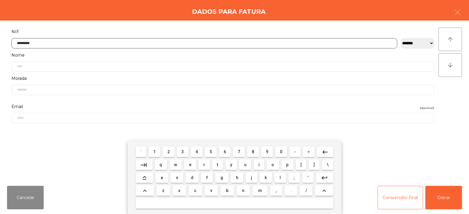
type input "*********"
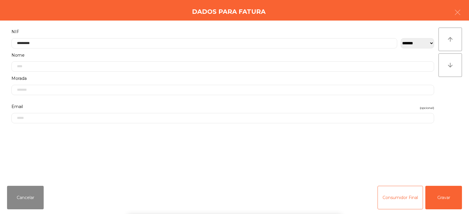
click at [464, 189] on div "` 1 2 3 4 5 6 7 8 9 0 - = keyboard_backspace keyboard_tab q w e r t y u i o p […" at bounding box center [234, 177] width 469 height 73
click at [442, 198] on button "Gravar" at bounding box center [443, 197] width 37 height 23
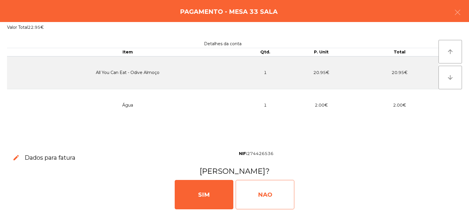
click at [258, 190] on div "NAO" at bounding box center [265, 194] width 59 height 29
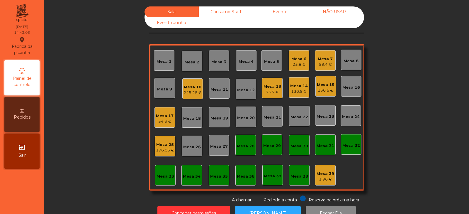
click at [324, 88] on div "130.6 €" at bounding box center [326, 90] width 18 height 6
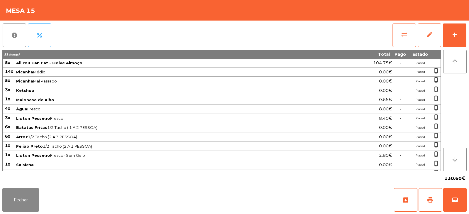
click at [398, 29] on button "sync_alt" at bounding box center [403, 34] width 23 height 23
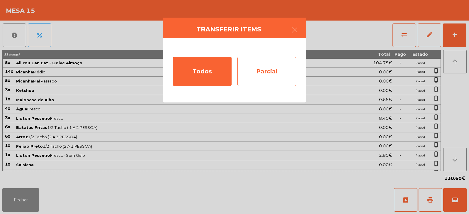
click at [283, 62] on div "Parcial" at bounding box center [266, 71] width 59 height 29
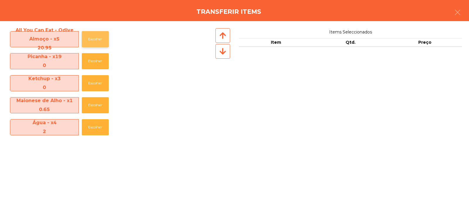
click at [98, 33] on button "Escolher" at bounding box center [95, 39] width 27 height 16
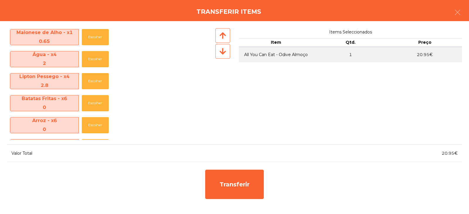
scroll to position [75, 0]
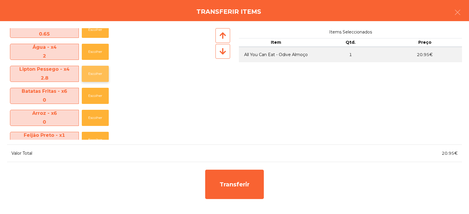
click at [98, 72] on button "Escolher" at bounding box center [95, 74] width 27 height 16
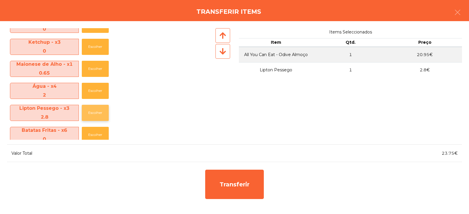
scroll to position [35, 0]
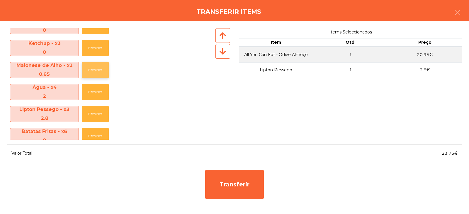
click at [97, 66] on button "Escolher" at bounding box center [95, 70] width 27 height 16
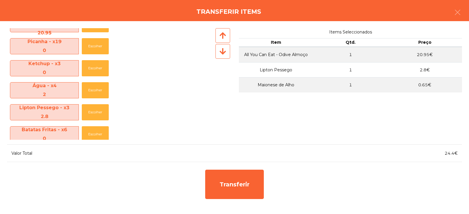
scroll to position [0, 0]
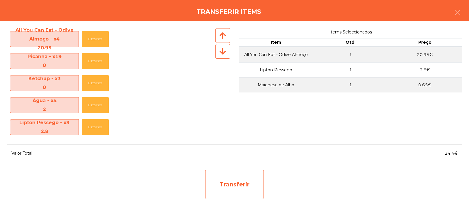
click at [226, 181] on div "Transferir" at bounding box center [234, 183] width 59 height 29
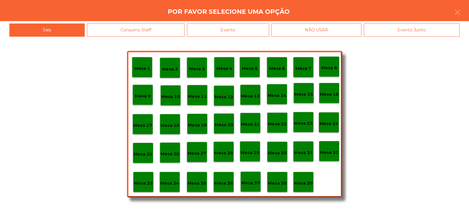
click at [173, 185] on p "Mesa 34" at bounding box center [169, 183] width 19 height 7
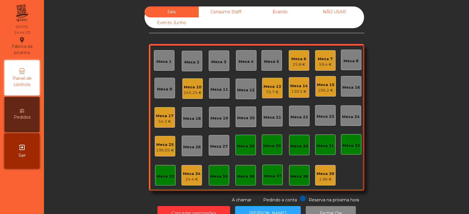
click at [191, 182] on div "Mesa 34 24.4 €" at bounding box center [191, 175] width 21 height 21
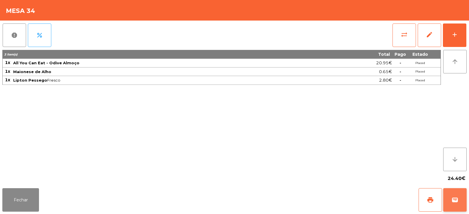
click at [461, 191] on button "wallet" at bounding box center [454, 199] width 23 height 23
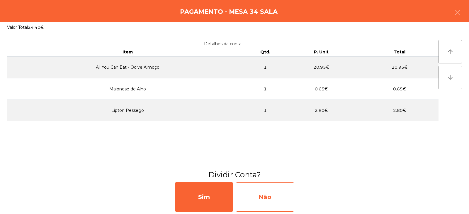
click at [264, 201] on div "Não" at bounding box center [265, 196] width 59 height 29
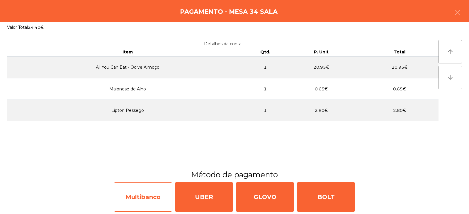
click at [142, 200] on div "Multibanco" at bounding box center [143, 196] width 59 height 29
select select "**"
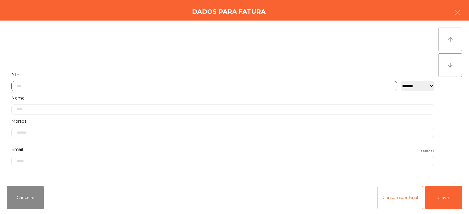
click at [206, 84] on input "text" at bounding box center [204, 86] width 386 height 10
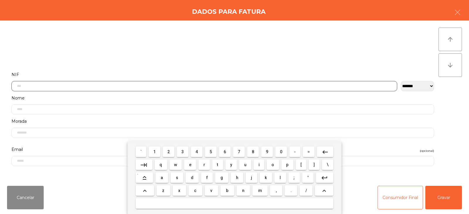
scroll to position [43, 0]
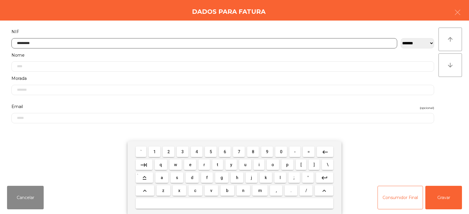
type input "*********"
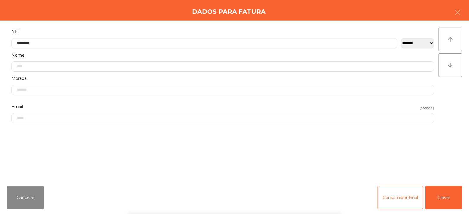
click at [450, 187] on div "` 1 2 3 4 5 6 7 8 9 0 - = keyboard_backspace keyboard_tab q w e r t y u i o p […" at bounding box center [234, 177] width 469 height 73
click at [449, 193] on button "Gravar" at bounding box center [443, 197] width 37 height 23
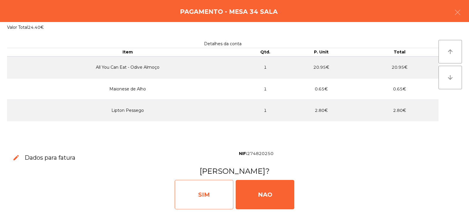
click at [204, 190] on div "SIM" at bounding box center [204, 194] width 59 height 29
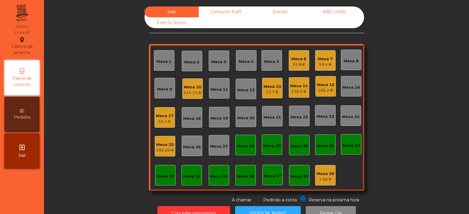
click at [320, 89] on div "106.2 €" at bounding box center [326, 90] width 18 height 6
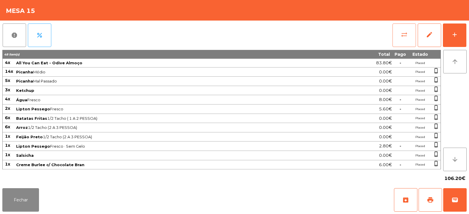
click at [401, 31] on span "sync_alt" at bounding box center [404, 34] width 7 height 7
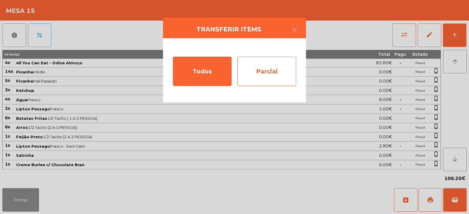
click at [262, 63] on div "Parcial" at bounding box center [266, 71] width 59 height 29
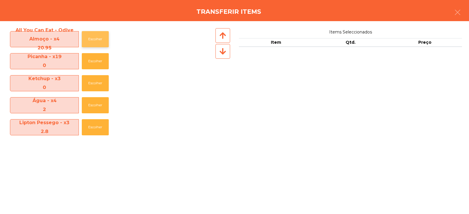
click at [96, 35] on button "Escolher" at bounding box center [95, 39] width 27 height 16
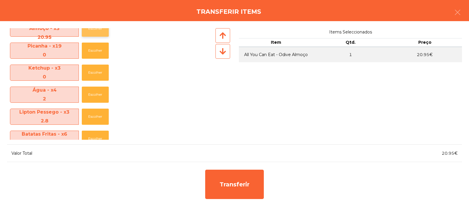
scroll to position [17, 0]
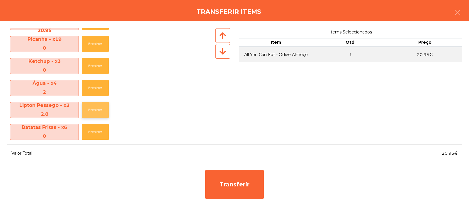
click at [94, 111] on button "Escolher" at bounding box center [95, 110] width 27 height 16
click at [95, 109] on button "Escolher" at bounding box center [95, 110] width 27 height 16
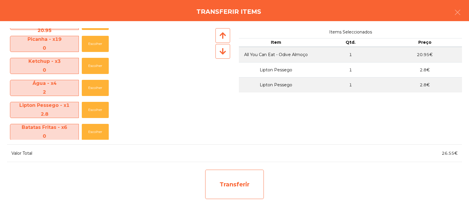
click at [233, 183] on div "Transferir" at bounding box center [234, 183] width 59 height 29
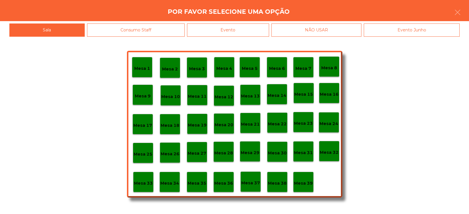
click at [140, 186] on p "Mesa 33" at bounding box center [143, 183] width 19 height 7
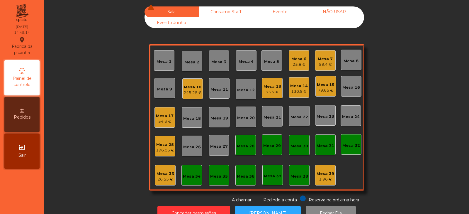
click at [165, 173] on div "Mesa 33" at bounding box center [166, 174] width 18 height 6
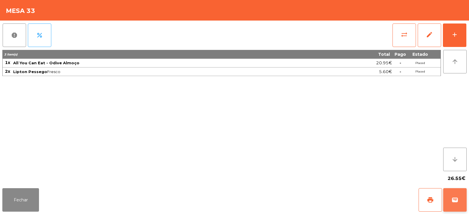
click at [455, 200] on span "wallet" at bounding box center [454, 199] width 7 height 7
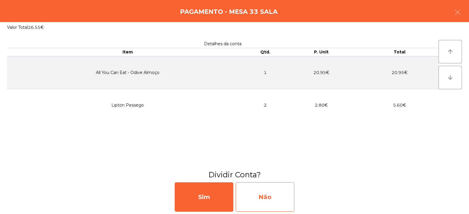
click at [265, 199] on div "Não" at bounding box center [265, 196] width 59 height 29
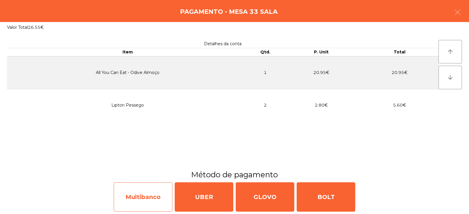
click at [141, 200] on div "Multibanco" at bounding box center [143, 196] width 59 height 29
select select "**"
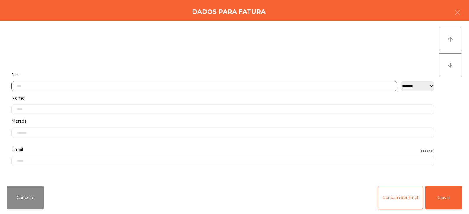
click at [169, 84] on input "text" at bounding box center [204, 86] width 386 height 10
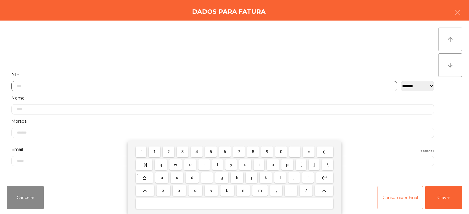
scroll to position [43, 0]
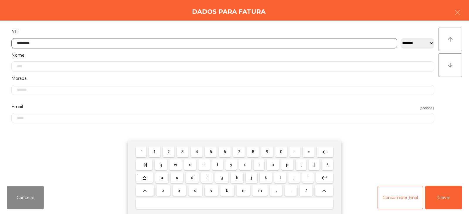
type input "*********"
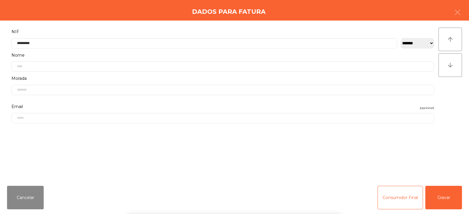
click at [469, 201] on div "` 1 2 3 4 5 6 7 8 9 0 - = keyboard_backspace keyboard_tab q w e r t y u i o p […" at bounding box center [234, 177] width 469 height 73
click at [444, 198] on button "Gravar" at bounding box center [443, 197] width 37 height 23
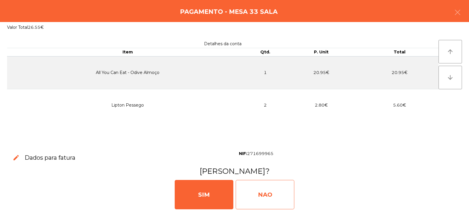
click at [256, 193] on div "NAO" at bounding box center [265, 194] width 59 height 29
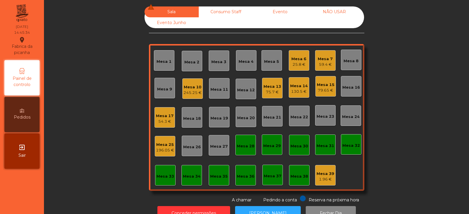
click at [329, 82] on div "Mesa 15" at bounding box center [326, 85] width 18 height 6
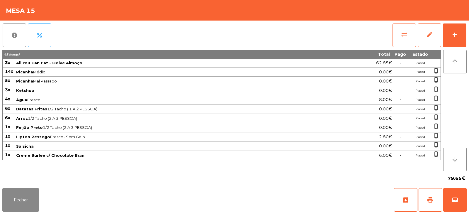
click at [404, 35] on span "sync_alt" at bounding box center [404, 34] width 7 height 7
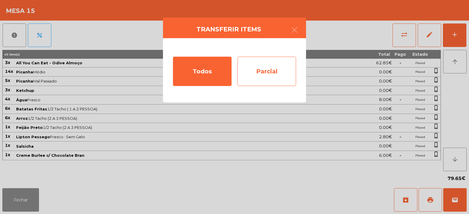
click at [277, 73] on div "Parcial" at bounding box center [266, 71] width 59 height 29
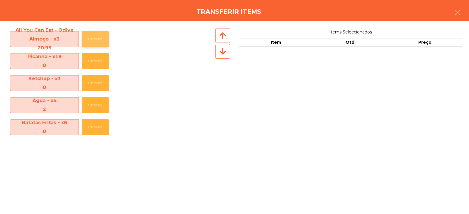
click at [94, 39] on button "Escolher" at bounding box center [95, 39] width 27 height 16
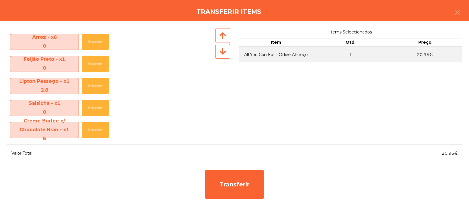
scroll to position [111, 0]
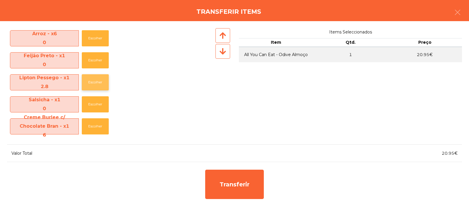
click at [98, 82] on button "Escolher" at bounding box center [95, 82] width 27 height 16
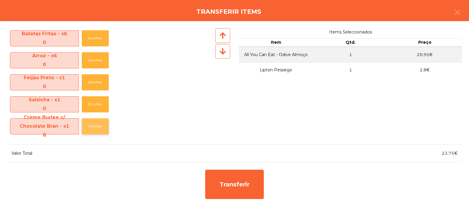
click at [91, 125] on button "Escolher" at bounding box center [95, 126] width 27 height 16
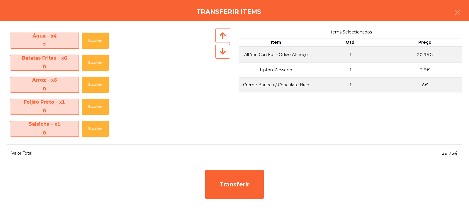
scroll to position [64, 0]
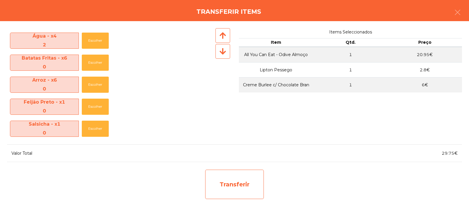
click at [225, 184] on div "Transferir" at bounding box center [234, 183] width 59 height 29
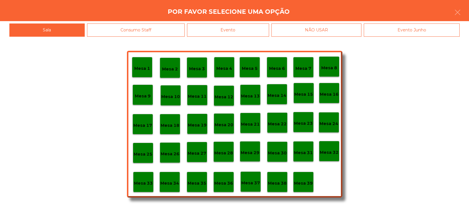
click at [173, 186] on p "Mesa 34" at bounding box center [169, 183] width 19 height 7
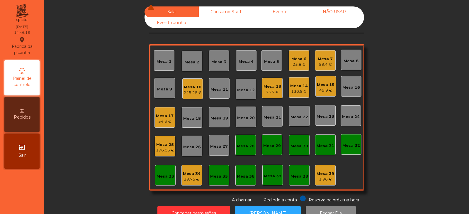
click at [325, 89] on div "49.9 €" at bounding box center [326, 90] width 18 height 6
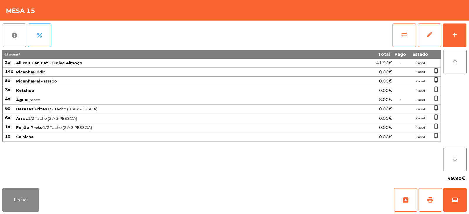
click at [398, 38] on button "sync_alt" at bounding box center [403, 34] width 23 height 23
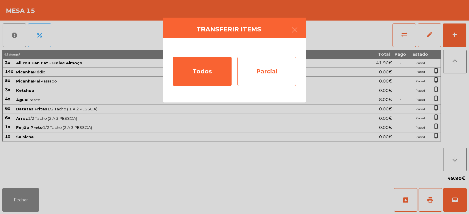
click at [266, 67] on div "Parcial" at bounding box center [266, 71] width 59 height 29
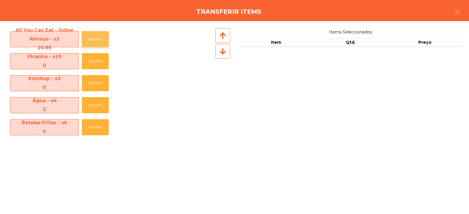
click at [92, 37] on button "Escolher" at bounding box center [95, 39] width 27 height 16
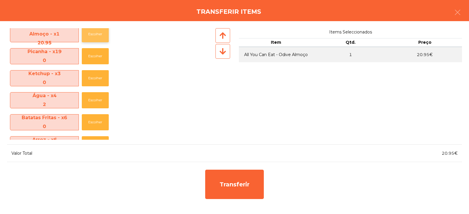
scroll to position [5, 0]
click at [98, 101] on button "Escolher" at bounding box center [95, 100] width 27 height 16
click at [96, 100] on button "Escolher" at bounding box center [95, 100] width 27 height 16
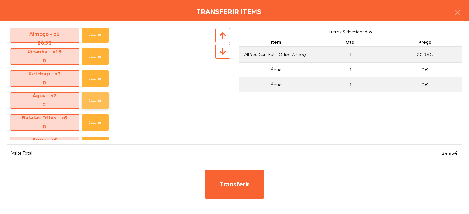
click at [96, 99] on button "Escolher" at bounding box center [95, 100] width 27 height 16
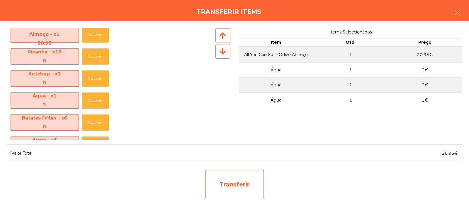
click at [231, 187] on div "Transferir" at bounding box center [234, 183] width 59 height 29
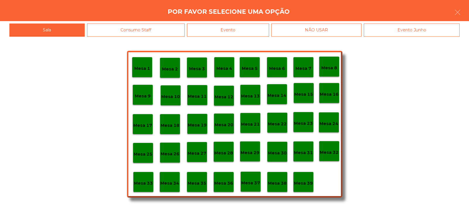
click at [171, 182] on p "Mesa 34" at bounding box center [169, 183] width 19 height 7
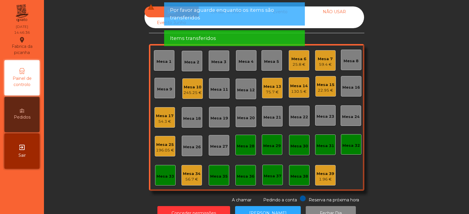
click at [183, 176] on div "56.7 €" at bounding box center [192, 179] width 18 height 6
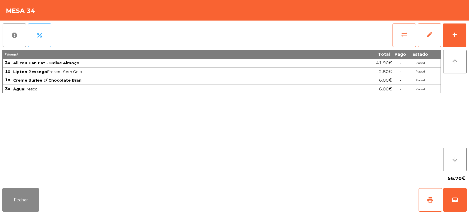
click at [400, 31] on button "sync_alt" at bounding box center [403, 34] width 23 height 23
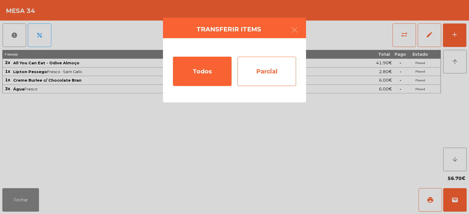
click at [276, 67] on div "Parcial" at bounding box center [266, 71] width 59 height 29
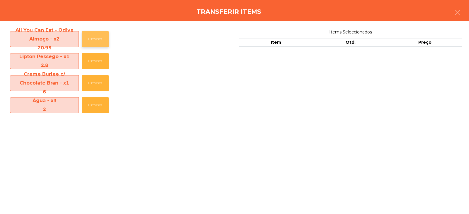
click at [98, 32] on button "Escolher" at bounding box center [95, 39] width 27 height 16
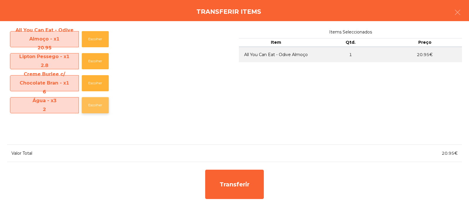
click at [93, 108] on button "Escolher" at bounding box center [95, 105] width 27 height 16
click at [97, 107] on button "Escolher" at bounding box center [95, 105] width 27 height 16
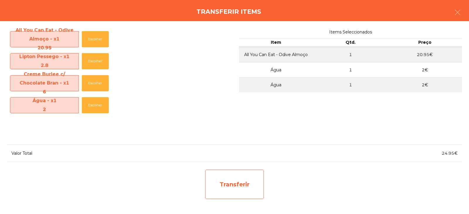
click at [219, 190] on div "Transferir" at bounding box center [234, 183] width 59 height 29
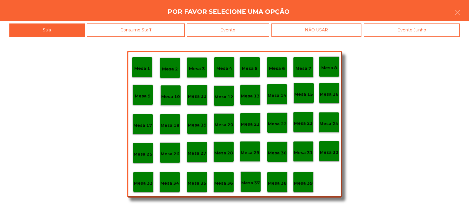
click at [139, 186] on div "Mesa 33" at bounding box center [143, 181] width 21 height 21
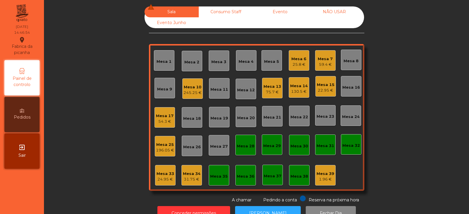
click at [191, 180] on div "31.75 €" at bounding box center [192, 179] width 18 height 6
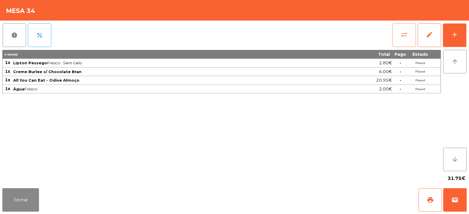
click at [399, 35] on button "sync_alt" at bounding box center [403, 34] width 23 height 23
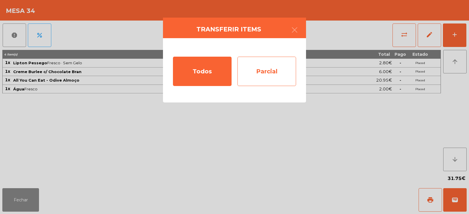
click at [260, 68] on div "Parcial" at bounding box center [266, 71] width 59 height 29
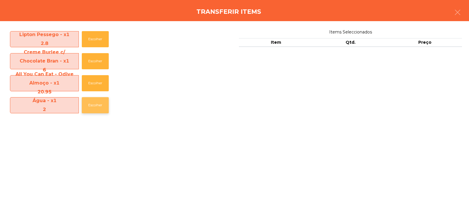
click at [92, 105] on button "Escolher" at bounding box center [95, 105] width 27 height 16
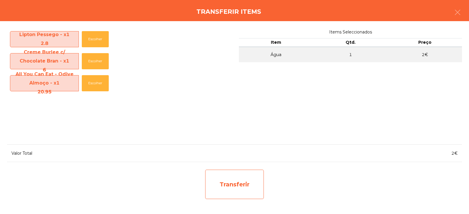
click at [234, 183] on div "Transferir" at bounding box center [234, 183] width 59 height 29
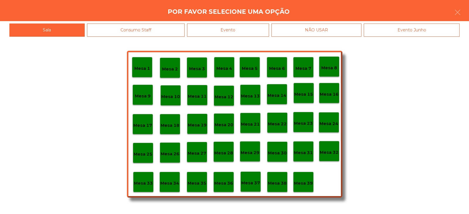
click at [142, 182] on p "Mesa 33" at bounding box center [143, 183] width 19 height 7
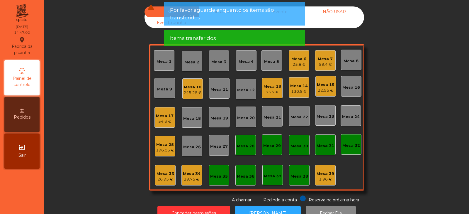
click at [424, 135] on div "Sala warning Consumo Staff Evento NÃO USAR Evento Junho Mesa 1 Mesa 2 Mesa 3 Me…" at bounding box center [256, 104] width 409 height 196
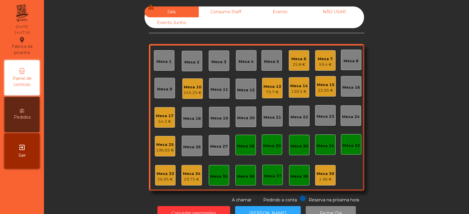
click at [161, 166] on div "Mesa 33 26.95 €" at bounding box center [165, 175] width 21 height 21
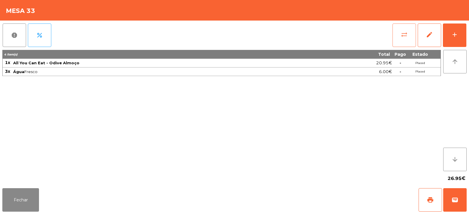
click at [399, 27] on button "sync_alt" at bounding box center [403, 34] width 23 height 23
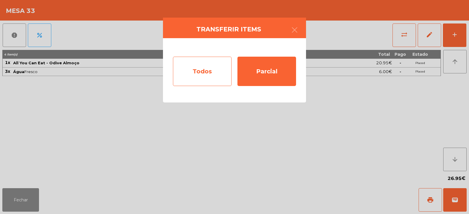
click at [207, 68] on div "Todos" at bounding box center [202, 71] width 59 height 29
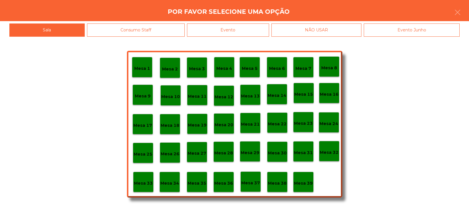
click at [239, 25] on div "Evento" at bounding box center [228, 29] width 82 height 13
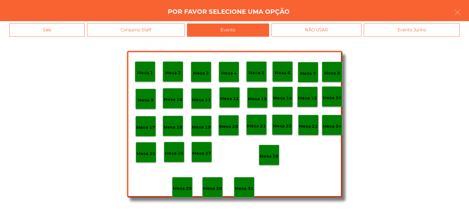
click at [270, 154] on p "Mesa 28" at bounding box center [269, 156] width 19 height 7
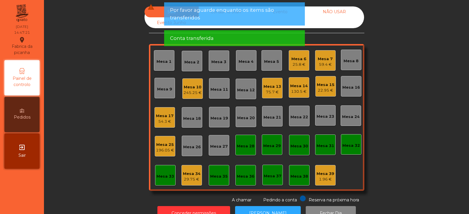
click at [187, 179] on div "29.75 €" at bounding box center [192, 179] width 18 height 6
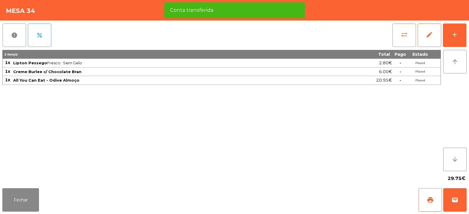
click at [400, 39] on button "sync_alt" at bounding box center [403, 34] width 23 height 23
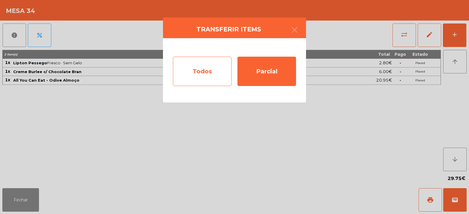
click at [202, 67] on div "Todos" at bounding box center [202, 71] width 59 height 29
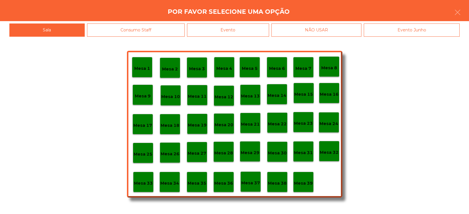
click at [217, 26] on div "Evento" at bounding box center [228, 29] width 82 height 13
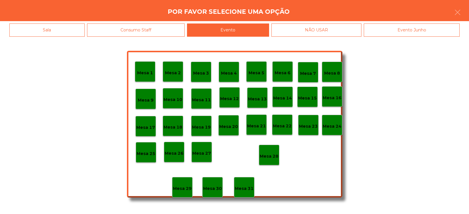
click at [269, 156] on p "Mesa 28" at bounding box center [269, 156] width 19 height 7
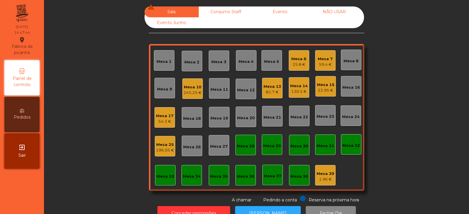
scroll to position [17, 0]
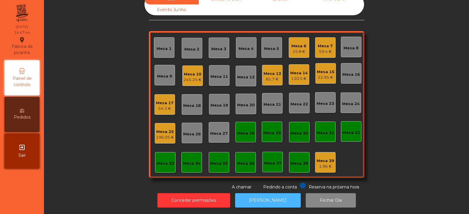
click at [266, 198] on button "[PERSON_NAME]" at bounding box center [268, 200] width 66 height 14
click at [405, 74] on div "Sala warning Consumo Staff Evento NÃO USAR Evento Junho Mesa 1 Mesa 2 Mesa 3 Me…" at bounding box center [256, 92] width 409 height 196
click at [322, 74] on div "22.95 €" at bounding box center [326, 77] width 18 height 6
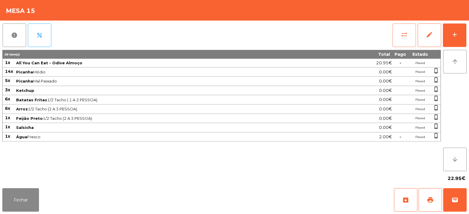
click at [398, 38] on button "sync_alt" at bounding box center [403, 34] width 23 height 23
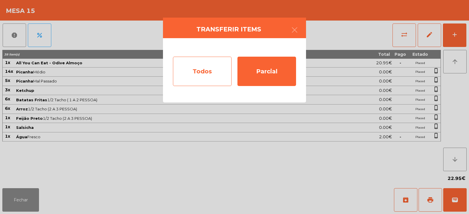
click at [202, 77] on div "Todos" at bounding box center [202, 71] width 59 height 29
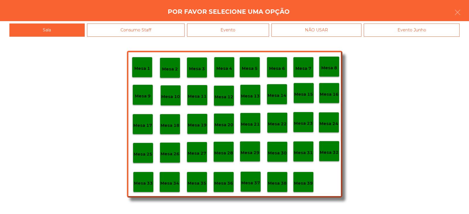
click at [239, 28] on div "Evento" at bounding box center [228, 29] width 82 height 13
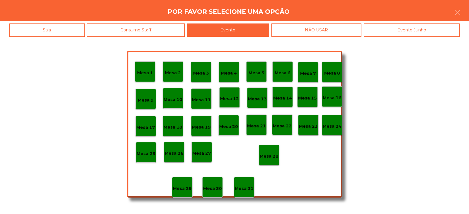
click at [273, 158] on p "Mesa 28" at bounding box center [269, 156] width 19 height 7
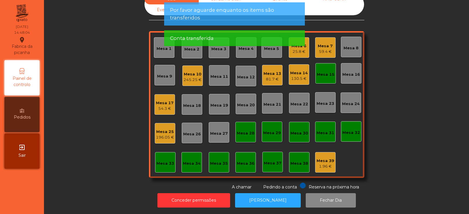
click at [436, 78] on div "Sala warning Consumo Staff Evento NÃO USAR Evento Junho Mesa 1 Mesa 2 Mesa 3 Me…" at bounding box center [256, 92] width 409 height 196
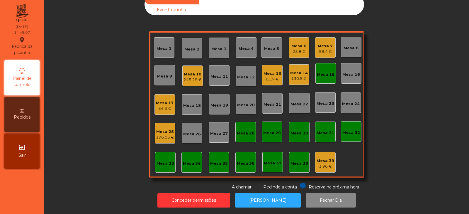
click at [164, 100] on div "Mesa 17" at bounding box center [165, 103] width 18 height 6
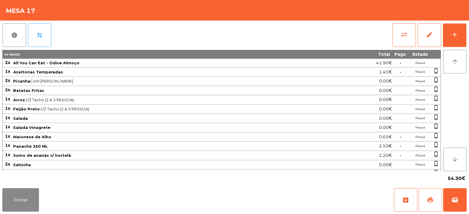
click at [425, 199] on button "print" at bounding box center [430, 199] width 23 height 23
click at [463, 193] on button "wallet" at bounding box center [454, 199] width 23 height 23
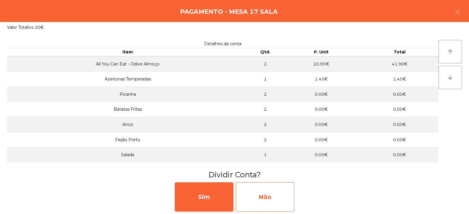
click at [261, 188] on div "Não" at bounding box center [265, 196] width 59 height 29
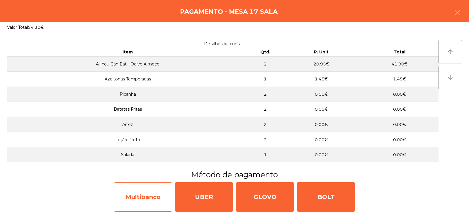
click at [143, 198] on div "Multibanco" at bounding box center [143, 196] width 59 height 29
select select "**"
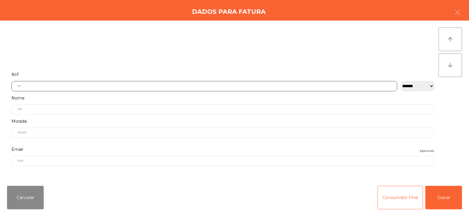
click at [222, 86] on input "text" at bounding box center [204, 86] width 386 height 10
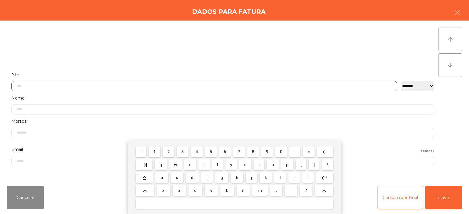
scroll to position [43, 0]
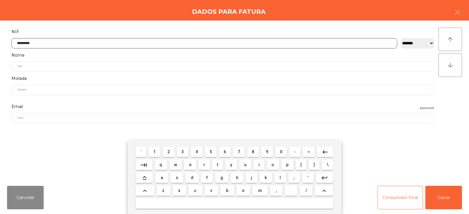
type input "*********"
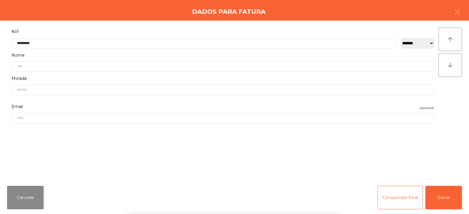
click at [451, 202] on div "` 1 2 3 4 5 6 7 8 9 0 - = keyboard_backspace keyboard_tab q w e r t y u i o p […" at bounding box center [234, 177] width 469 height 73
click at [446, 193] on button "Gravar" at bounding box center [443, 197] width 37 height 23
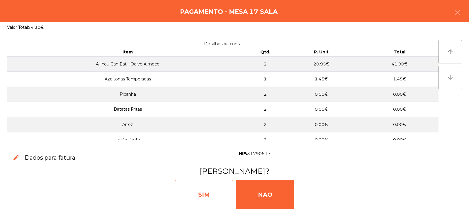
click at [194, 200] on div "SIM" at bounding box center [204, 194] width 59 height 29
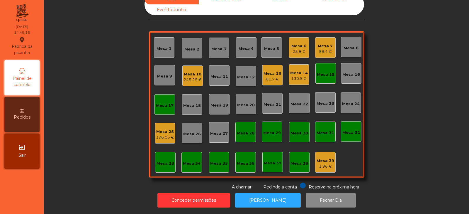
click at [298, 43] on div "Mesa 6" at bounding box center [298, 46] width 15 height 6
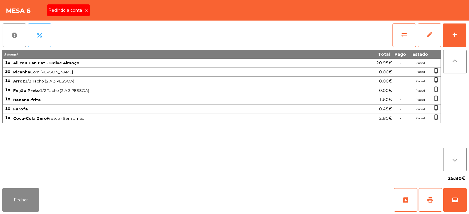
click at [83, 6] on div "Pedindo a conta" at bounding box center [68, 10] width 43 height 12
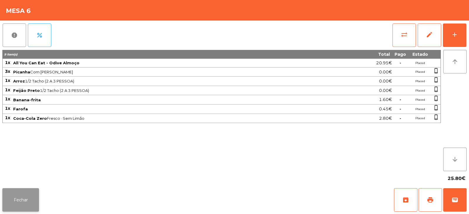
click at [36, 189] on button "Fechar" at bounding box center [20, 199] width 37 height 23
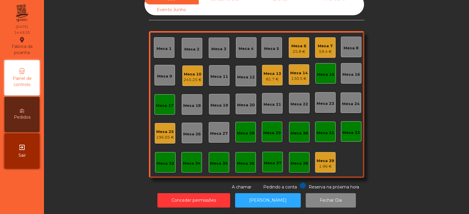
click at [299, 49] on div "25.8 €" at bounding box center [298, 52] width 15 height 6
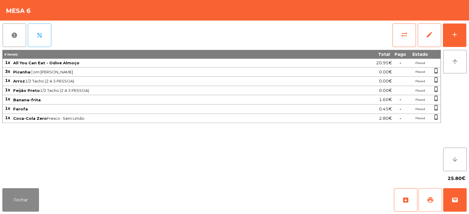
click at [424, 201] on button "print" at bounding box center [430, 199] width 23 height 23
click at [399, 40] on button "sync_alt" at bounding box center [403, 34] width 23 height 23
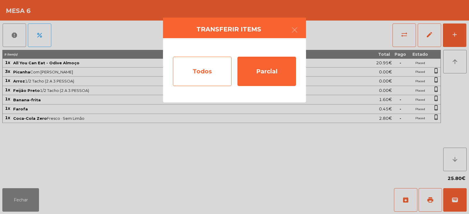
click at [204, 77] on div "Todos" at bounding box center [202, 71] width 59 height 29
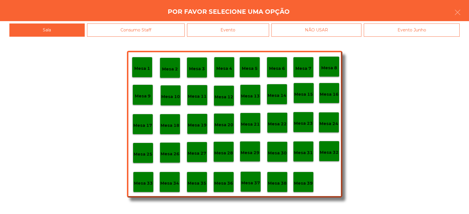
click at [238, 30] on div "Evento" at bounding box center [228, 29] width 82 height 13
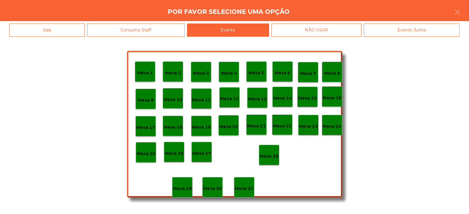
click at [271, 160] on div "Mesa 28" at bounding box center [269, 155] width 21 height 21
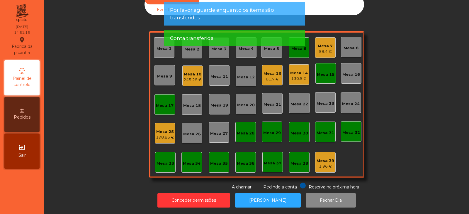
click at [300, 47] on app-alert "Por favor aguarde enquanto os items são transferidos Conta transferida" at bounding box center [234, 26] width 141 height 48
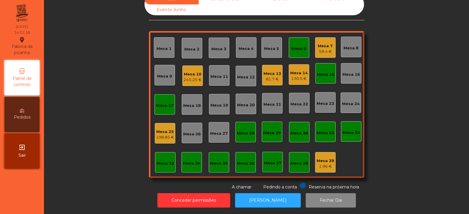
click at [297, 52] on div "Mesa 6" at bounding box center [299, 47] width 21 height 21
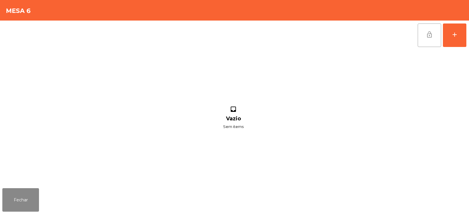
click at [427, 35] on span "lock_open" at bounding box center [429, 34] width 7 height 7
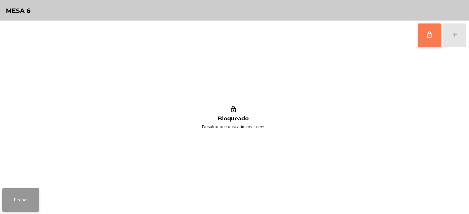
click at [33, 208] on button "Fechar" at bounding box center [20, 199] width 37 height 23
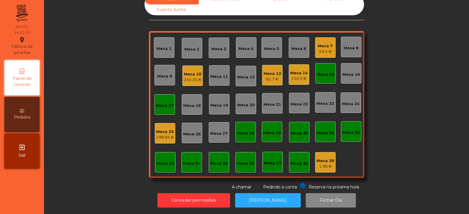
click at [321, 73] on div "Mesa 15" at bounding box center [325, 73] width 21 height 21
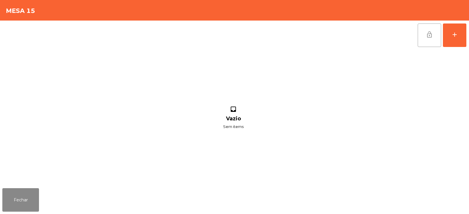
click at [430, 37] on span "lock_open" at bounding box center [429, 34] width 7 height 7
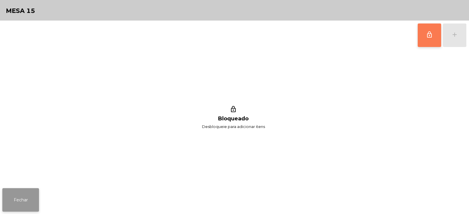
click at [24, 206] on button "Fechar" at bounding box center [20, 199] width 37 height 23
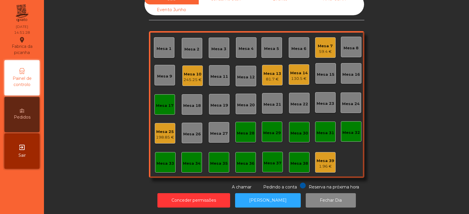
click at [187, 77] on div "245.25 €" at bounding box center [192, 80] width 18 height 6
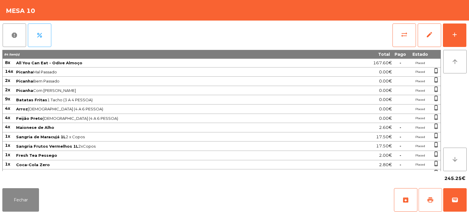
click at [428, 202] on span "print" at bounding box center [430, 199] width 7 height 7
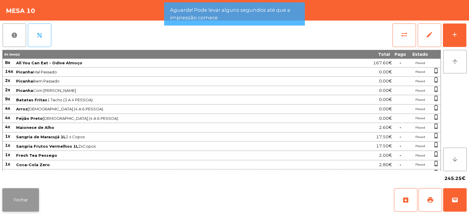
click at [17, 202] on button "Fechar" at bounding box center [20, 199] width 37 height 23
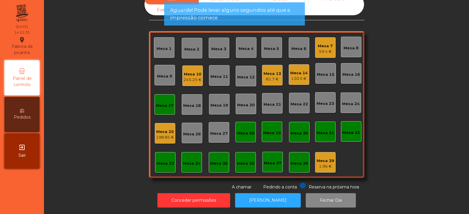
click at [155, 164] on div "Mesa 33" at bounding box center [165, 162] width 21 height 21
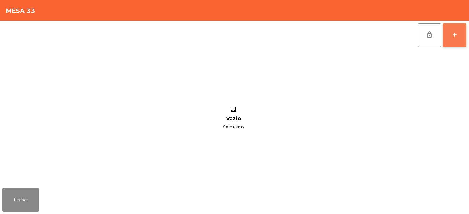
click at [454, 35] on div "add" at bounding box center [454, 34] width 7 height 7
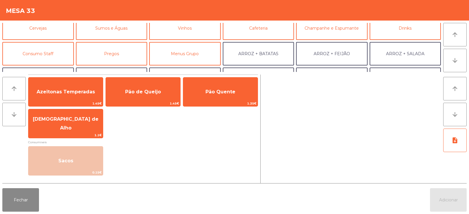
scroll to position [33, 0]
click at [267, 47] on button "ARROZ + BATATAS" at bounding box center [259, 51] width 72 height 23
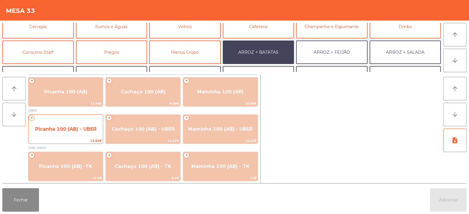
click at [65, 116] on div "+ Picanha 100 (AB) - UBER 13.92€" at bounding box center [65, 128] width 75 height 29
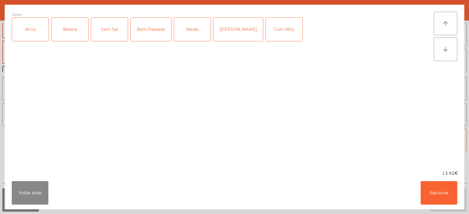
click at [35, 28] on div "Arroz" at bounding box center [30, 29] width 37 height 23
click at [71, 31] on div "Batata" at bounding box center [70, 29] width 37 height 23
click at [197, 32] on div "Medio" at bounding box center [192, 29] width 37 height 23
click at [271, 32] on div "Com Alho" at bounding box center [284, 29] width 37 height 23
click at [440, 194] on button "Adicionar" at bounding box center [439, 192] width 37 height 23
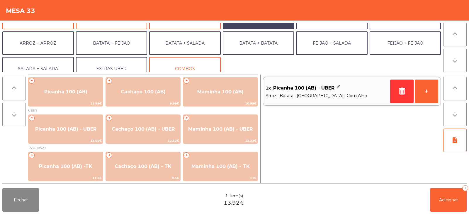
scroll to position [69, 0]
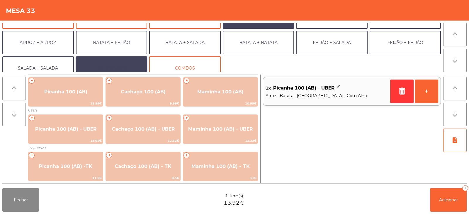
click at [117, 68] on button "EXTRAS UBER" at bounding box center [112, 67] width 72 height 23
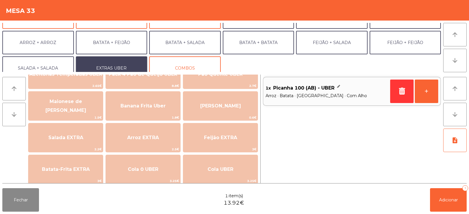
scroll to position [25, 0]
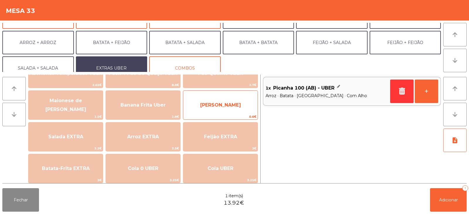
click at [230, 103] on span "[PERSON_NAME]" at bounding box center [220, 105] width 41 height 6
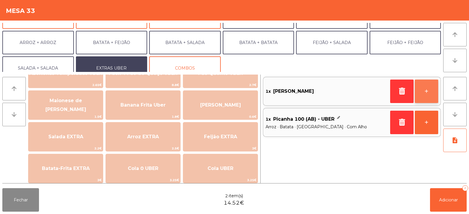
click at [423, 87] on button "+" at bounding box center [426, 90] width 23 height 23
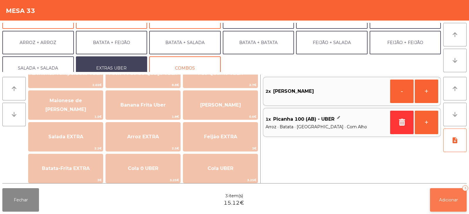
click at [451, 198] on span "Adicionar" at bounding box center [448, 199] width 19 height 5
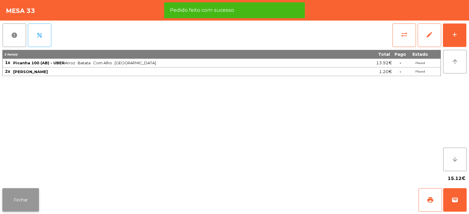
click at [22, 198] on button "Fechar" at bounding box center [20, 199] width 37 height 23
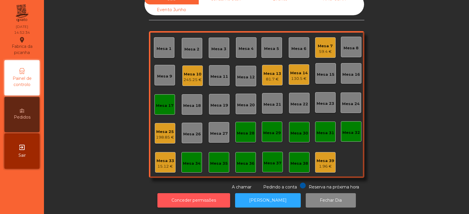
click at [206, 198] on button "Conceder permissões" at bounding box center [193, 200] width 73 height 14
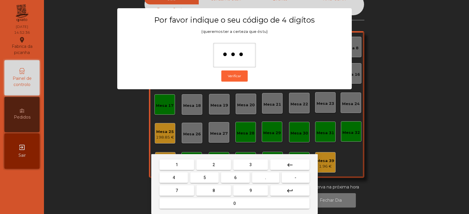
type input "****"
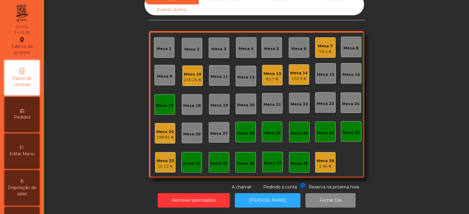
click at [158, 163] on div "15.12 €" at bounding box center [166, 166] width 18 height 6
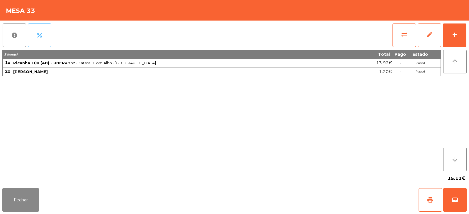
click at [43, 32] on button "percent" at bounding box center [39, 34] width 23 height 23
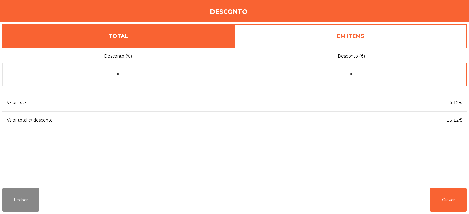
click at [365, 75] on input "*" at bounding box center [351, 73] width 231 height 23
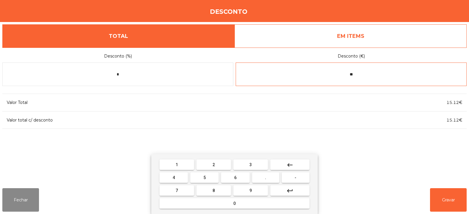
click at [267, 178] on button "." at bounding box center [265, 177] width 27 height 11
click at [266, 177] on span "." at bounding box center [265, 177] width 1 height 5
click at [363, 73] on input "****" at bounding box center [351, 73] width 231 height 23
click at [177, 164] on span "1" at bounding box center [177, 164] width 2 height 5
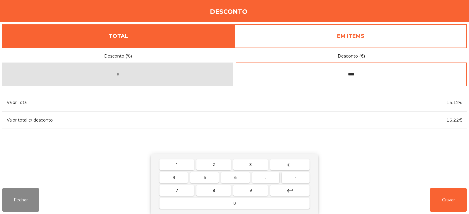
click at [234, 203] on span "0" at bounding box center [234, 203] width 2 height 5
type input "*****"
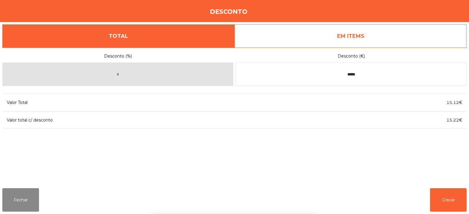
click at [447, 201] on div "1 2 3 keyboard_backspace 4 5 6 . - 7 8 9 keyboard_return 0" at bounding box center [234, 184] width 469 height 60
click at [453, 198] on button "Gravar" at bounding box center [448, 199] width 37 height 23
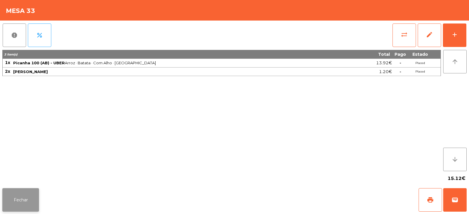
click at [35, 190] on button "Fechar" at bounding box center [20, 199] width 37 height 23
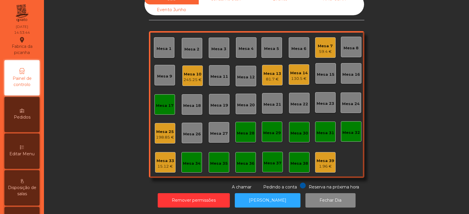
click at [164, 166] on div "Mesa 33 15.12 €" at bounding box center [165, 162] width 21 height 21
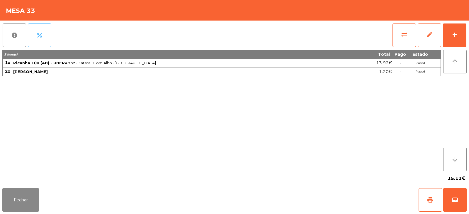
click at [44, 34] on button "percent" at bounding box center [39, 34] width 23 height 23
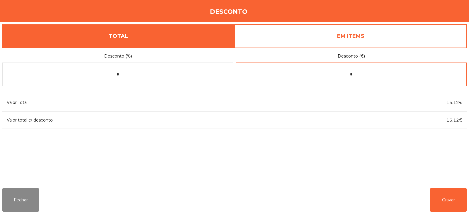
click at [339, 75] on input "*" at bounding box center [351, 73] width 231 height 23
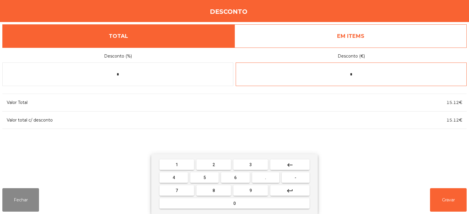
click at [372, 76] on input "*" at bounding box center [351, 73] width 231 height 23
click at [296, 177] on span "-" at bounding box center [296, 177] width 2 height 5
click at [211, 201] on button "0" at bounding box center [234, 203] width 150 height 11
click at [269, 175] on button "." at bounding box center [265, 177] width 27 height 11
click at [177, 164] on span "1" at bounding box center [177, 164] width 2 height 5
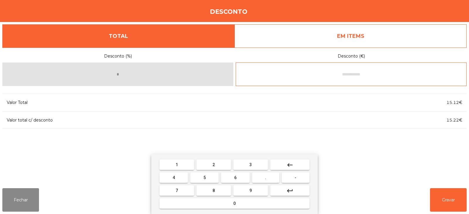
click at [242, 203] on button "0" at bounding box center [234, 203] width 150 height 11
type input "*****"
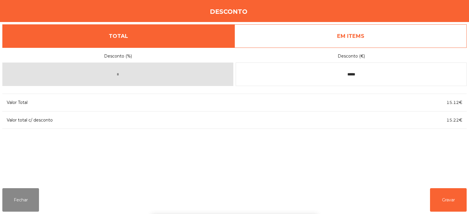
click at [447, 195] on div "1 2 3 keyboard_backspace 4 5 6 . - 7 8 9 keyboard_return 0" at bounding box center [234, 184] width 469 height 60
click at [431, 197] on button "Gravar" at bounding box center [448, 199] width 37 height 23
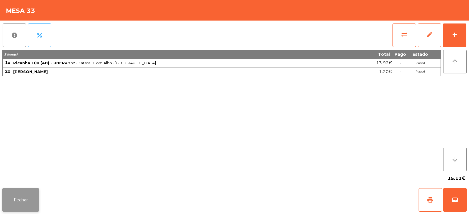
click at [17, 199] on button "Fechar" at bounding box center [20, 199] width 37 height 23
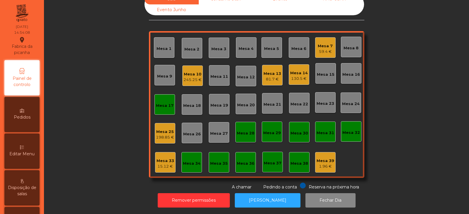
click at [187, 77] on div "245.25 €" at bounding box center [192, 80] width 18 height 6
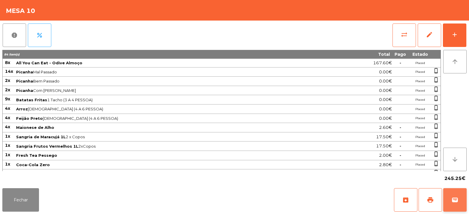
click at [456, 201] on span "wallet" at bounding box center [454, 199] width 7 height 7
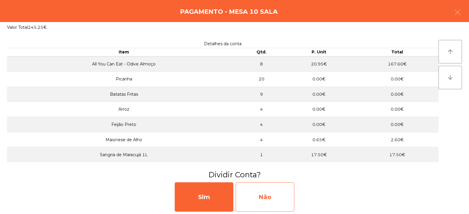
click at [257, 200] on div "Não" at bounding box center [265, 196] width 59 height 29
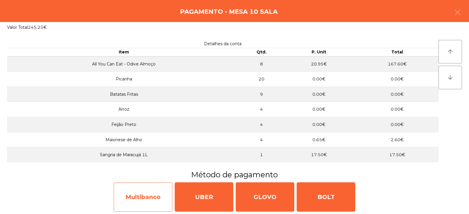
click at [145, 195] on div "Multibanco" at bounding box center [143, 196] width 59 height 29
select select "**"
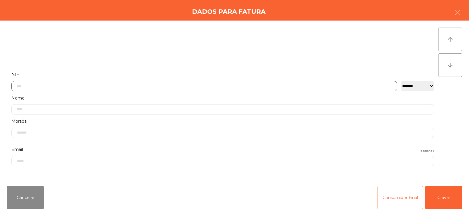
click at [124, 84] on input "text" at bounding box center [204, 86] width 386 height 10
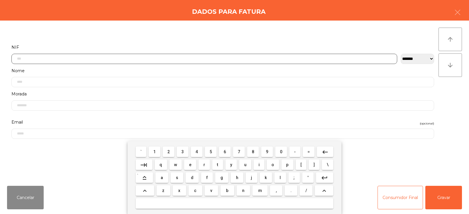
scroll to position [43, 0]
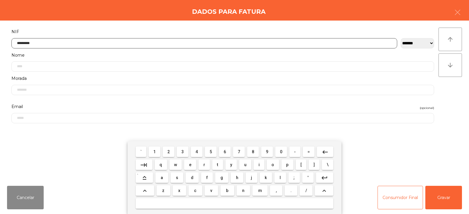
type input "*********"
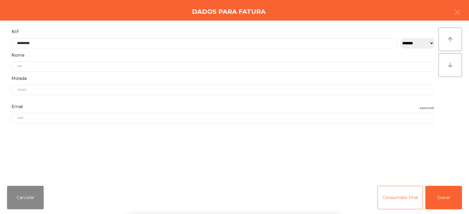
click at [448, 200] on div "` 1 2 3 4 5 6 7 8 9 0 - = keyboard_backspace keyboard_tab q w e r t y u i o p […" at bounding box center [234, 177] width 469 height 73
click at [448, 198] on button "Gravar" at bounding box center [443, 197] width 37 height 23
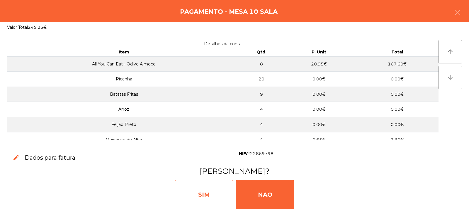
click at [198, 190] on div "SIM" at bounding box center [204, 194] width 59 height 29
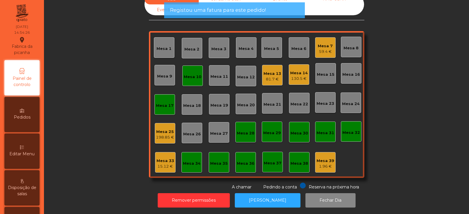
click at [162, 163] on div "15.12 €" at bounding box center [166, 166] width 18 height 6
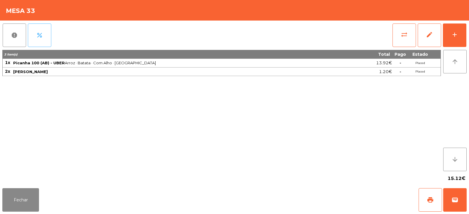
click at [45, 34] on button "percent" at bounding box center [39, 34] width 23 height 23
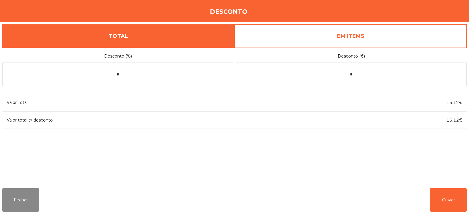
click at [339, 29] on link "EM ITEMS" at bounding box center [350, 35] width 232 height 23
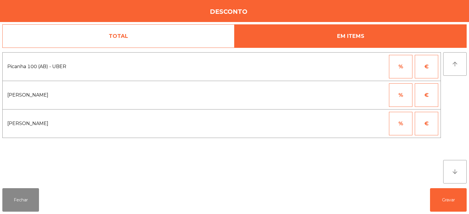
click at [404, 92] on button "%" at bounding box center [400, 94] width 23 height 23
click at [376, 94] on input "*" at bounding box center [371, 94] width 29 height 23
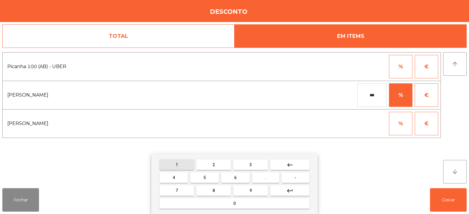
click at [177, 164] on span "1" at bounding box center [177, 164] width 2 height 5
type input "****"
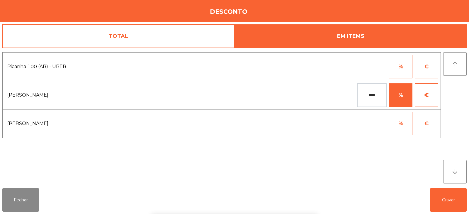
click at [441, 198] on div "1 2 3 keyboard_backspace 4 5 6 . - 7 8 9 keyboard_return 0" at bounding box center [234, 184] width 469 height 60
click at [447, 204] on button "Gravar" at bounding box center [448, 199] width 37 height 23
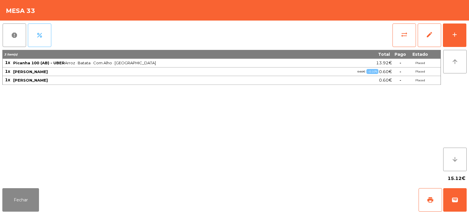
click at [43, 30] on button "percent" at bounding box center [39, 34] width 23 height 23
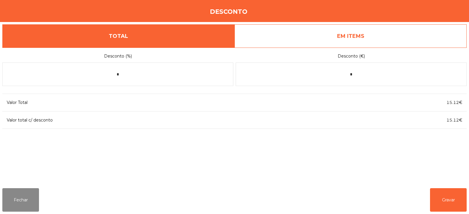
click at [301, 46] on link "EM ITEMS" at bounding box center [350, 35] width 232 height 23
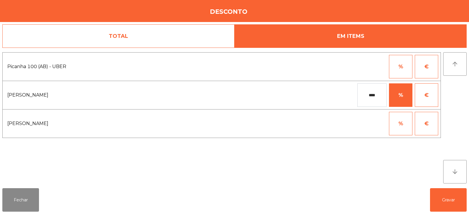
click at [379, 96] on input "****" at bounding box center [371, 94] width 29 height 23
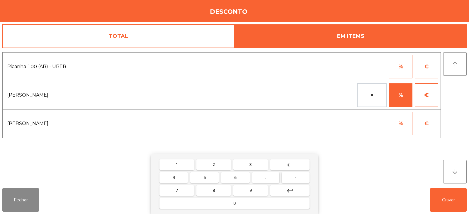
type input "*"
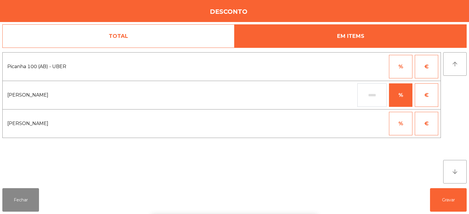
click at [169, 40] on link "TOTAL" at bounding box center [118, 35] width 232 height 23
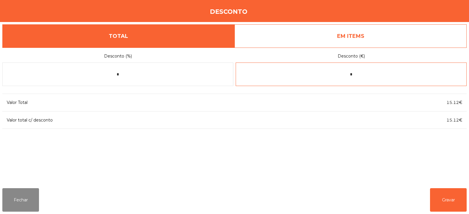
click at [369, 77] on input "*" at bounding box center [351, 73] width 231 height 23
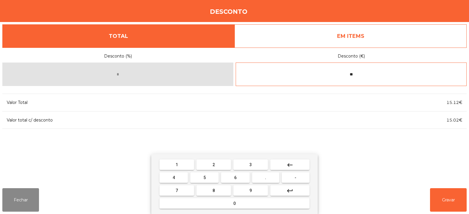
type input "*"
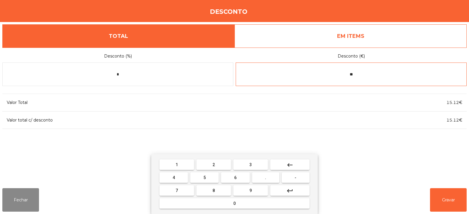
click at [272, 180] on button "." at bounding box center [265, 177] width 27 height 11
click at [177, 164] on span "1" at bounding box center [177, 164] width 2 height 5
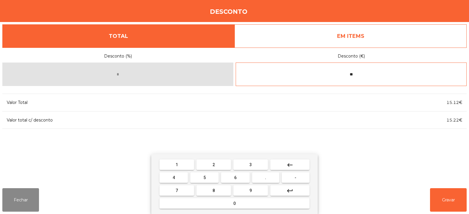
type input "****"
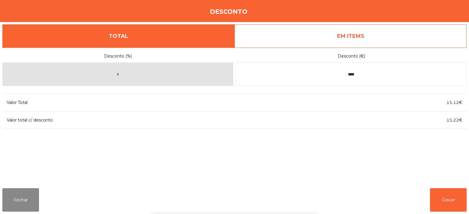
click at [442, 205] on div "1 2 3 keyboard_backspace 4 5 6 . - 7 8 9 keyboard_return 0" at bounding box center [234, 184] width 469 height 60
click at [436, 202] on button "Gravar" at bounding box center [448, 199] width 37 height 23
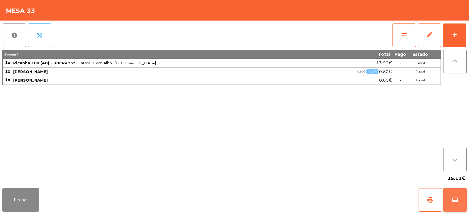
click at [459, 199] on button "wallet" at bounding box center [454, 199] width 23 height 23
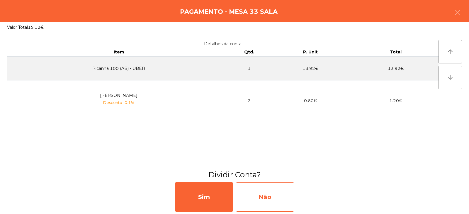
click at [258, 201] on div "Não" at bounding box center [265, 196] width 59 height 29
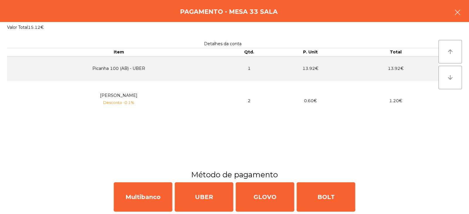
click at [451, 10] on button "button" at bounding box center [457, 13] width 16 height 18
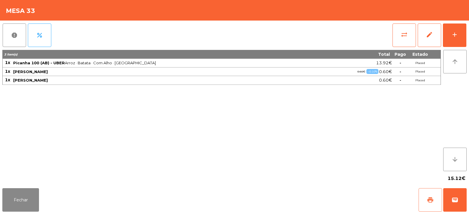
click at [432, 194] on button "print" at bounding box center [430, 199] width 23 height 23
click at [451, 193] on button "wallet" at bounding box center [454, 199] width 23 height 23
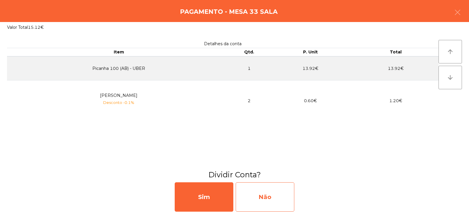
click at [267, 191] on div "Não" at bounding box center [265, 196] width 59 height 29
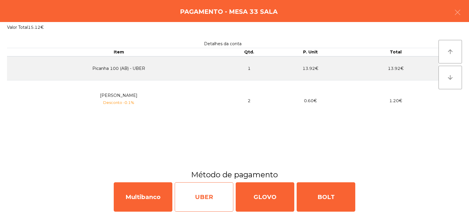
click at [203, 198] on div "UBER" at bounding box center [204, 196] width 59 height 29
select select "**"
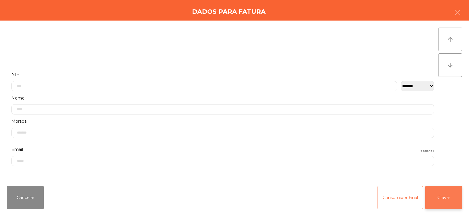
click at [448, 198] on button "Gravar" at bounding box center [443, 197] width 37 height 23
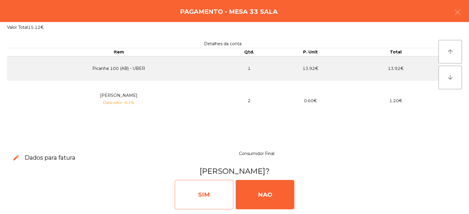
click at [202, 196] on div "SIM" at bounding box center [204, 194] width 59 height 29
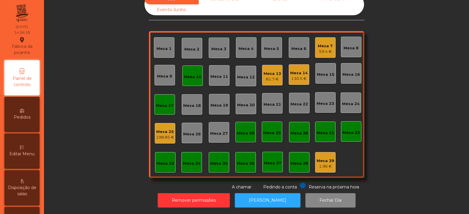
click at [159, 134] on div "198.85 €" at bounding box center [165, 137] width 18 height 6
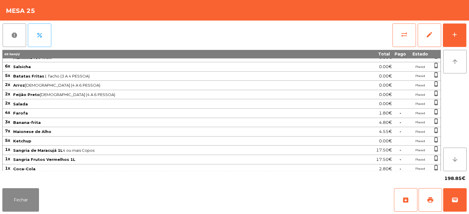
scroll to position [63, 0]
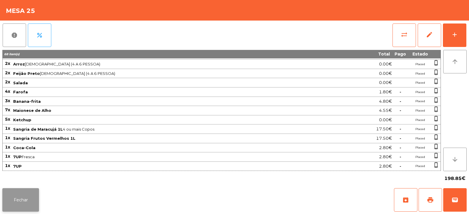
click at [16, 198] on button "Fechar" at bounding box center [20, 199] width 37 height 23
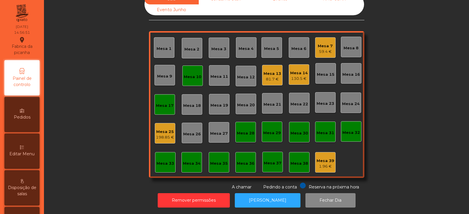
scroll to position [0, 0]
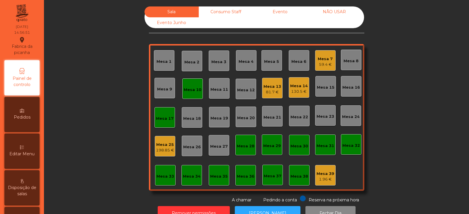
click at [223, 11] on div "Consumo Staff" at bounding box center [226, 11] width 54 height 11
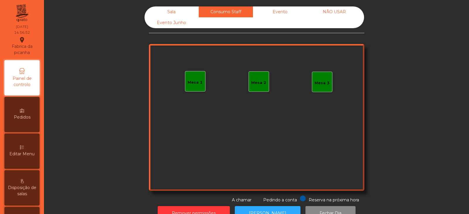
click at [188, 90] on div "Mesa 1" at bounding box center [195, 81] width 21 height 21
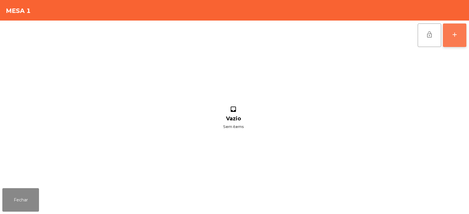
click at [451, 43] on button "add" at bounding box center [454, 34] width 23 height 23
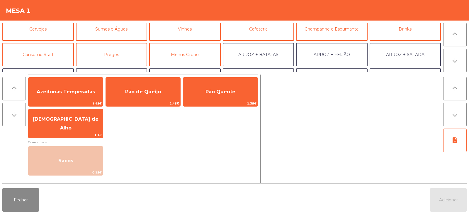
scroll to position [28, 0]
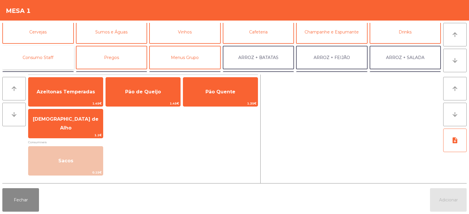
click at [50, 57] on button "Consumo Staff" at bounding box center [38, 57] width 72 height 23
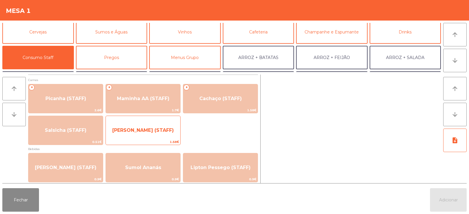
click at [136, 135] on span "[PERSON_NAME] (STAFF)" at bounding box center [143, 130] width 74 height 16
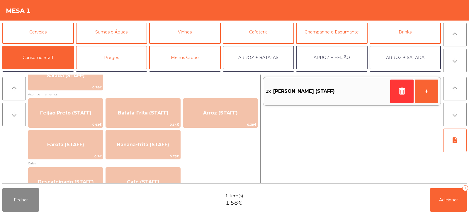
scroll to position [255, 0]
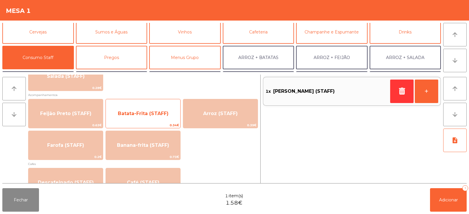
click at [155, 118] on span "Batata-Frita (STAFF)" at bounding box center [143, 114] width 74 height 16
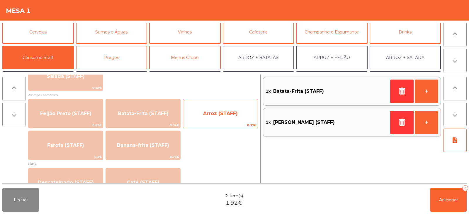
click at [207, 118] on span "Arroz (STAFF)" at bounding box center [220, 114] width 74 height 16
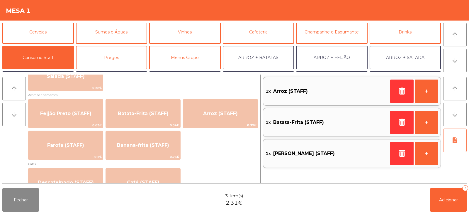
click at [466, 146] on button "note_add" at bounding box center [454, 139] width 23 height 23
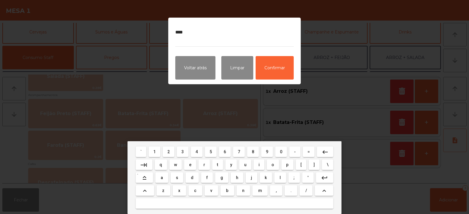
type textarea "*****"
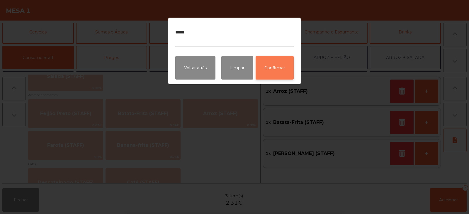
click at [264, 69] on button "Confirmar" at bounding box center [275, 67] width 38 height 23
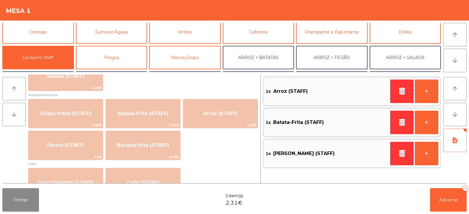
scroll to position [0, 0]
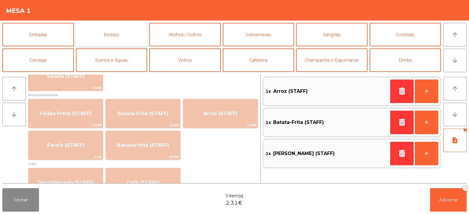
click at [121, 33] on button "Rodizio" at bounding box center [112, 34] width 72 height 23
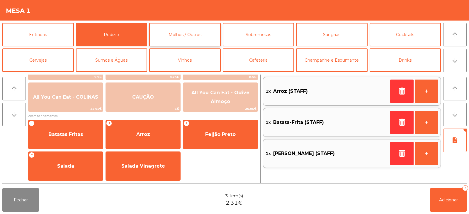
click at [179, 38] on button "Molhos / Outros" at bounding box center [185, 34] width 72 height 23
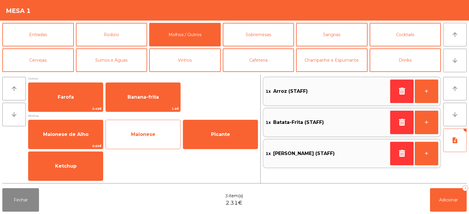
click at [156, 140] on span "Maionese" at bounding box center [143, 134] width 74 height 16
click at [155, 138] on span "Maionese" at bounding box center [143, 134] width 74 height 16
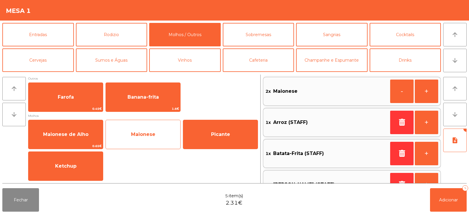
scroll to position [2, 0]
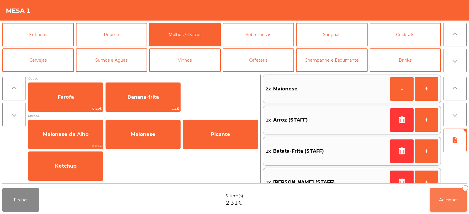
click at [441, 202] on span "Adicionar" at bounding box center [448, 199] width 19 height 5
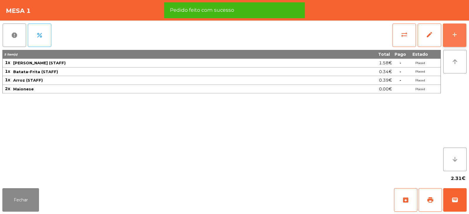
click at [452, 40] on button "add" at bounding box center [454, 34] width 23 height 23
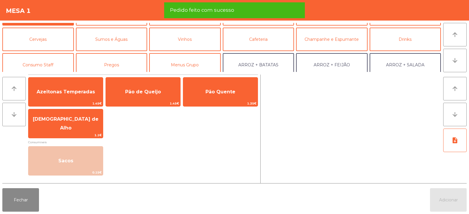
scroll to position [26, 0]
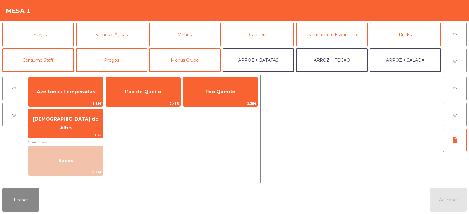
click at [51, 63] on button "Consumo Staff" at bounding box center [38, 59] width 72 height 23
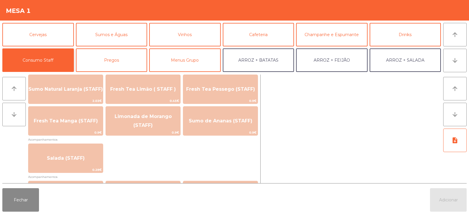
scroll to position [171, 0]
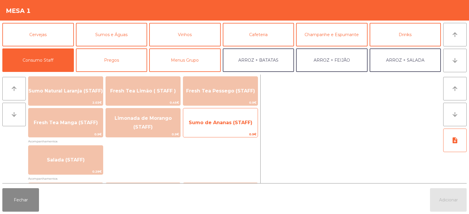
click at [204, 129] on span "Sumo de Ananas (STAFF)" at bounding box center [220, 123] width 74 height 16
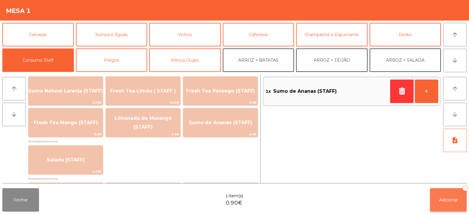
click at [435, 205] on button "Adicionar 1" at bounding box center [448, 199] width 37 height 23
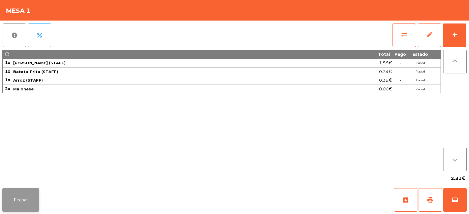
click at [26, 198] on button "Fechar" at bounding box center [20, 199] width 37 height 23
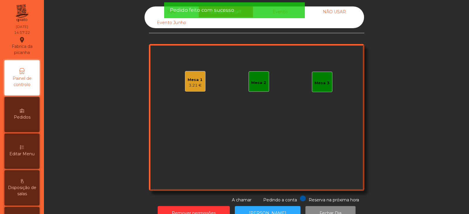
click at [249, 89] on div "Mesa 2" at bounding box center [259, 81] width 21 height 21
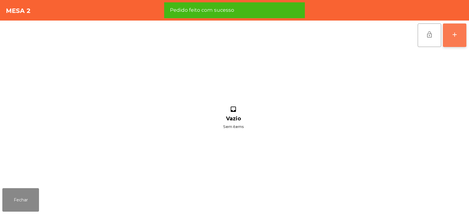
click at [448, 37] on button "add" at bounding box center [454, 34] width 23 height 23
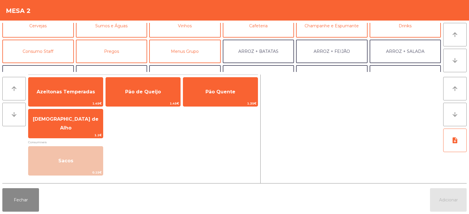
scroll to position [38, 0]
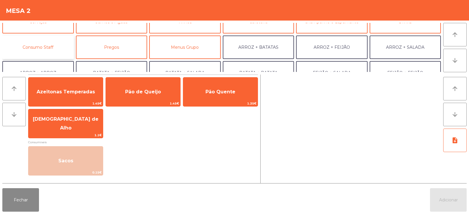
click at [57, 47] on button "Consumo Staff" at bounding box center [38, 46] width 72 height 23
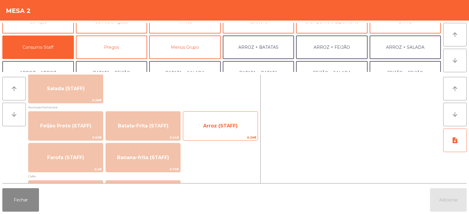
click at [205, 134] on div "Arroz (STAFF) 0.39€" at bounding box center [220, 125] width 75 height 29
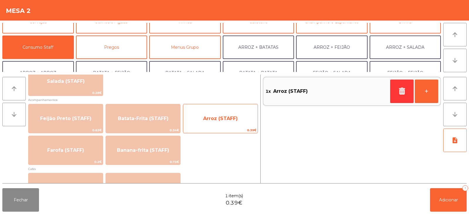
scroll to position [251, 0]
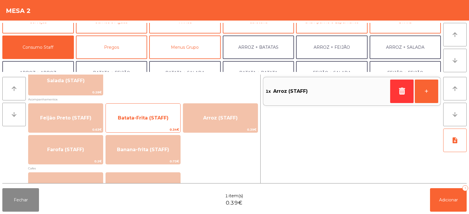
click at [158, 125] on span "Batata-Frita (STAFF)" at bounding box center [143, 118] width 74 height 16
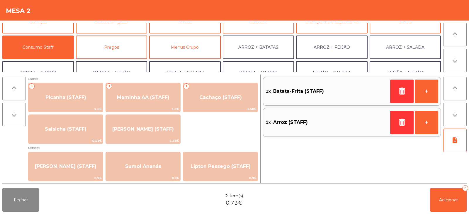
scroll to position [0, 0]
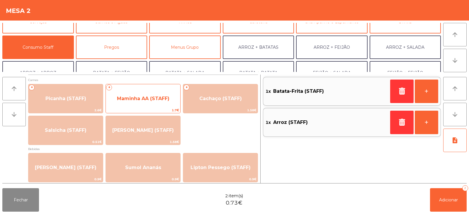
click at [162, 101] on span "Maminha AA (STAFF)" at bounding box center [143, 99] width 52 height 6
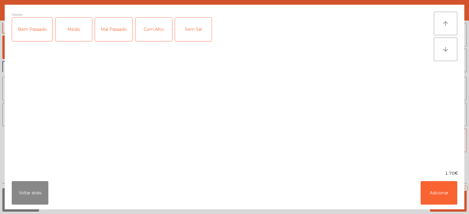
click at [73, 37] on div "Médio" at bounding box center [73, 29] width 37 height 23
click at [196, 34] on div "Sem Sal" at bounding box center [193, 29] width 37 height 23
click at [195, 35] on div "Sem Sal" at bounding box center [193, 29] width 37 height 23
click at [151, 40] on div "Com Alho" at bounding box center [153, 29] width 37 height 23
click at [422, 185] on button "Adicionar" at bounding box center [439, 192] width 37 height 23
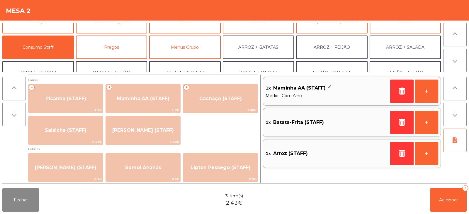
click at [455, 141] on icon "note_add" at bounding box center [454, 140] width 7 height 7
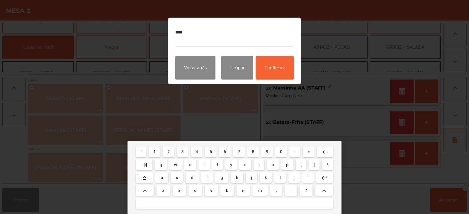
type textarea "*****"
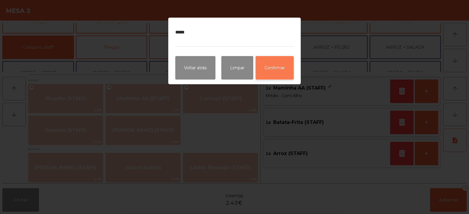
click at [276, 71] on button "Confirmar" at bounding box center [275, 67] width 38 height 23
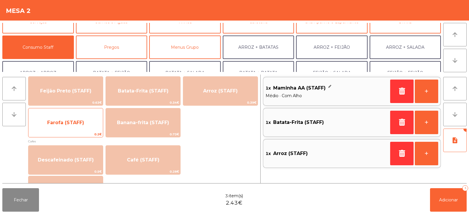
click at [78, 124] on span "Farofa (STAFF)" at bounding box center [65, 123] width 37 height 6
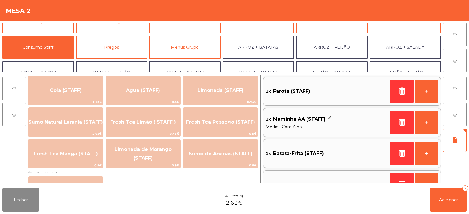
scroll to position [141, 0]
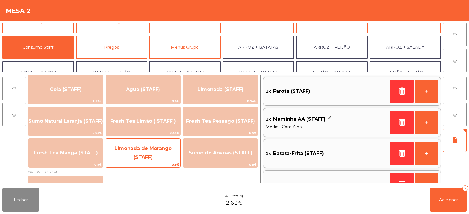
click at [140, 157] on span "Limonada de Morango (STAFF)" at bounding box center [143, 152] width 57 height 14
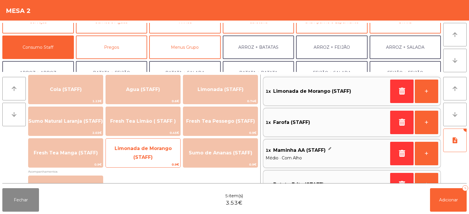
scroll to position [2, 0]
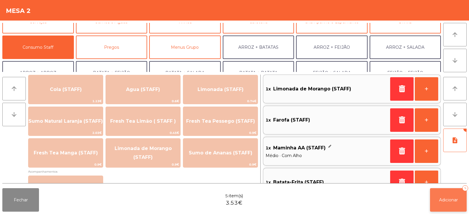
click at [440, 196] on button "Adicionar 5" at bounding box center [448, 199] width 37 height 23
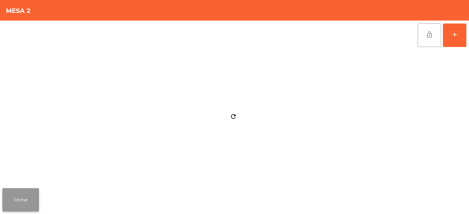
click at [38, 197] on button "Fechar" at bounding box center [20, 199] width 37 height 23
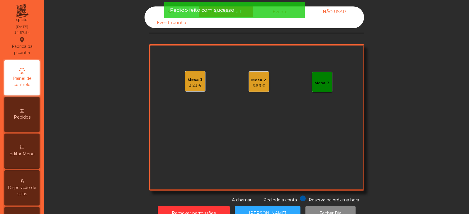
click at [312, 83] on div "Mesa 3" at bounding box center [322, 82] width 21 height 21
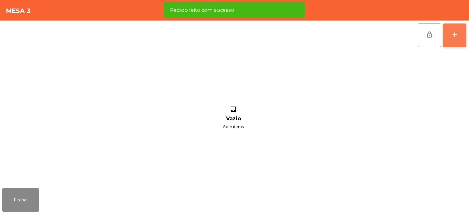
click at [451, 35] on button "add" at bounding box center [454, 34] width 23 height 23
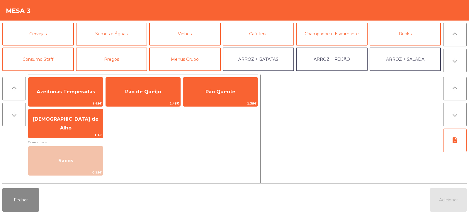
scroll to position [29, 0]
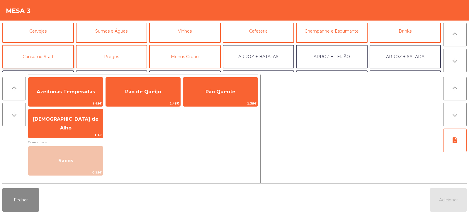
click at [55, 62] on button "Consumo Staff" at bounding box center [38, 56] width 72 height 23
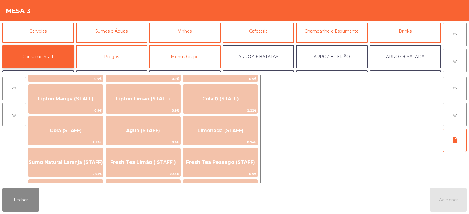
scroll to position [113, 0]
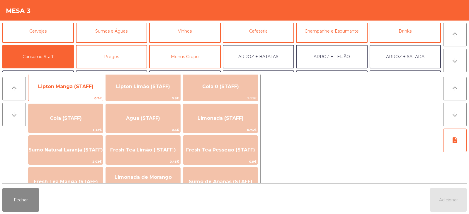
click at [75, 85] on span "Lipton Manga (STAFF)" at bounding box center [65, 87] width 55 height 6
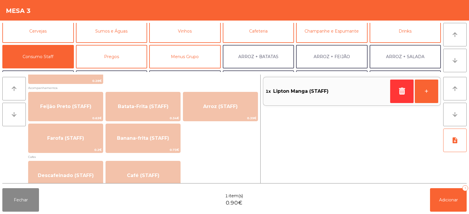
scroll to position [262, 0]
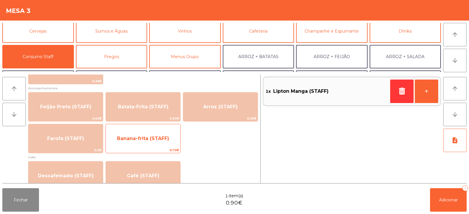
click at [126, 143] on span "Banana-frita (STAFF)" at bounding box center [143, 138] width 74 height 16
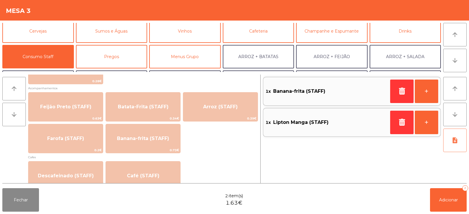
click at [460, 146] on button "note_add" at bounding box center [454, 139] width 23 height 23
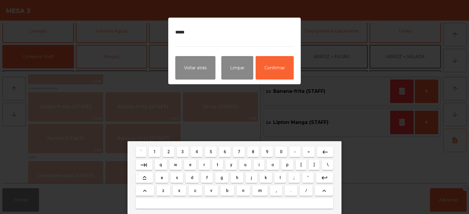
type textarea "******"
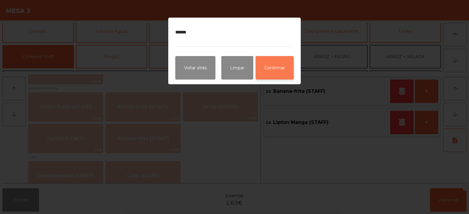
click at [287, 72] on button "Confirmar" at bounding box center [275, 67] width 38 height 23
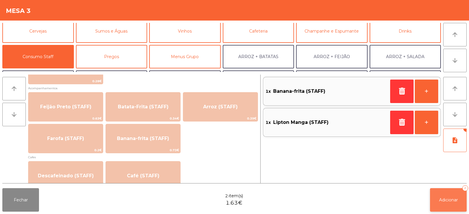
click at [439, 209] on button "Adicionar 2" at bounding box center [448, 199] width 37 height 23
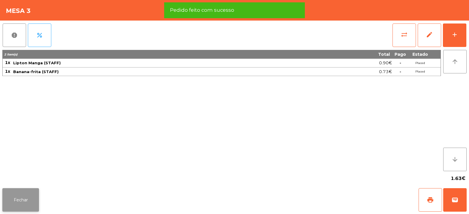
click at [35, 205] on button "Fechar" at bounding box center [20, 199] width 37 height 23
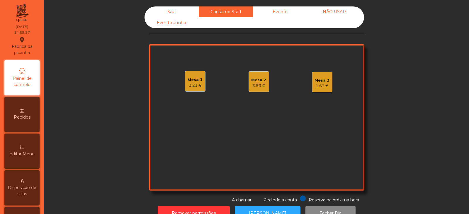
scroll to position [17, 0]
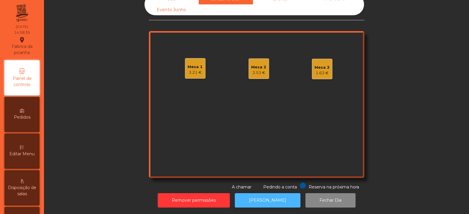
click at [267, 197] on button "[PERSON_NAME]" at bounding box center [268, 200] width 66 height 14
click at [319, 72] on div "Mesa 3 1.63 €" at bounding box center [322, 69] width 21 height 21
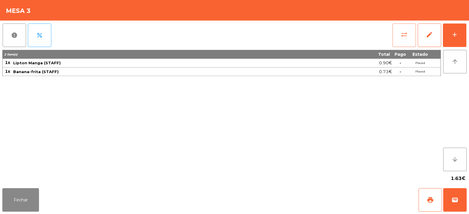
click at [402, 38] on span "sync_alt" at bounding box center [404, 34] width 7 height 7
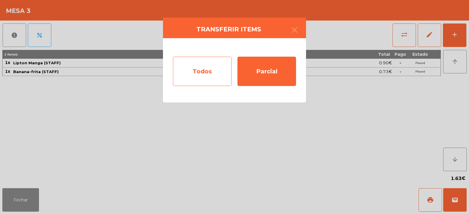
click at [193, 77] on div "Todos" at bounding box center [202, 71] width 59 height 29
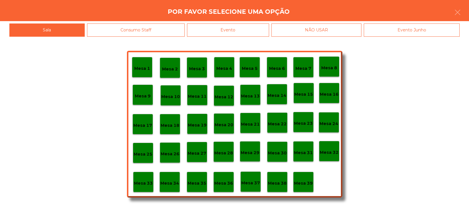
click at [225, 29] on div "Evento" at bounding box center [228, 29] width 82 height 13
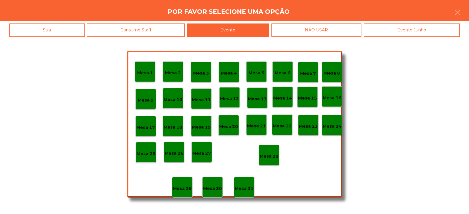
click at [269, 154] on p "Mesa 28" at bounding box center [269, 156] width 19 height 7
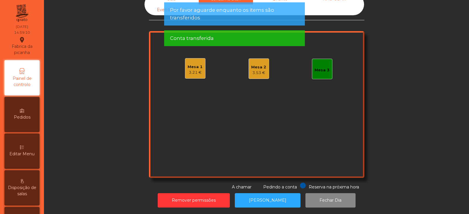
click at [120, 89] on div "Sala Consumo Staff Evento NÃO USAR Evento Junho Mesa 1 3.21 € Mesa 2 3.53 € Mes…" at bounding box center [256, 92] width 409 height 196
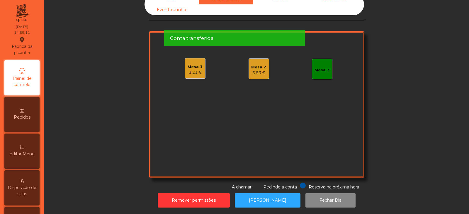
click at [322, 67] on div "Mesa 3" at bounding box center [322, 70] width 15 height 6
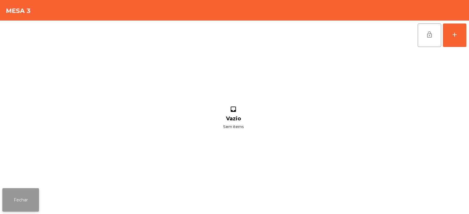
click at [29, 204] on button "Fechar" at bounding box center [20, 199] width 37 height 23
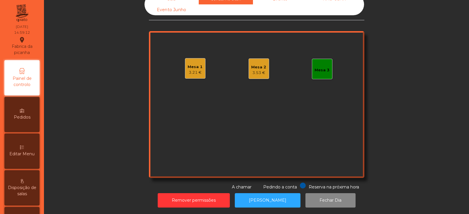
click at [31, 192] on span "Disposição de salas" at bounding box center [22, 190] width 32 height 12
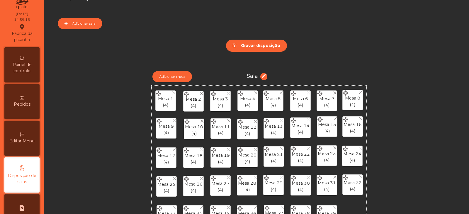
scroll to position [12, 0]
click at [31, 67] on span "Painel de controlo" at bounding box center [22, 68] width 32 height 12
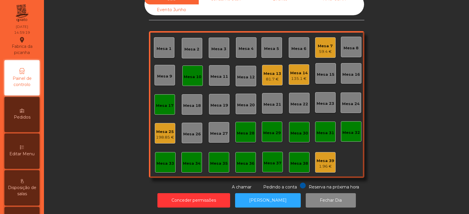
click at [158, 103] on div "Mesa 17" at bounding box center [165, 106] width 18 height 6
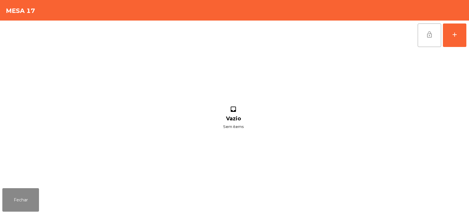
click at [425, 40] on button "lock_open" at bounding box center [429, 34] width 23 height 23
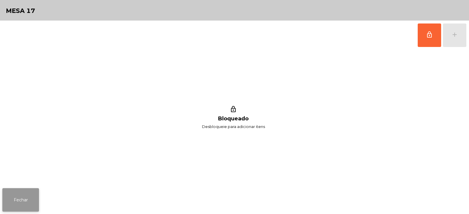
click at [31, 210] on button "Fechar" at bounding box center [20, 199] width 37 height 23
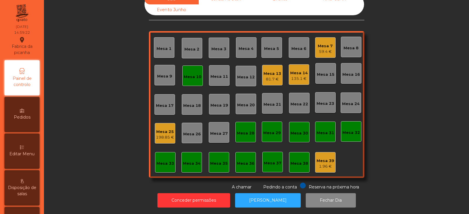
click at [192, 78] on div "Mesa 10" at bounding box center [192, 75] width 21 height 21
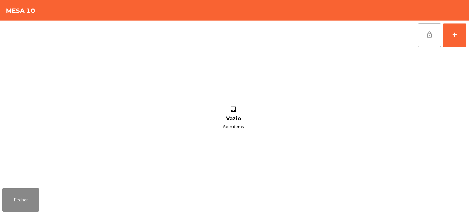
click at [430, 41] on button "lock_open" at bounding box center [429, 34] width 23 height 23
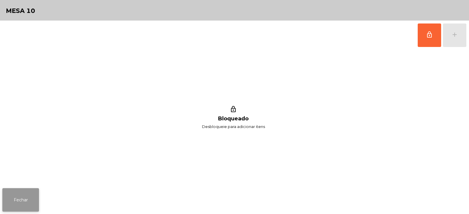
click at [25, 201] on button "Fechar" at bounding box center [20, 199] width 37 height 23
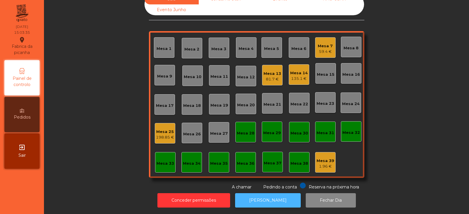
click at [266, 194] on button "[PERSON_NAME]" at bounding box center [268, 200] width 66 height 14
click at [270, 196] on button "[PERSON_NAME]" at bounding box center [268, 200] width 66 height 14
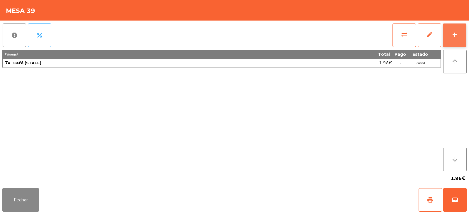
click at [454, 33] on div "add" at bounding box center [454, 34] width 7 height 7
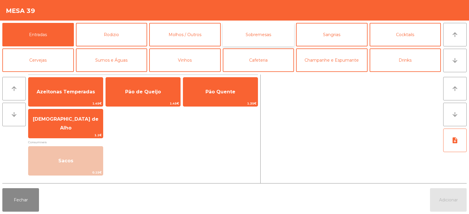
click at [258, 34] on button "Sobremesas" at bounding box center [259, 34] width 72 height 23
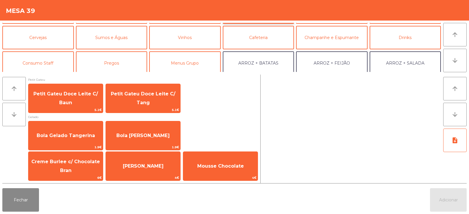
scroll to position [24, 0]
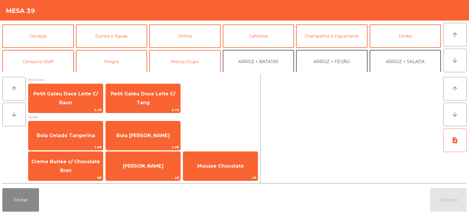
click at [37, 61] on button "Consumo Staff" at bounding box center [38, 61] width 72 height 23
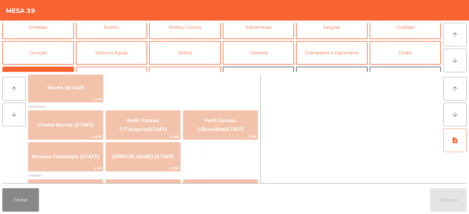
scroll to position [0, 0]
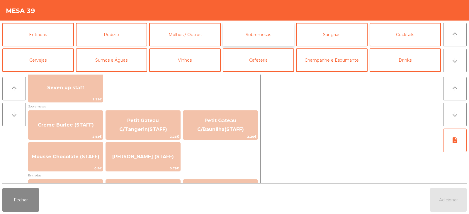
click at [247, 32] on button "Sobremesas" at bounding box center [259, 34] width 72 height 23
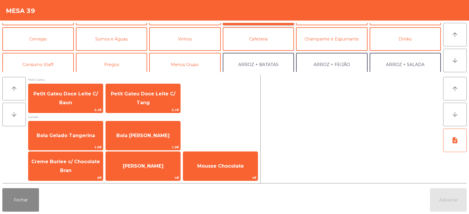
scroll to position [29, 0]
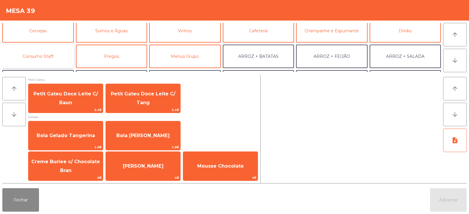
click at [42, 58] on button "Consumo Staff" at bounding box center [38, 56] width 72 height 23
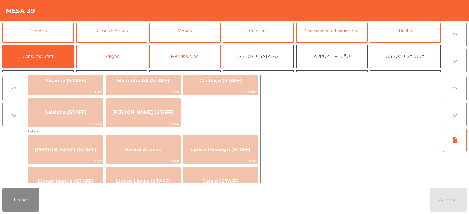
scroll to position [0, 0]
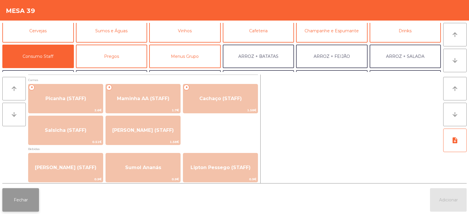
click at [9, 202] on button "Fechar" at bounding box center [20, 199] width 37 height 23
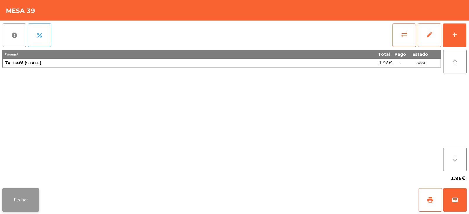
click at [17, 202] on button "Fechar" at bounding box center [20, 199] width 37 height 23
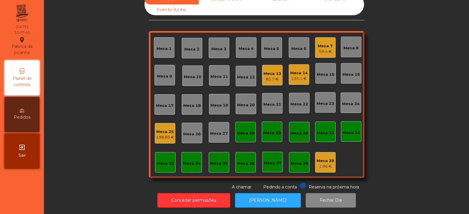
click at [300, 76] on div "135.1 €" at bounding box center [299, 79] width 18 height 6
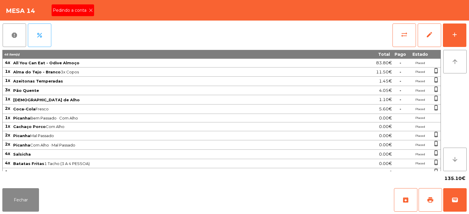
click at [92, 15] on div "Pedindo a conta" at bounding box center [73, 10] width 43 height 12
click at [426, 199] on button "print" at bounding box center [430, 199] width 23 height 23
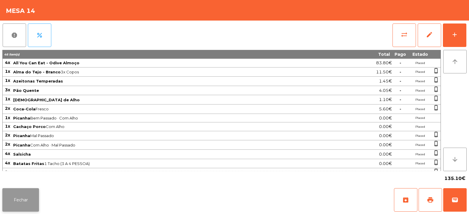
click at [28, 210] on button "Fechar" at bounding box center [20, 199] width 37 height 23
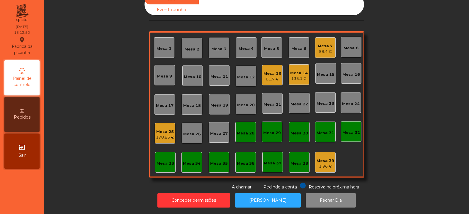
click at [270, 71] on div "Mesa 13" at bounding box center [273, 74] width 18 height 6
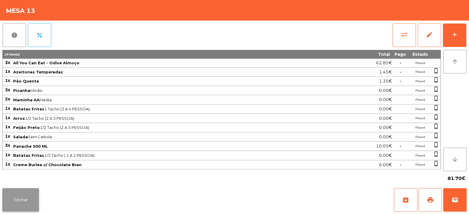
click at [21, 192] on button "Fechar" at bounding box center [20, 199] width 37 height 23
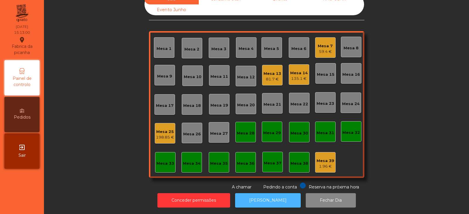
click at [252, 197] on button "[PERSON_NAME]" at bounding box center [268, 200] width 66 height 14
click at [296, 76] on div "135.1 €" at bounding box center [299, 79] width 18 height 6
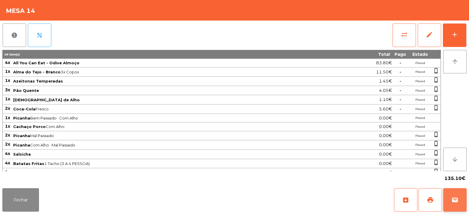
click at [458, 199] on span "wallet" at bounding box center [454, 199] width 7 height 7
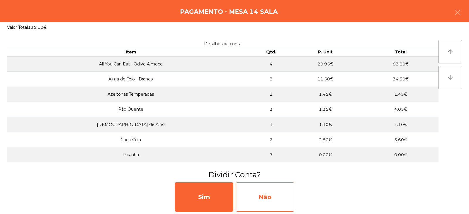
click at [259, 192] on div "Não" at bounding box center [265, 196] width 59 height 29
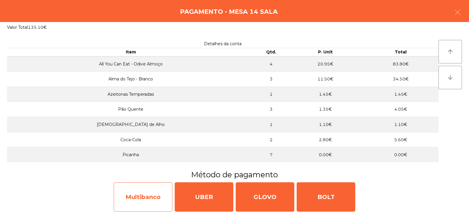
click at [142, 202] on div "Multibanco" at bounding box center [143, 196] width 59 height 29
select select "**"
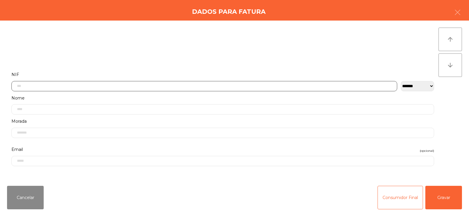
click at [165, 86] on input "text" at bounding box center [204, 86] width 386 height 10
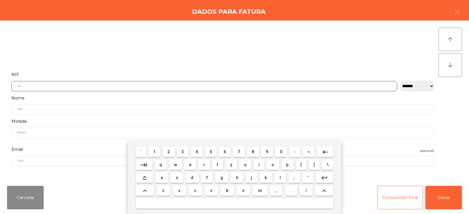
scroll to position [43, 0]
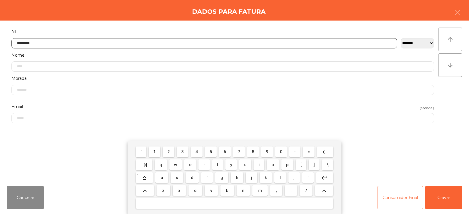
type input "*********"
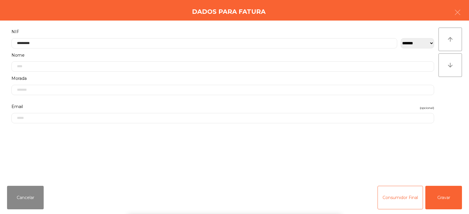
click at [444, 105] on div "arrow_upward arrow_downward" at bounding box center [449, 101] width 23 height 146
click at [443, 201] on button "Gravar" at bounding box center [443, 197] width 37 height 23
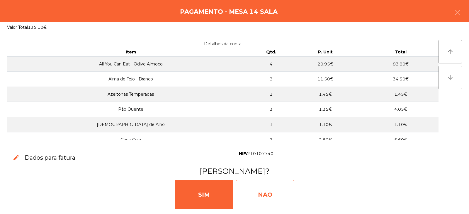
click at [266, 198] on div "NAO" at bounding box center [265, 194] width 59 height 29
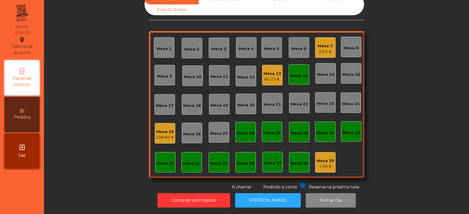
click at [298, 73] on div "Mesa 14" at bounding box center [299, 76] width 18 height 6
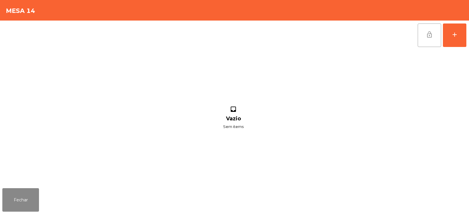
click at [426, 36] on span "lock_open" at bounding box center [429, 34] width 7 height 7
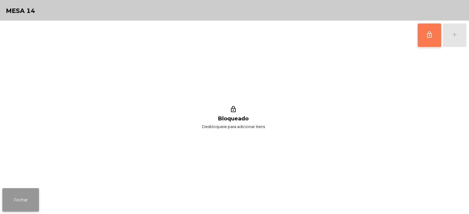
click at [17, 200] on button "Fechar" at bounding box center [20, 199] width 37 height 23
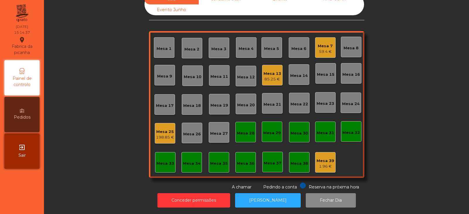
click at [322, 44] on div "Mesa 7" at bounding box center [325, 46] width 15 height 6
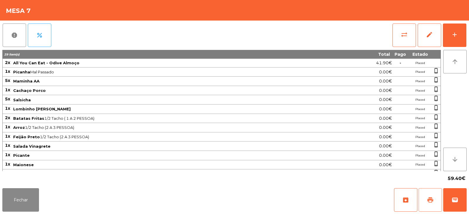
click at [430, 197] on span "print" at bounding box center [430, 199] width 7 height 7
click at [16, 197] on button "Fechar" at bounding box center [20, 199] width 37 height 23
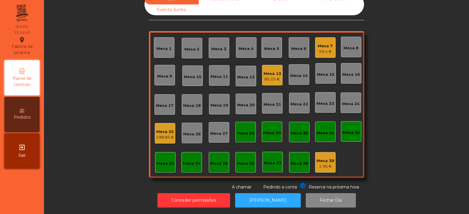
scroll to position [0, 0]
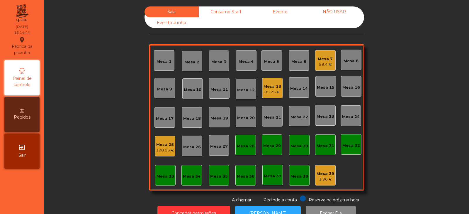
click at [264, 89] on div "85.25 €" at bounding box center [273, 92] width 18 height 6
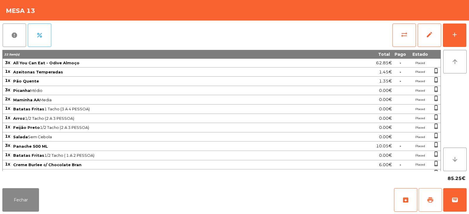
click at [433, 193] on button "print" at bounding box center [430, 199] width 23 height 23
click at [19, 197] on button "Fechar" at bounding box center [20, 199] width 37 height 23
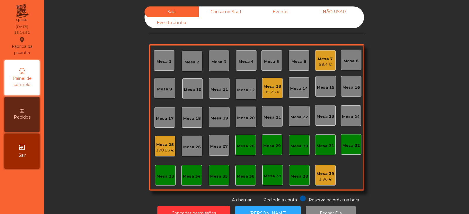
click at [161, 146] on div "Mesa 25" at bounding box center [165, 145] width 18 height 6
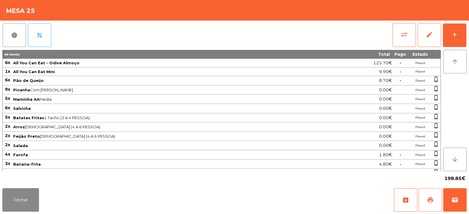
click at [424, 196] on button "print" at bounding box center [430, 199] width 23 height 23
click at [21, 199] on button "Fechar" at bounding box center [20, 199] width 37 height 23
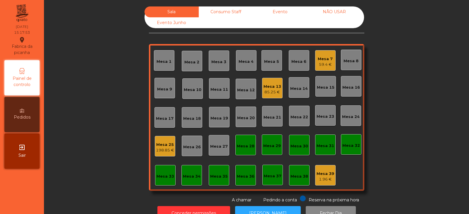
click at [271, 90] on div "85.25 €" at bounding box center [273, 92] width 18 height 6
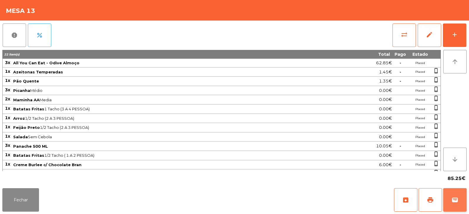
click at [458, 201] on button "wallet" at bounding box center [454, 199] width 23 height 23
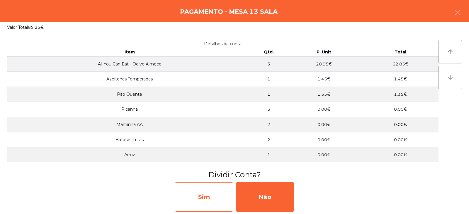
click at [200, 199] on div "Sim" at bounding box center [204, 196] width 59 height 29
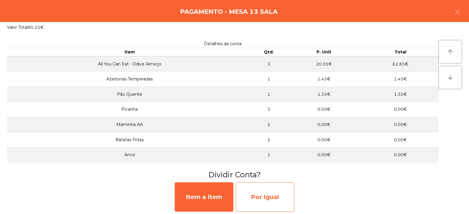
click at [257, 195] on div "Por Igual" at bounding box center [265, 196] width 59 height 29
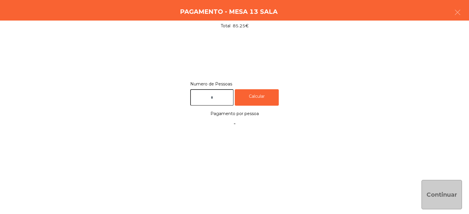
click at [221, 97] on input "text" at bounding box center [211, 97] width 43 height 17
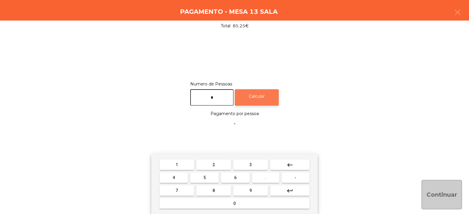
type input "*"
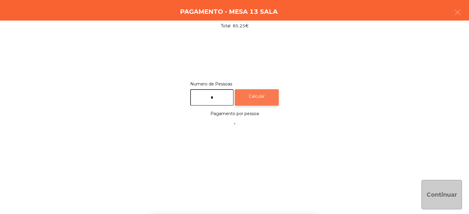
click at [266, 96] on div "Calcular" at bounding box center [257, 97] width 44 height 17
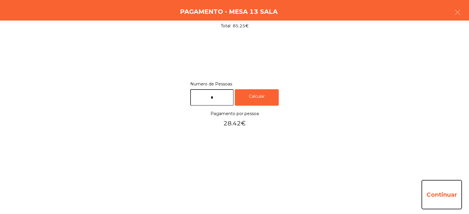
click at [444, 194] on button "Continuar" at bounding box center [441, 194] width 40 height 29
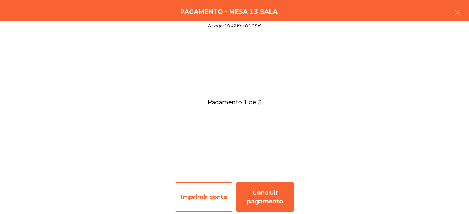
click at [207, 196] on div "Imprimir conta" at bounding box center [204, 196] width 59 height 29
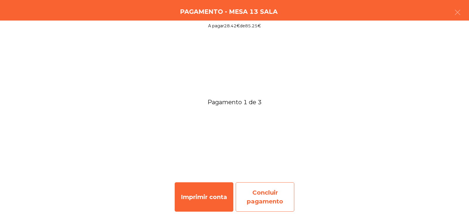
click at [266, 194] on div "Concluir pagamento" at bounding box center [265, 196] width 59 height 29
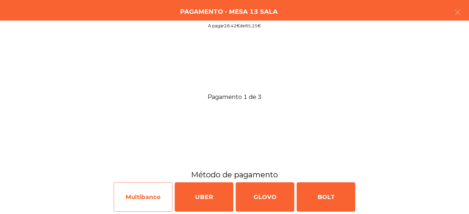
click at [133, 196] on div "Multibanco" at bounding box center [143, 196] width 59 height 29
select select "**"
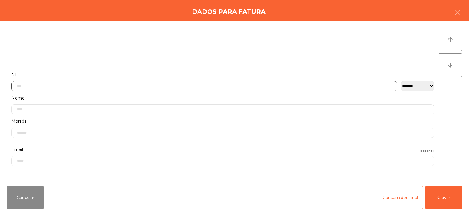
click at [112, 84] on input "text" at bounding box center [204, 86] width 386 height 10
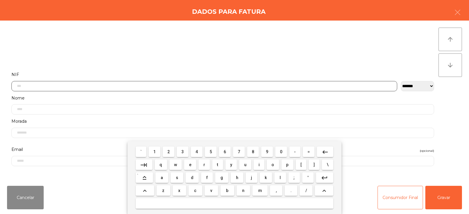
scroll to position [43, 0]
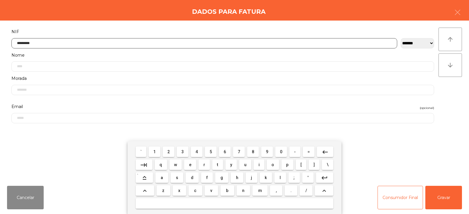
type input "*********"
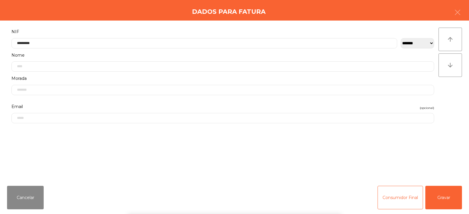
click at [446, 94] on div "arrow_upward arrow_downward" at bounding box center [449, 101] width 23 height 146
click at [449, 196] on button "Gravar" at bounding box center [443, 197] width 37 height 23
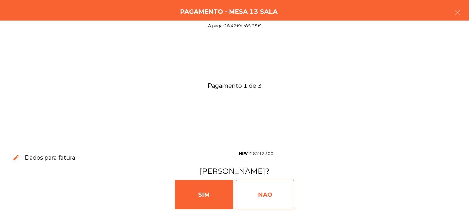
click at [261, 194] on div "NAO" at bounding box center [265, 194] width 59 height 29
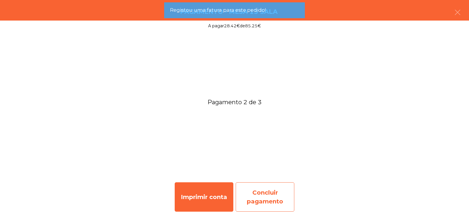
click at [268, 198] on div "Concluir pagamento" at bounding box center [265, 196] width 59 height 29
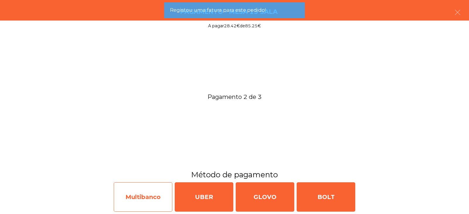
click at [145, 201] on div "Multibanco" at bounding box center [143, 196] width 59 height 29
select select "**"
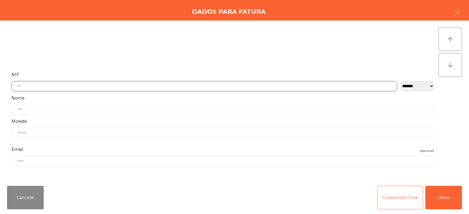
click at [186, 84] on input "text" at bounding box center [204, 86] width 386 height 10
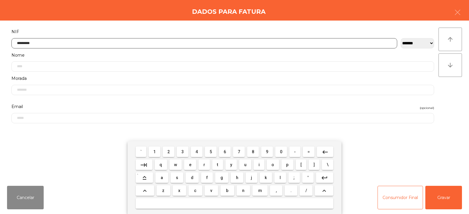
type input "*********"
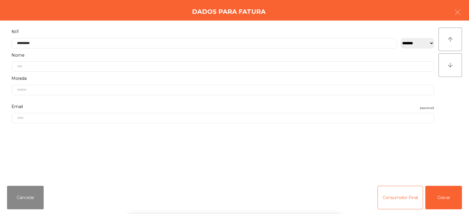
click at [450, 103] on div "arrow_upward arrow_downward" at bounding box center [449, 101] width 23 height 146
click at [446, 200] on button "Gravar" at bounding box center [443, 197] width 37 height 23
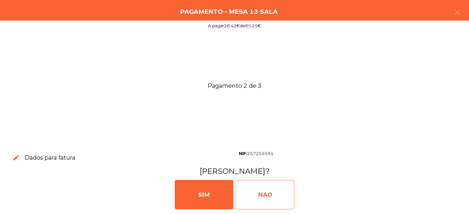
click at [261, 194] on div "NAO" at bounding box center [265, 194] width 59 height 29
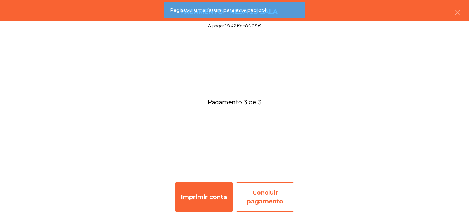
click at [267, 198] on div "Concluir pagamento" at bounding box center [265, 196] width 59 height 29
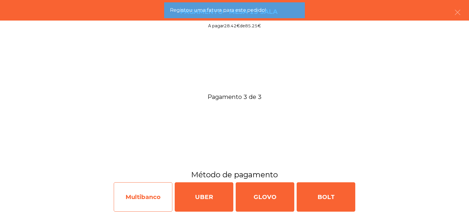
click at [145, 200] on div "Multibanco" at bounding box center [143, 196] width 59 height 29
select select "**"
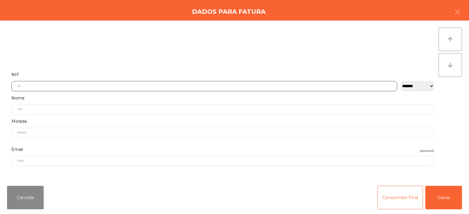
click at [174, 87] on input "text" at bounding box center [204, 86] width 386 height 10
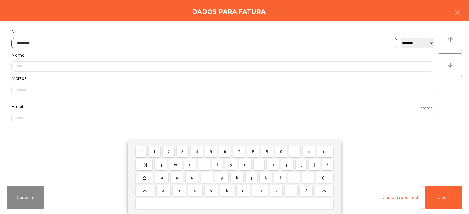
type input "*********"
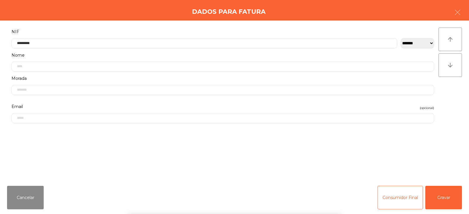
click at [451, 105] on div "arrow_upward arrow_downward" at bounding box center [449, 101] width 23 height 146
click at [450, 199] on button "Gravar" at bounding box center [443, 197] width 37 height 23
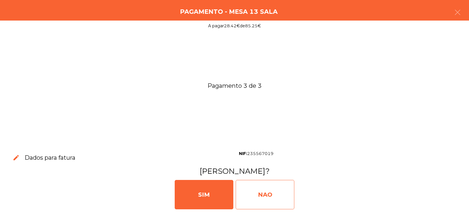
click at [266, 191] on div "NAO" at bounding box center [265, 194] width 59 height 29
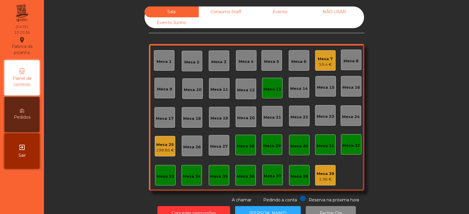
click at [323, 58] on div "Mesa 7" at bounding box center [325, 59] width 15 height 6
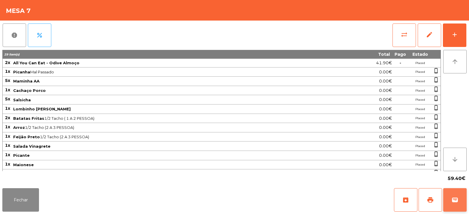
click at [458, 200] on button "wallet" at bounding box center [454, 199] width 23 height 23
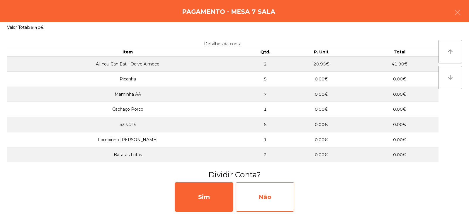
click at [269, 198] on div "Não" at bounding box center [265, 196] width 59 height 29
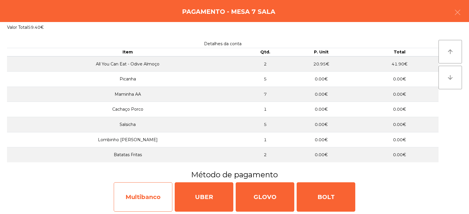
click at [144, 196] on div "Multibanco" at bounding box center [143, 196] width 59 height 29
select select "**"
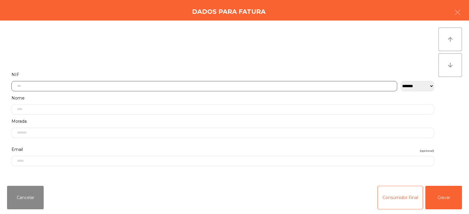
click at [153, 86] on input "text" at bounding box center [204, 86] width 386 height 10
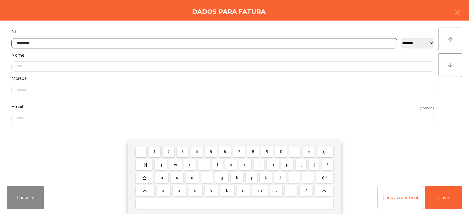
type input "*********"
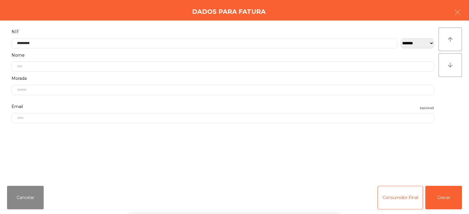
click at [453, 108] on div "arrow_upward arrow_downward" at bounding box center [449, 101] width 23 height 146
click at [444, 195] on button "Gravar" at bounding box center [443, 197] width 37 height 23
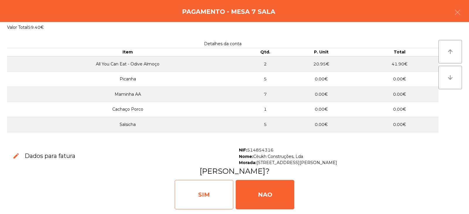
click at [207, 189] on div "SIM" at bounding box center [204, 194] width 59 height 29
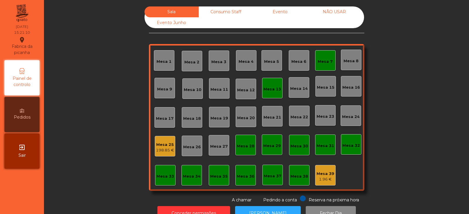
scroll to position [17, 0]
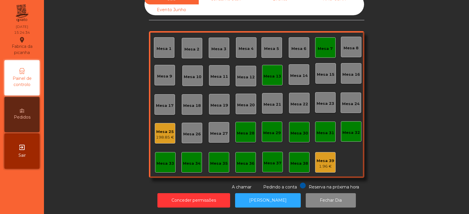
click at [165, 134] on div "198.85 €" at bounding box center [165, 137] width 18 height 6
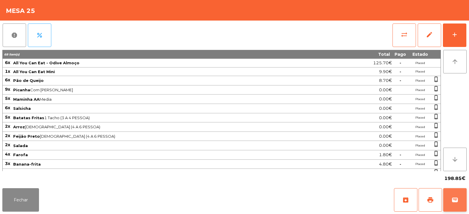
click at [461, 198] on button "wallet" at bounding box center [454, 199] width 23 height 23
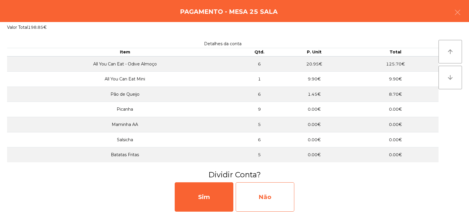
click at [272, 191] on div "Não" at bounding box center [265, 196] width 59 height 29
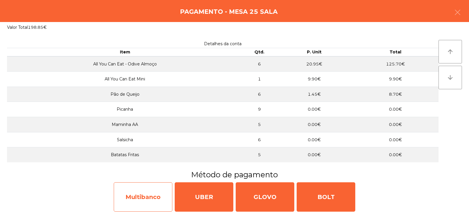
click at [130, 196] on div "Multibanco" at bounding box center [143, 196] width 59 height 29
select select "**"
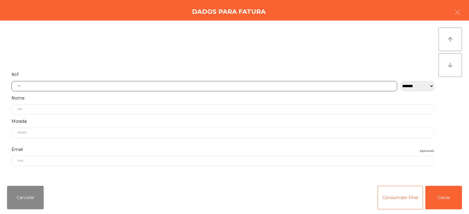
click at [125, 87] on input "text" at bounding box center [204, 86] width 386 height 10
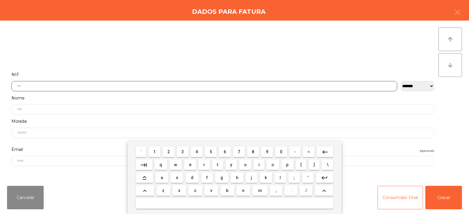
scroll to position [43, 0]
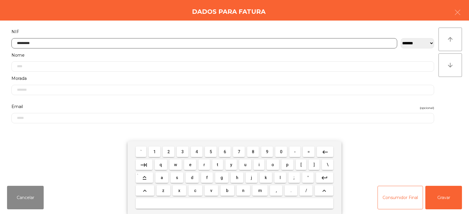
type input "*********"
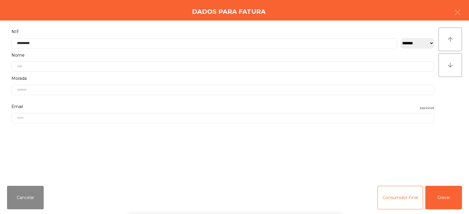
click at [443, 203] on div "` 1 2 3 4 5 6 7 8 9 0 - = keyboard_backspace keyboard_tab q w e r t y u i o p […" at bounding box center [234, 177] width 469 height 73
click at [437, 197] on button "Gravar" at bounding box center [443, 197] width 37 height 23
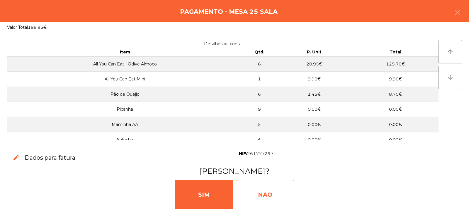
click at [264, 196] on div "NAO" at bounding box center [265, 194] width 59 height 29
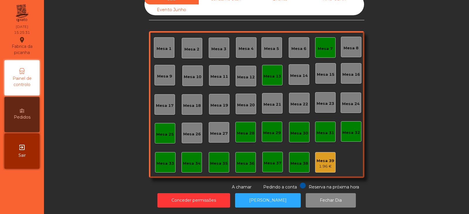
scroll to position [0, 0]
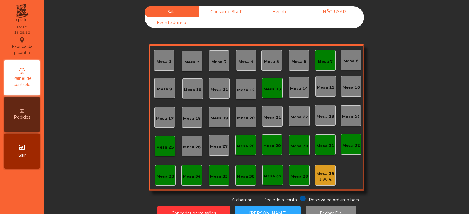
click at [261, 17] on div "Evento" at bounding box center [280, 11] width 54 height 11
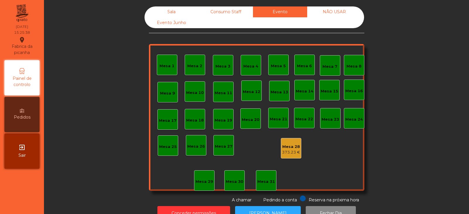
scroll to position [17, 0]
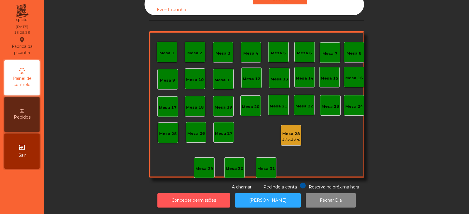
click at [184, 199] on button "Conceder permissões" at bounding box center [193, 200] width 73 height 14
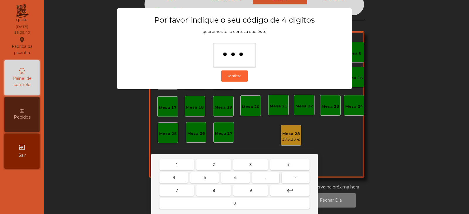
type input "****"
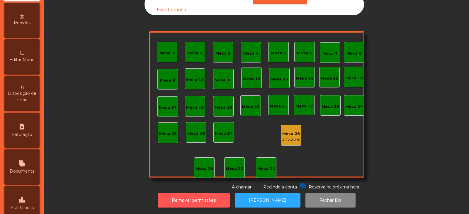
scroll to position [98, 0]
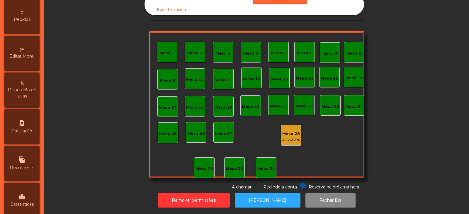
click at [25, 193] on icon "leaderboard" at bounding box center [21, 196] width 7 height 7
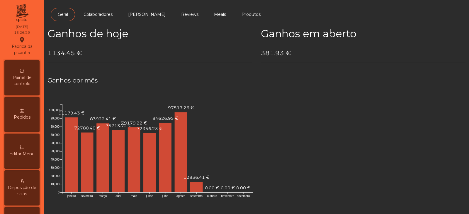
click at [22, 74] on span "Painel de controlo" at bounding box center [22, 80] width 32 height 12
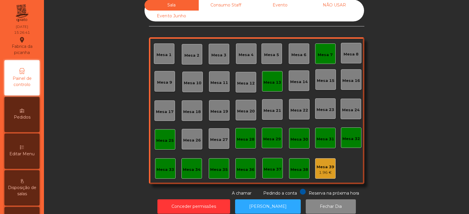
scroll to position [14, 0]
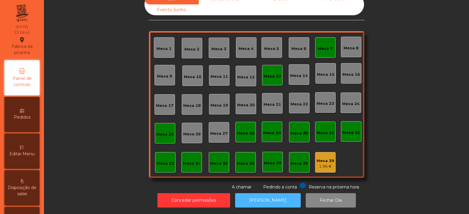
click at [260, 202] on button "[PERSON_NAME]" at bounding box center [268, 200] width 66 height 14
